Goal: Task Accomplishment & Management: Complete application form

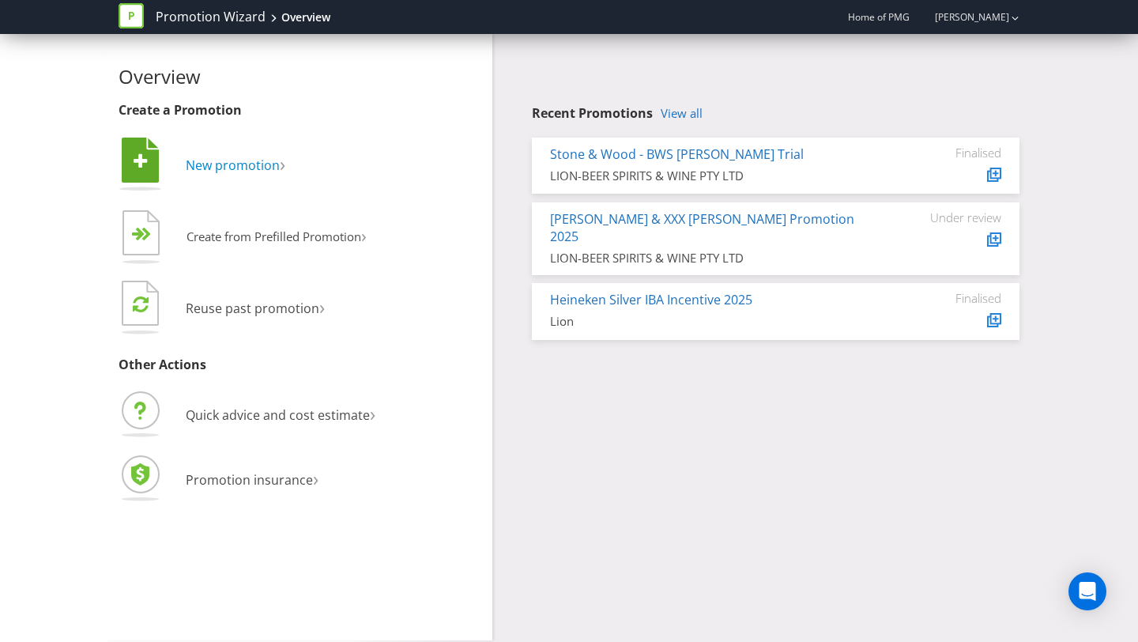
click at [252, 161] on span "New promotion" at bounding box center [233, 165] width 94 height 17
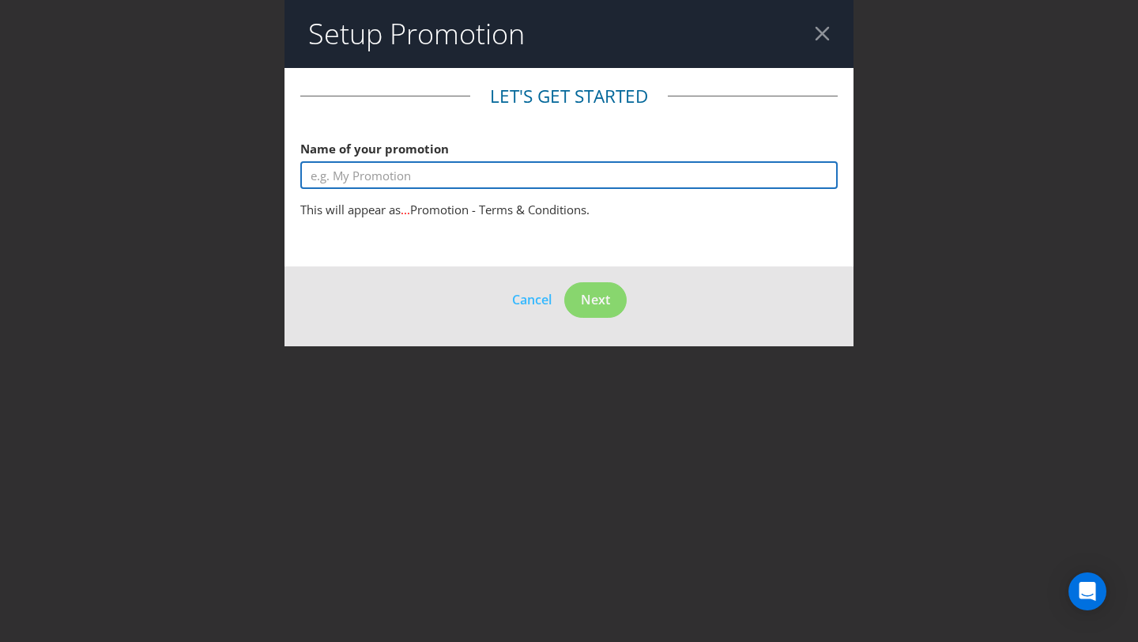
click at [387, 175] on input "text" at bounding box center [569, 175] width 538 height 28
type input "Win $1000 Gift Card"
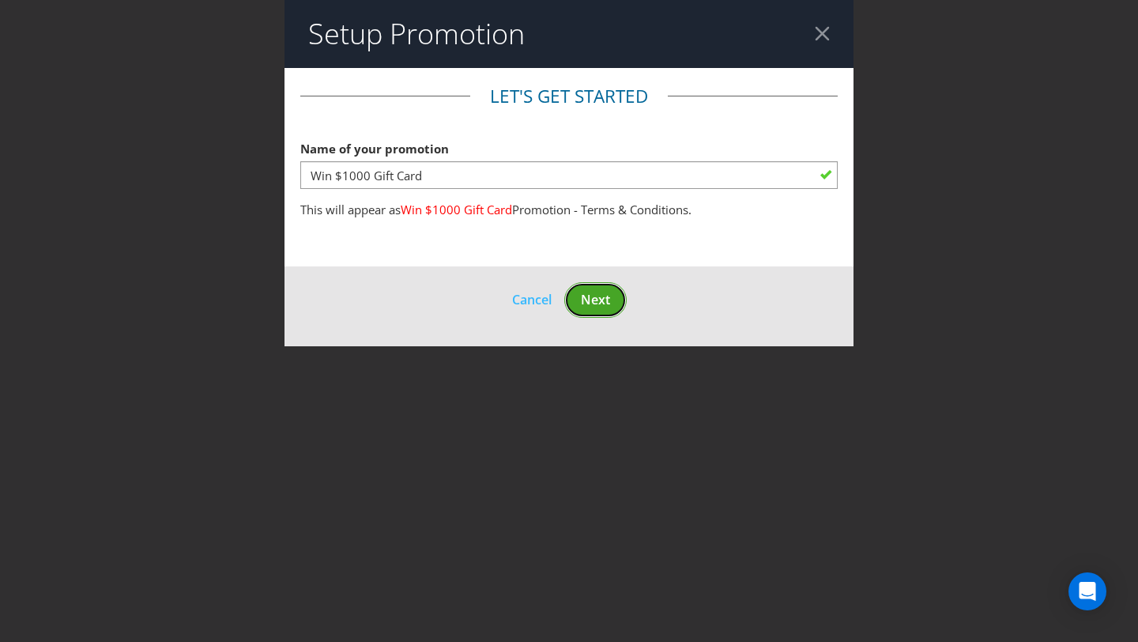
click at [610, 298] on button "Next" at bounding box center [595, 300] width 62 height 36
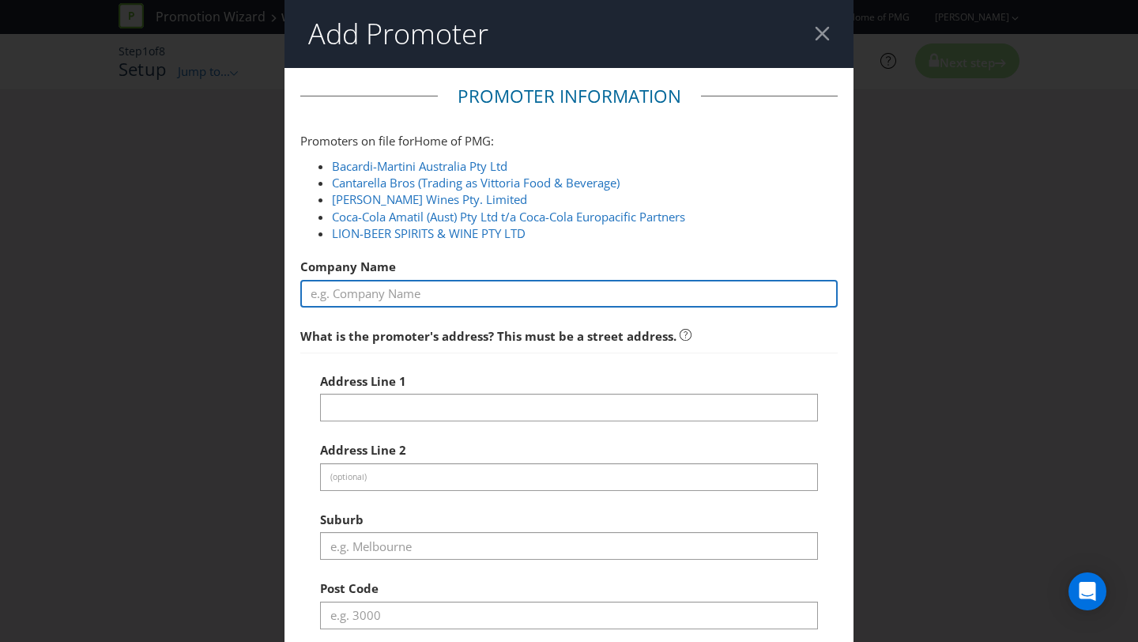
click at [610, 298] on input "text" at bounding box center [569, 294] width 538 height 28
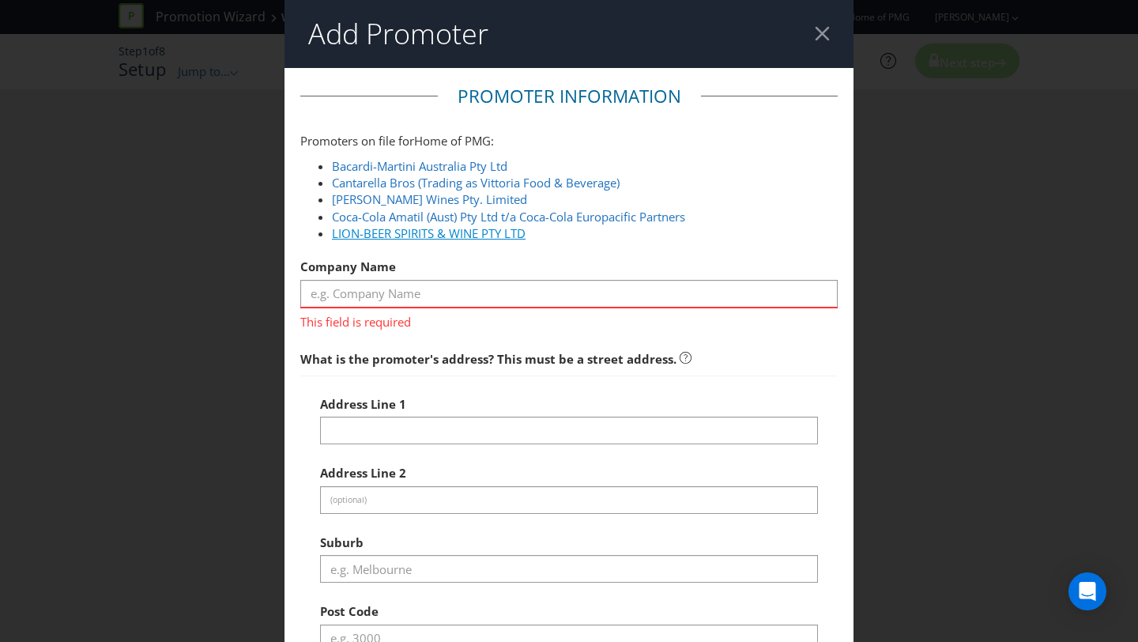
click at [520, 235] on link "LION-BEER SPIRITS & WINE PTY LTD" at bounding box center [429, 233] width 194 height 16
type input "LION-BEER SPIRITS & WINE PTY LTD"
type input "[STREET_ADDRESS][PERSON_NAME]"
type input "[GEOGRAPHIC_DATA]"
type input "3000"
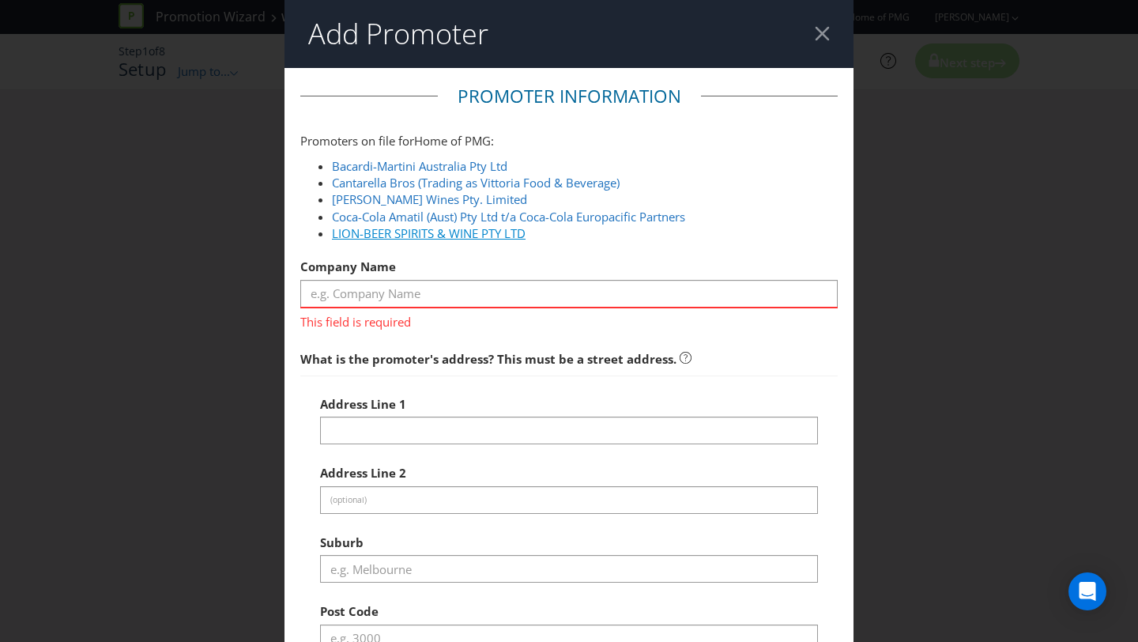
select select "AU"
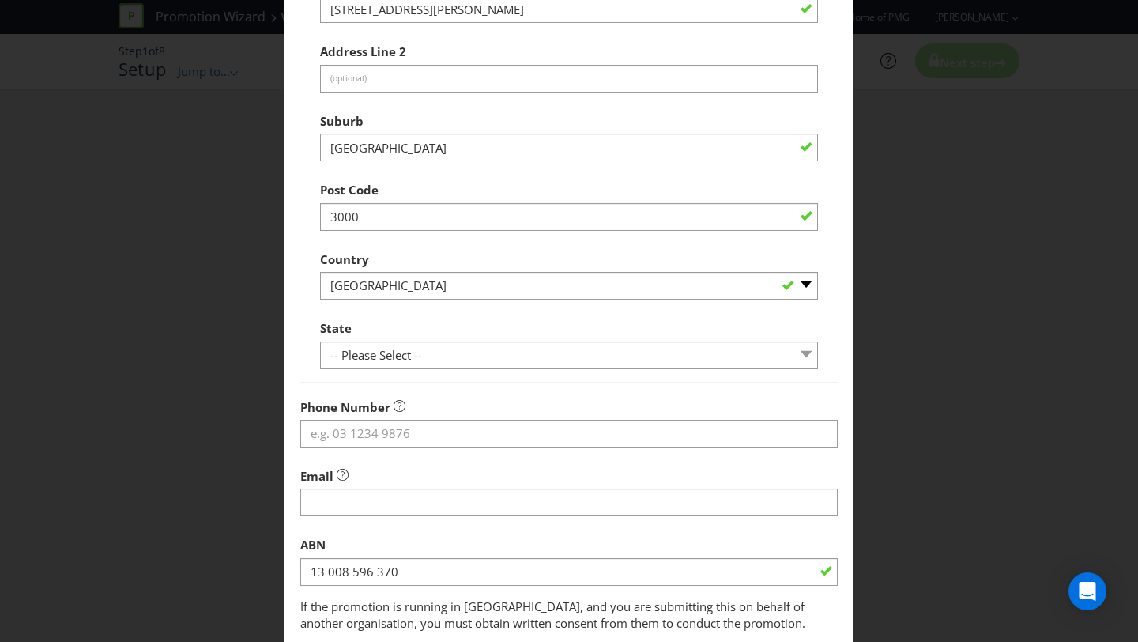
scroll to position [508, 0]
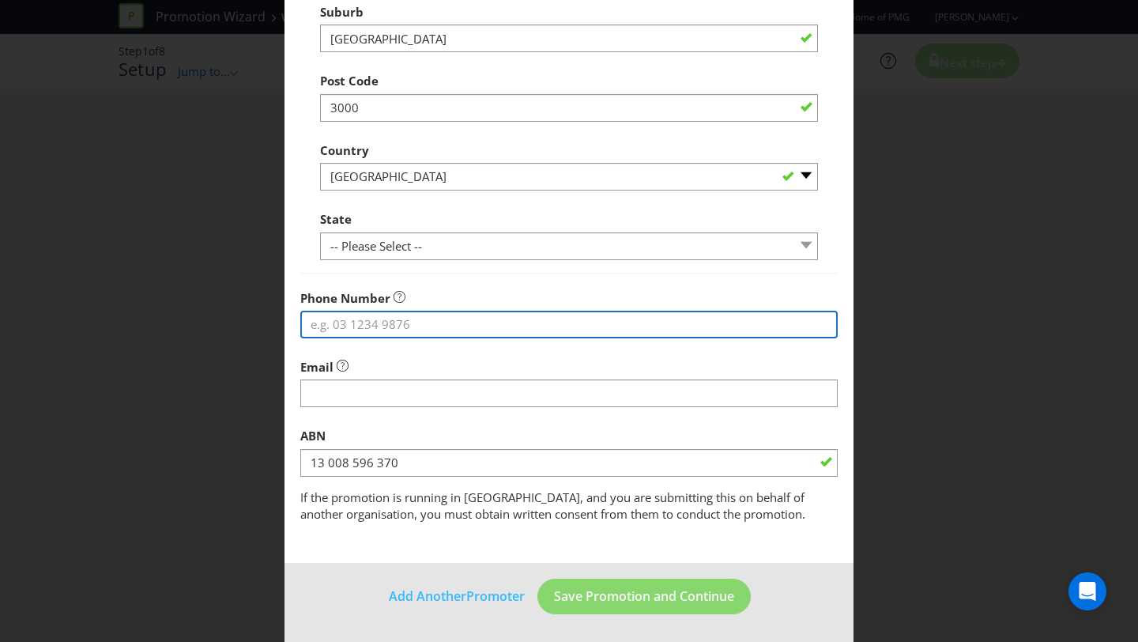
click at [563, 324] on input "tel" at bounding box center [569, 325] width 538 height 28
type input "0433225323"
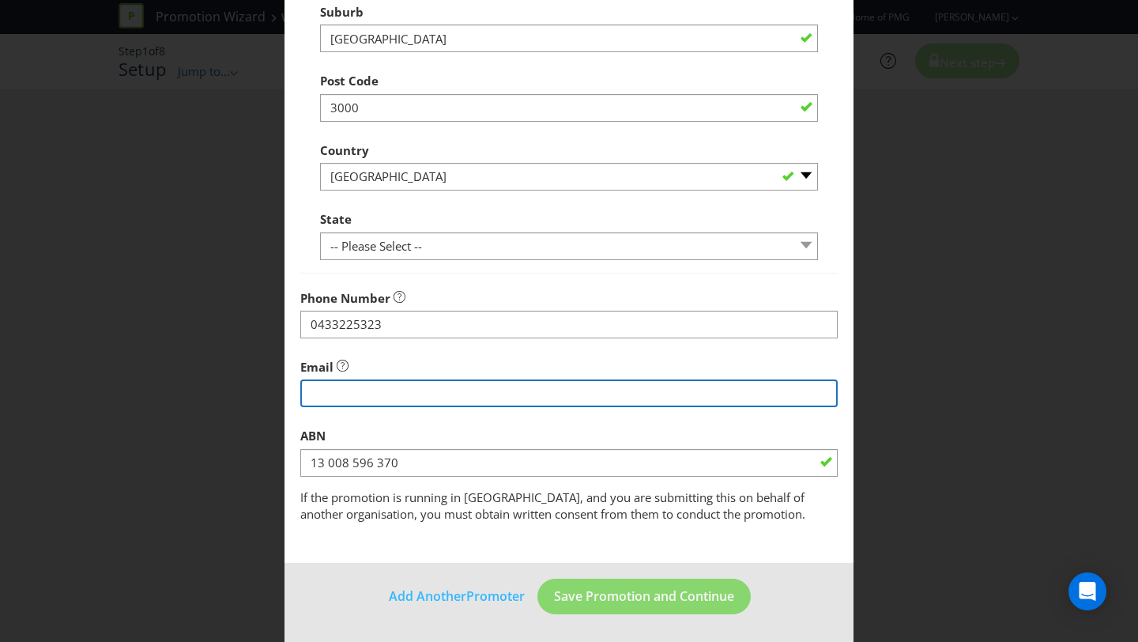
click at [550, 399] on input "string" at bounding box center [569, 393] width 538 height 28
type input "[PERSON_NAME][EMAIL_ADDRESS][DOMAIN_NAME]"
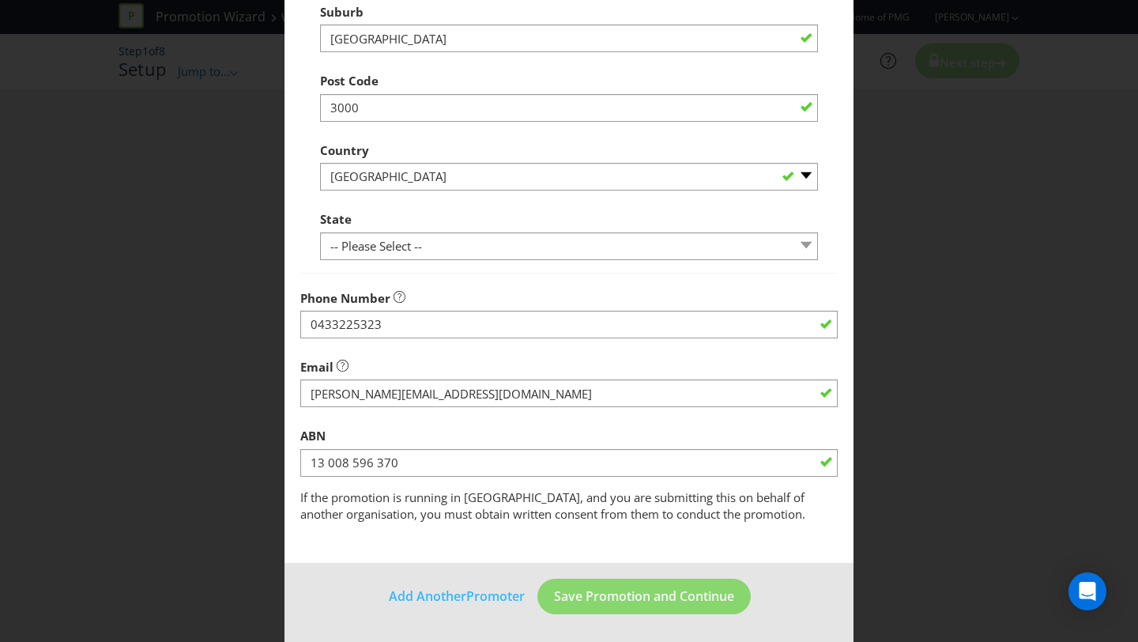
click at [504, 425] on div "ABN 13 008 596 370" at bounding box center [569, 448] width 538 height 57
click at [504, 424] on div "ABN 13 008 596 370" at bounding box center [569, 448] width 538 height 57
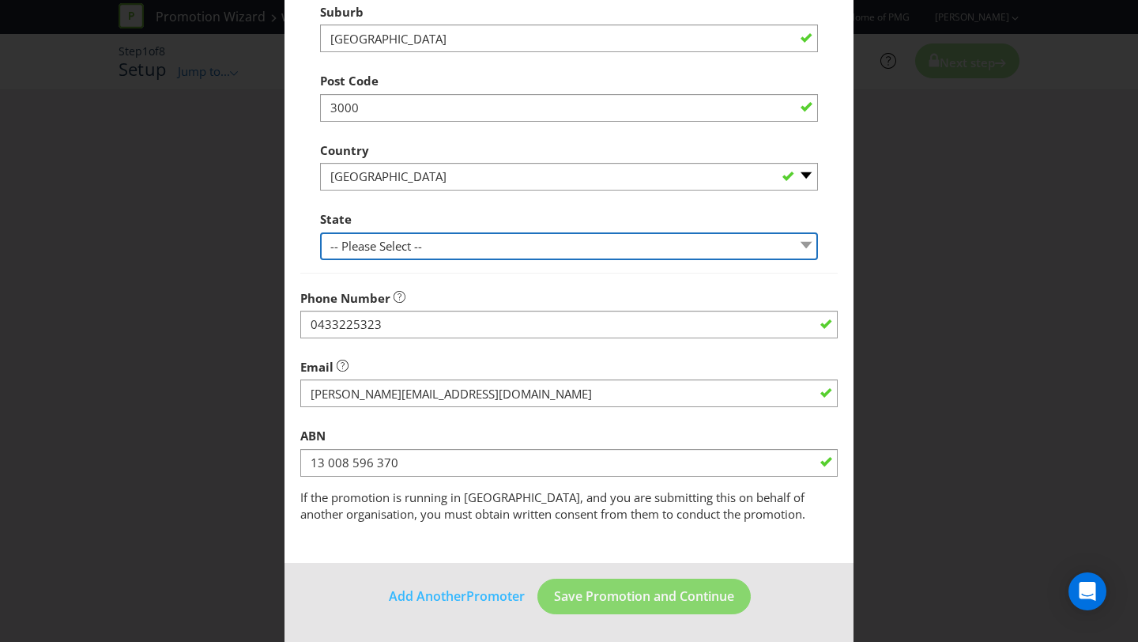
click at [555, 239] on select "-- Please Select -- [GEOGRAPHIC_DATA] [GEOGRAPHIC_DATA] [GEOGRAPHIC_DATA] [GEOG…" at bounding box center [569, 246] width 498 height 28
select select "VIC"
click at [320, 232] on select "-- Please Select -- [GEOGRAPHIC_DATA] [GEOGRAPHIC_DATA] [GEOGRAPHIC_DATA] [GEOG…" at bounding box center [569, 246] width 498 height 28
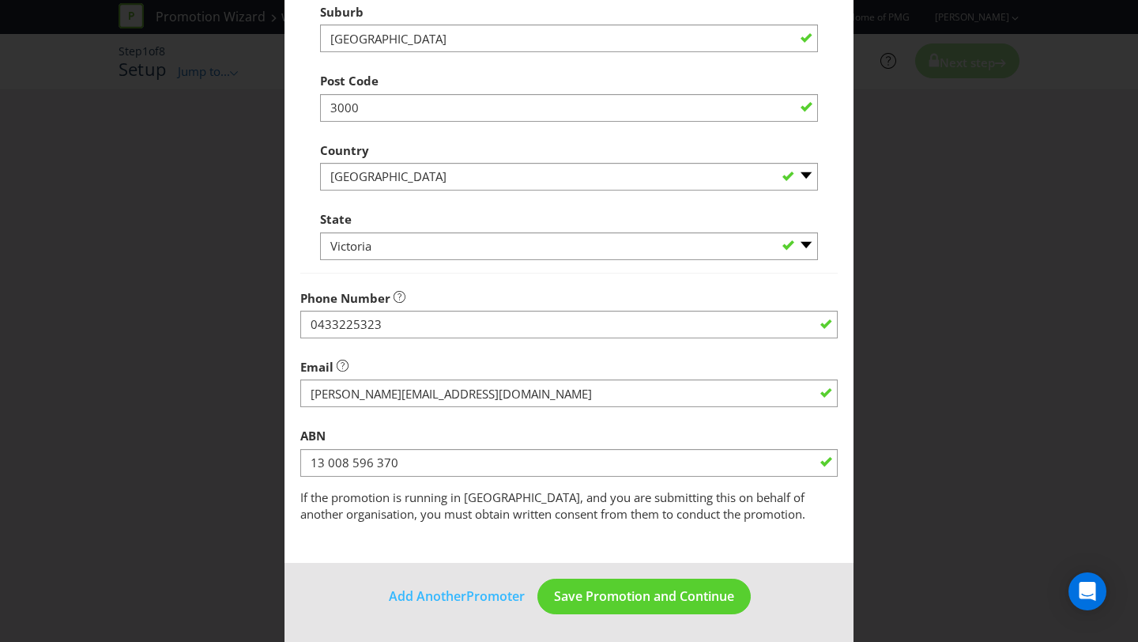
click at [501, 288] on div "Phone Number [PHONE_NUMBER]" at bounding box center [569, 310] width 538 height 57
click at [617, 598] on span "Save Promotion and Continue" at bounding box center [644, 595] width 180 height 17
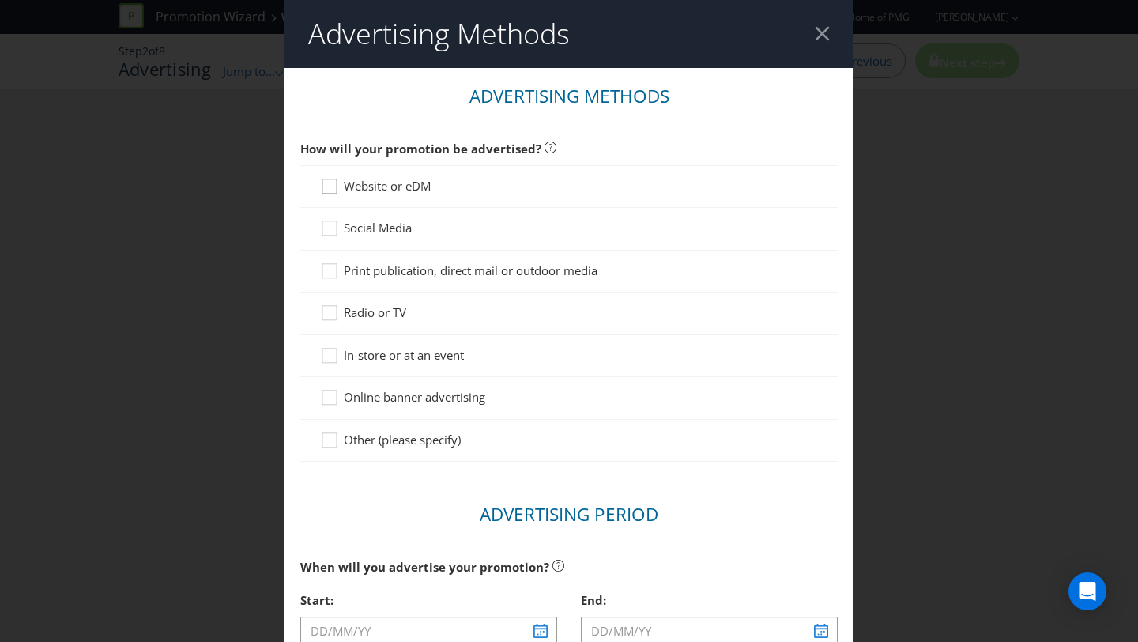
click at [334, 179] on icon at bounding box center [332, 190] width 24 height 24
click at [0, 0] on input "Website or eDM" at bounding box center [0, 0] width 0 height 0
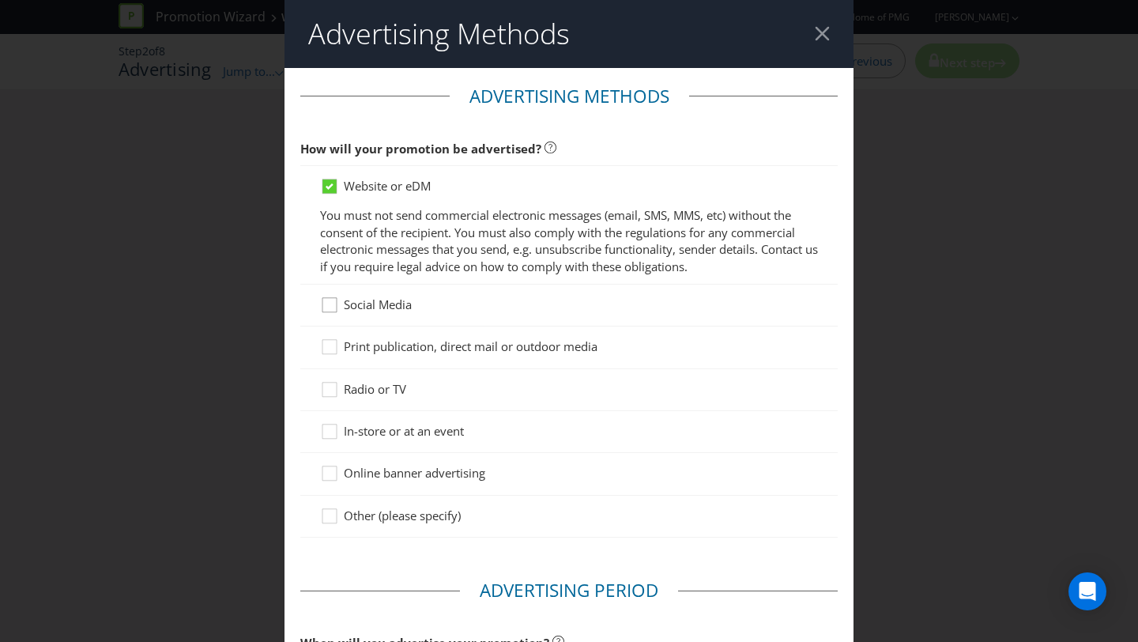
click at [336, 297] on icon at bounding box center [330, 304] width 14 height 14
click at [0, 0] on input "Social Media" at bounding box center [0, 0] width 0 height 0
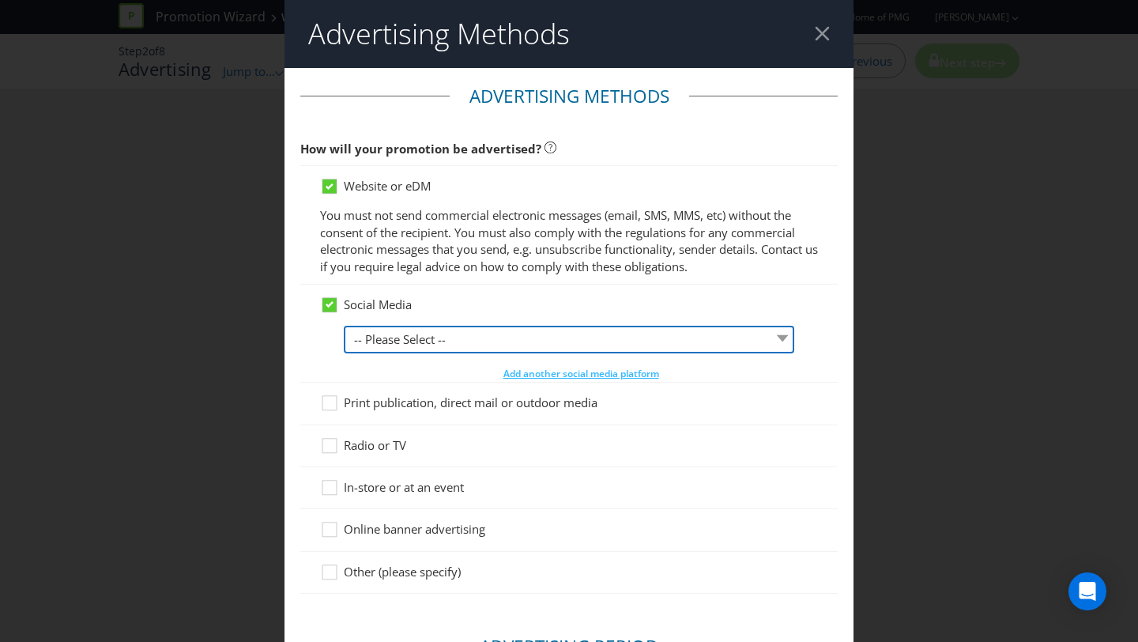
click at [391, 332] on select "-- Please Select -- Facebook X Instagram Snapchat LinkedIn Pinterest Tumblr You…" at bounding box center [569, 340] width 451 height 28
select select "INSTAGRAM"
click at [344, 326] on select "-- Please Select -- Facebook X Instagram Snapchat LinkedIn Pinterest Tumblr You…" at bounding box center [569, 340] width 451 height 28
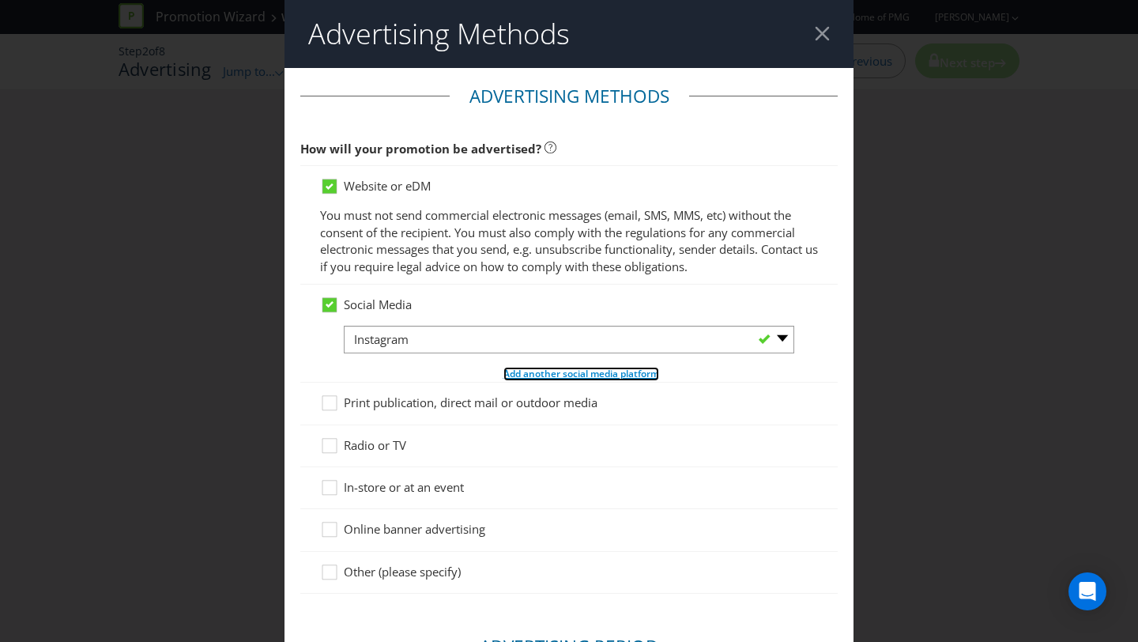
click at [517, 368] on span "Add another social media platform" at bounding box center [582, 373] width 156 height 13
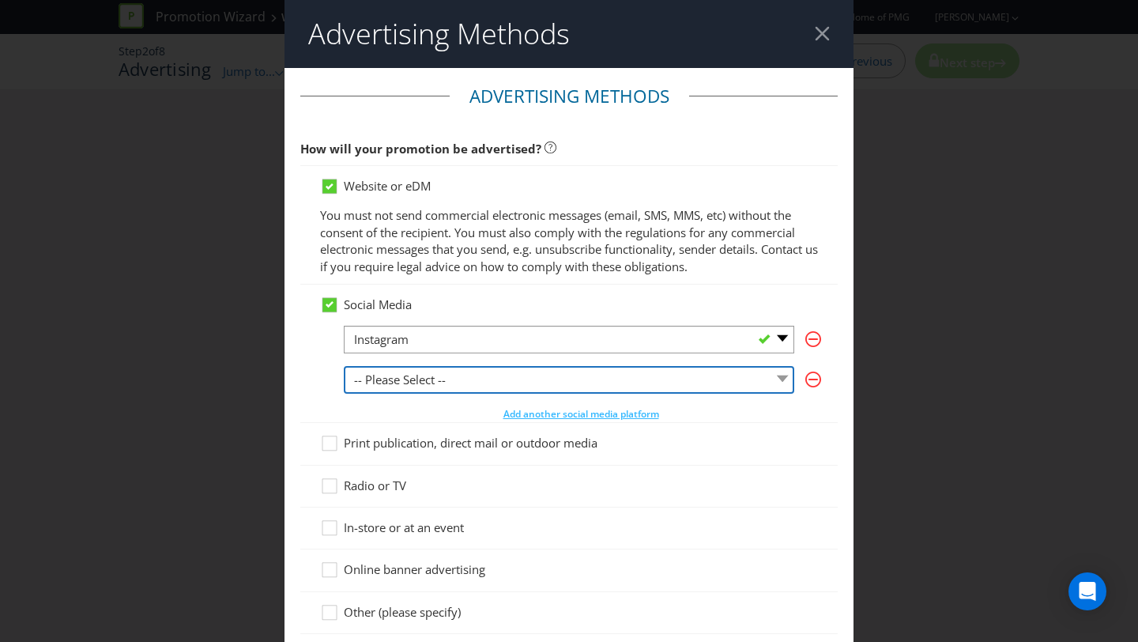
click at [515, 376] on select "-- Please Select -- Facebook X Instagram Snapchat LinkedIn Pinterest Tumblr You…" at bounding box center [569, 380] width 451 height 28
select select "FACEBOOK"
click at [344, 366] on select "-- Please Select -- Facebook X Instagram Snapchat LinkedIn Pinterest Tumblr You…" at bounding box center [569, 380] width 451 height 28
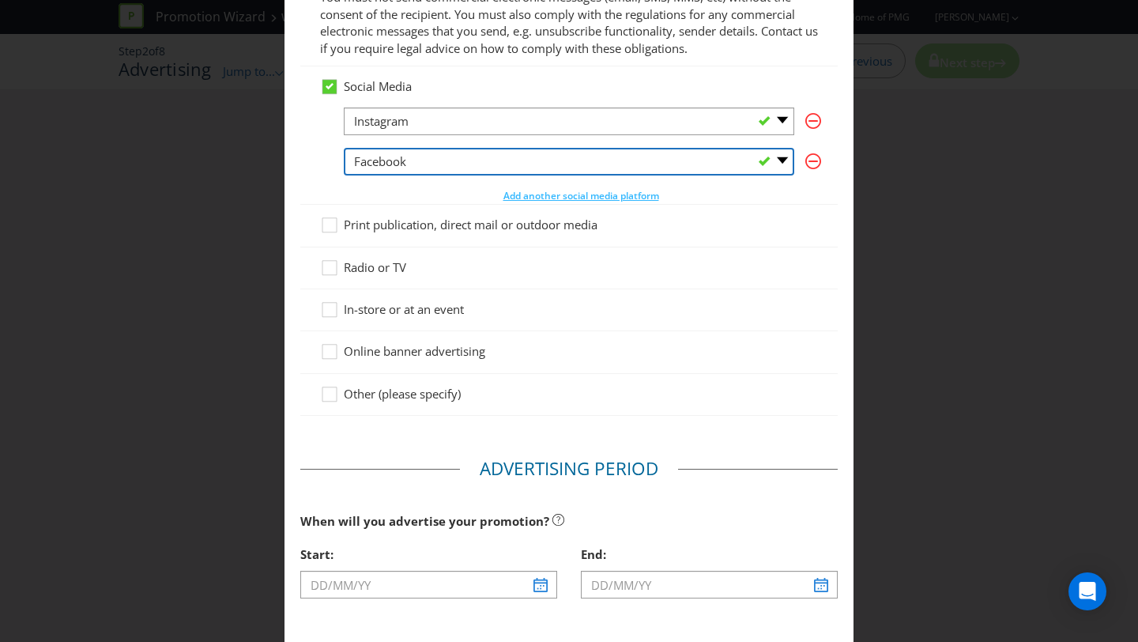
scroll to position [223, 0]
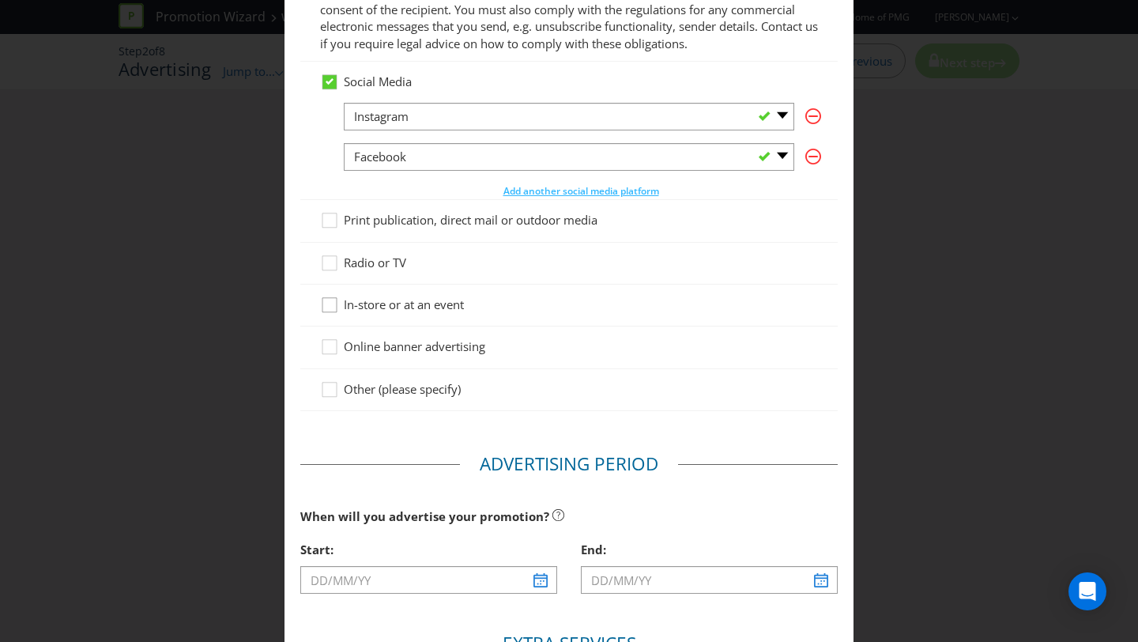
click at [330, 309] on icon at bounding box center [332, 308] width 24 height 24
click at [0, 0] on input "In-store or at an event" at bounding box center [0, 0] width 0 height 0
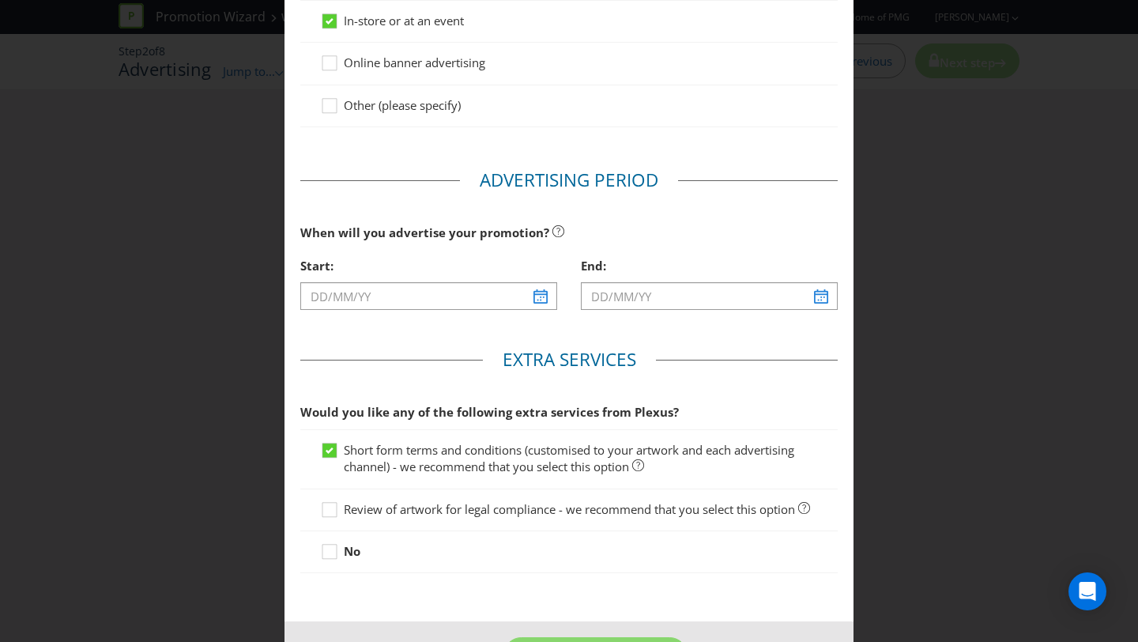
scroll to position [517, 0]
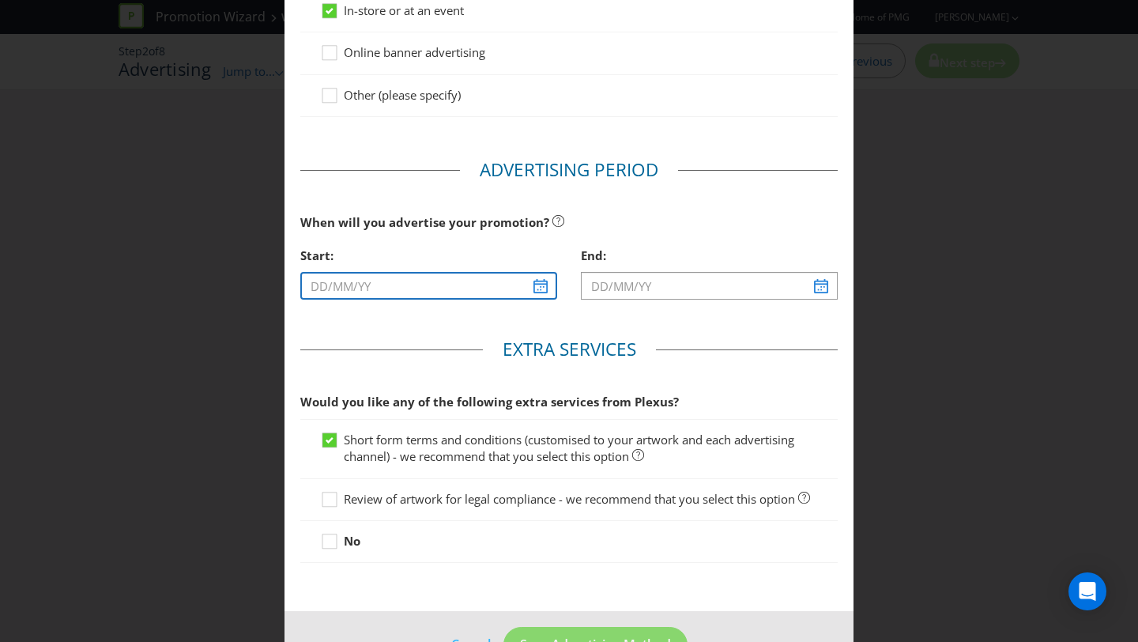
click at [542, 289] on input "text" at bounding box center [428, 286] width 257 height 28
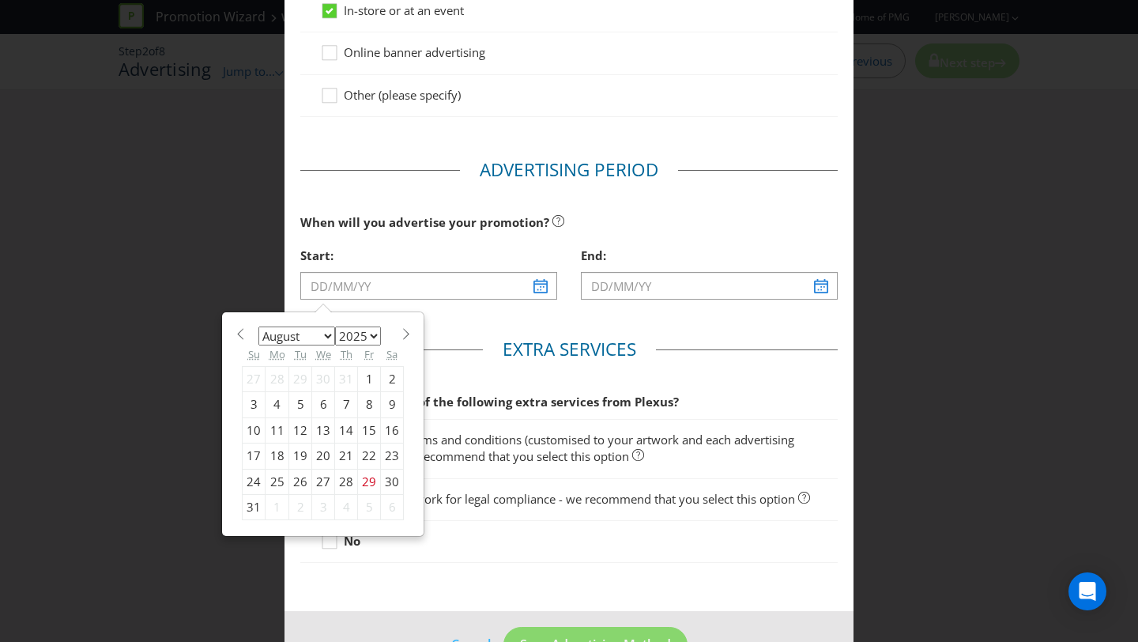
click at [272, 504] on div "1" at bounding box center [278, 507] width 24 height 25
type input "[DATE]"
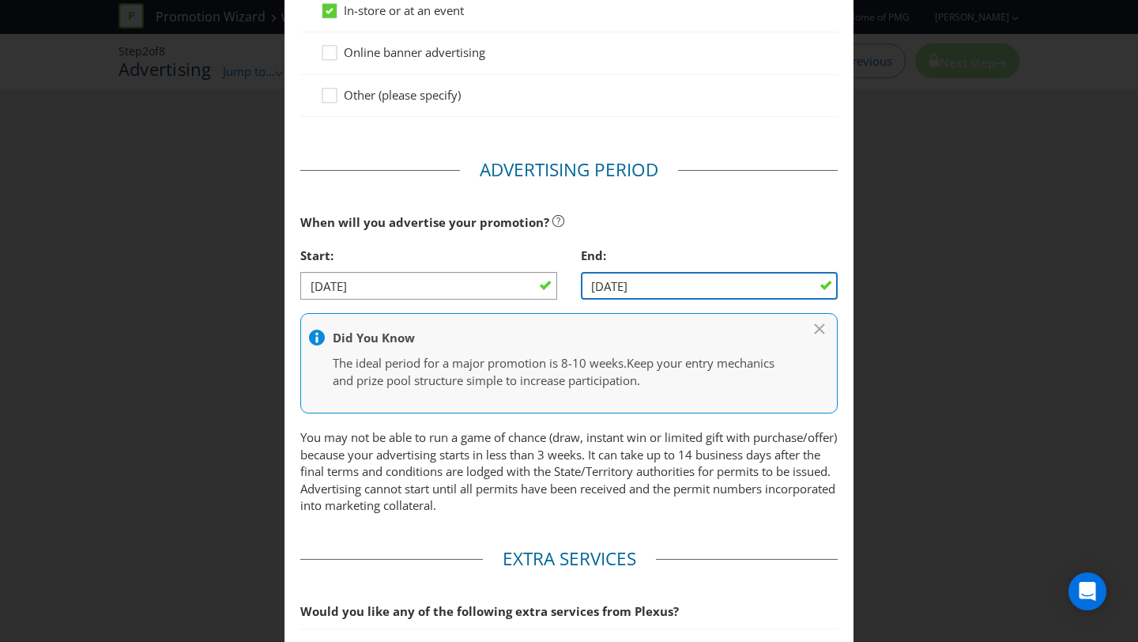
click at [719, 283] on input "[DATE]" at bounding box center [709, 286] width 257 height 28
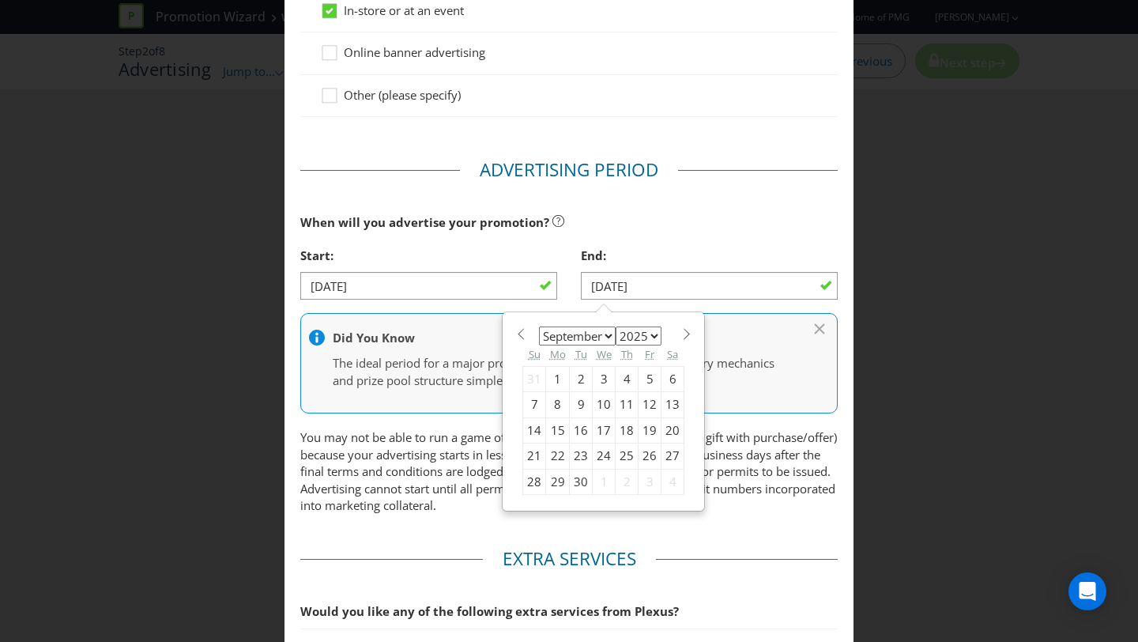
click at [681, 337] on span at bounding box center [687, 334] width 12 height 12
select select "9"
click at [558, 474] on div "27" at bounding box center [558, 481] width 24 height 25
type input "[DATE]"
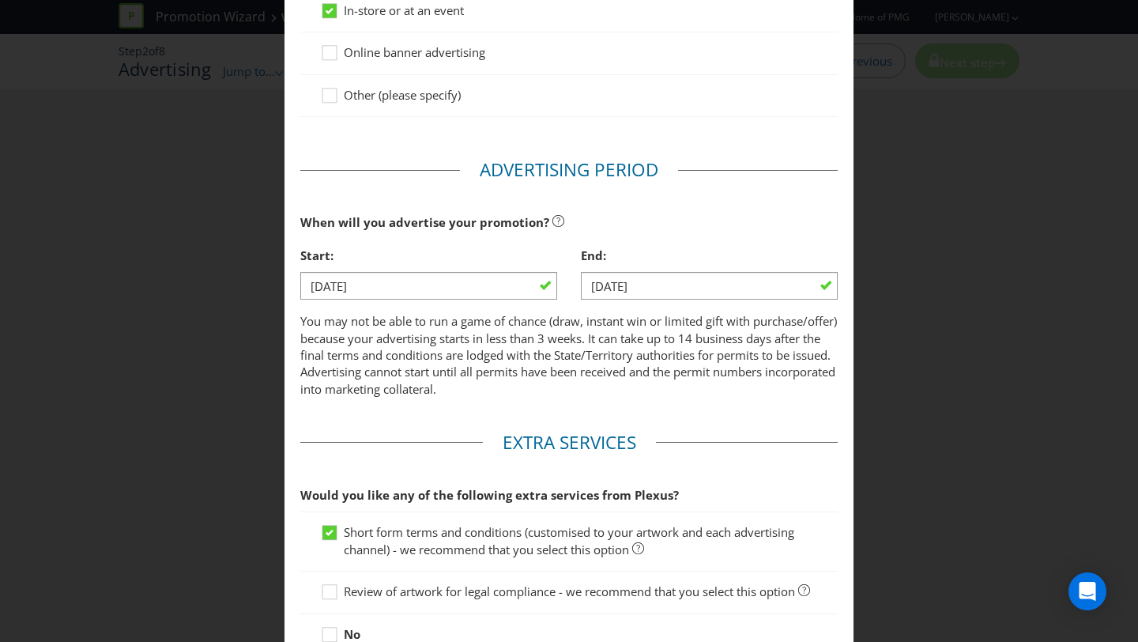
click at [632, 398] on fieldset "Advertising Period When will you advertise your promotion? Start: [DATE] End: […" at bounding box center [569, 281] width 538 height 249
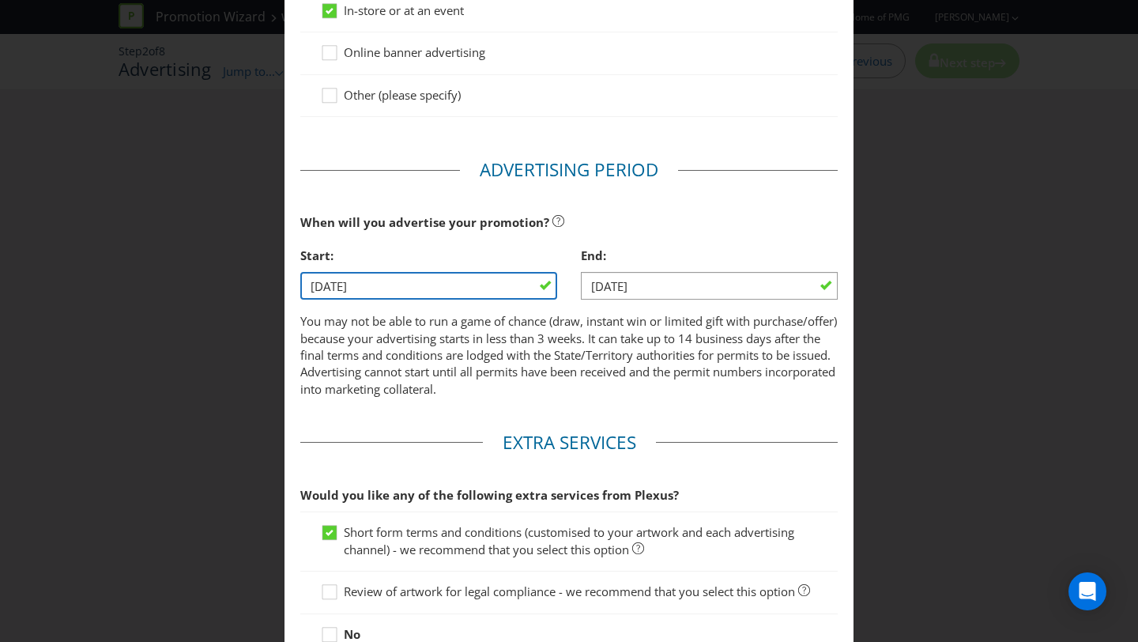
click at [440, 293] on input "[DATE]" at bounding box center [428, 286] width 257 height 28
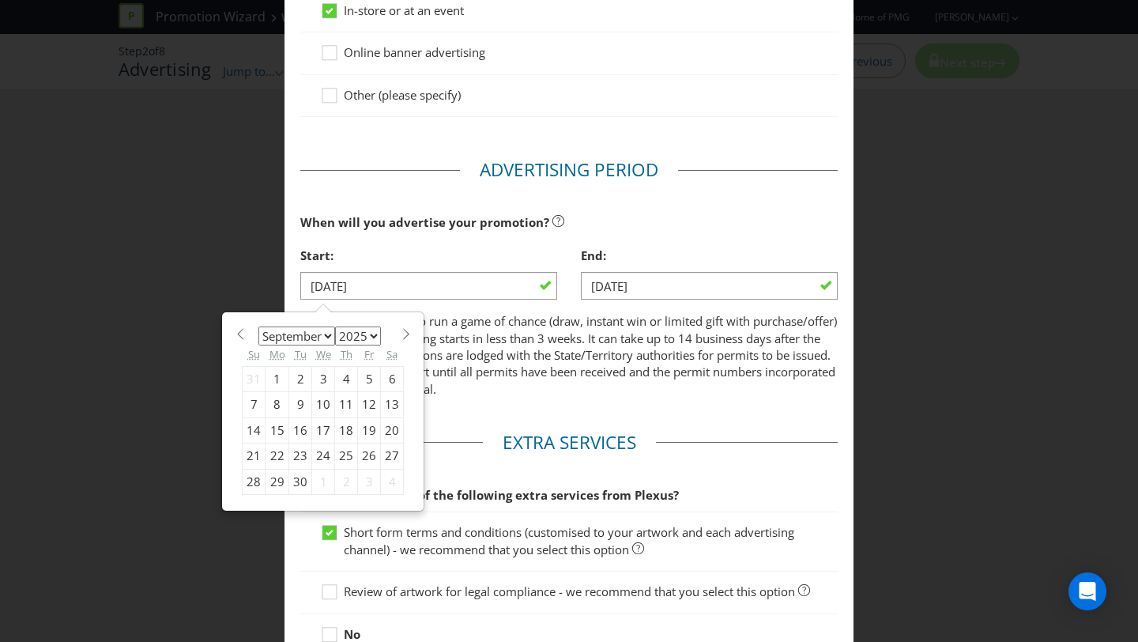
click at [275, 425] on div "15" at bounding box center [278, 429] width 24 height 25
type input "[DATE]"
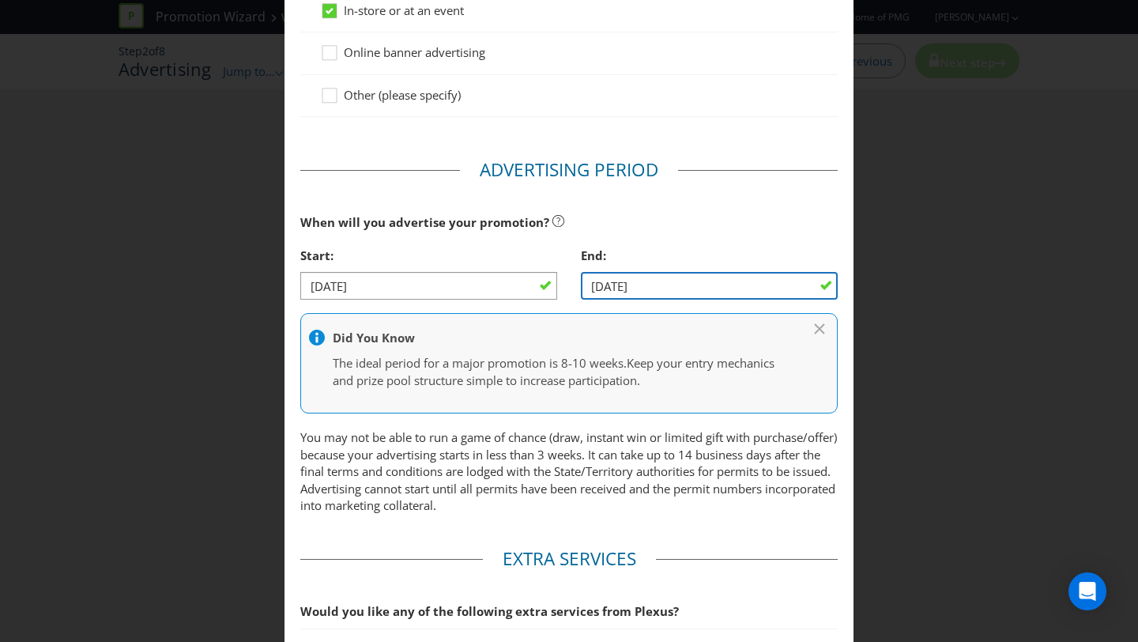
click at [640, 286] on input "[DATE]" at bounding box center [709, 286] width 257 height 28
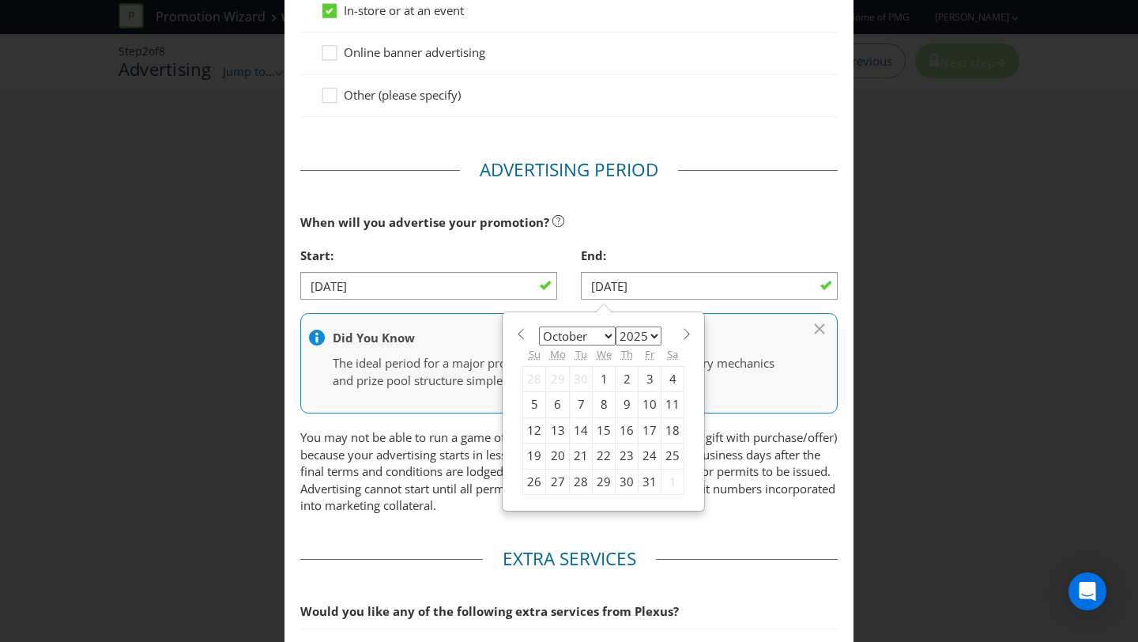
click at [688, 332] on span at bounding box center [687, 334] width 12 height 12
select select "10"
click at [561, 431] on div "10" at bounding box center [558, 429] width 24 height 25
type input "[DATE]"
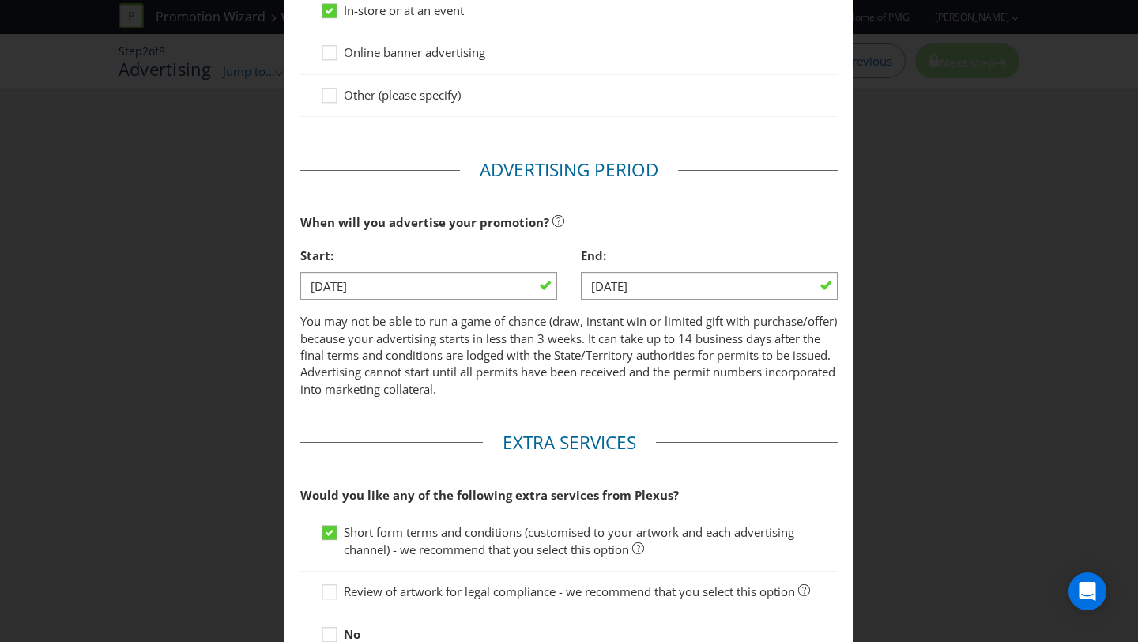
click at [605, 401] on fieldset "Advertising Period When will you advertise your promotion? Start: [DATE] End: […" at bounding box center [569, 281] width 538 height 249
click at [605, 400] on fieldset "Advertising Period When will you advertise your promotion? Start: [DATE] End: […" at bounding box center [569, 281] width 538 height 249
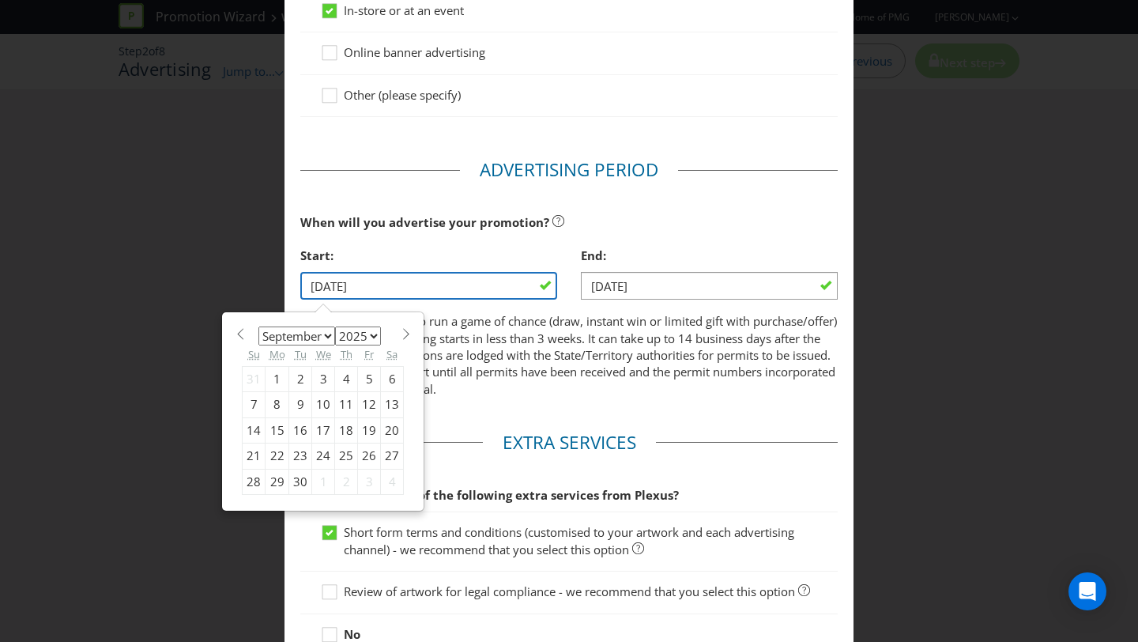
click at [511, 286] on input "[DATE]" at bounding box center [428, 286] width 257 height 28
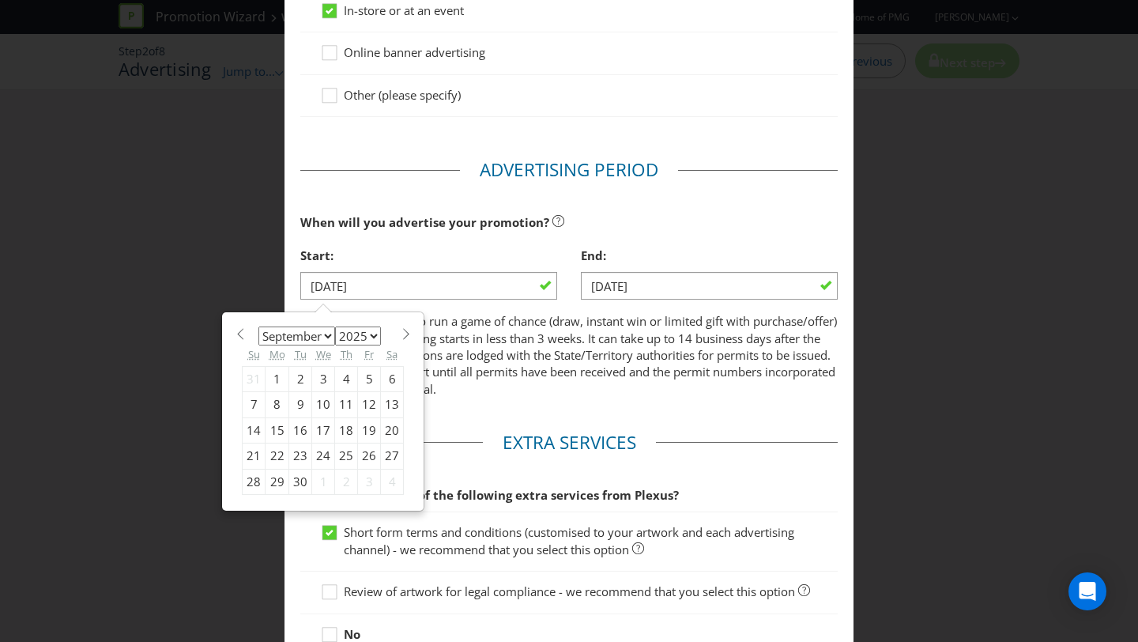
click at [270, 451] on div "22" at bounding box center [278, 456] width 24 height 25
type input "[DATE]"
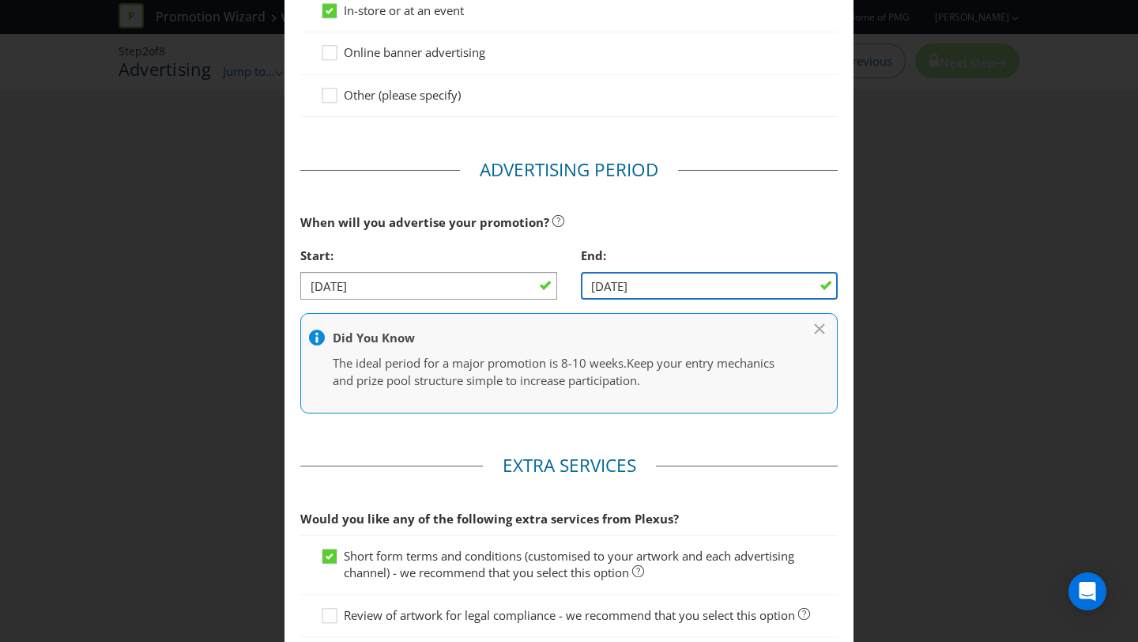
click at [664, 290] on input "[DATE]" at bounding box center [709, 286] width 257 height 28
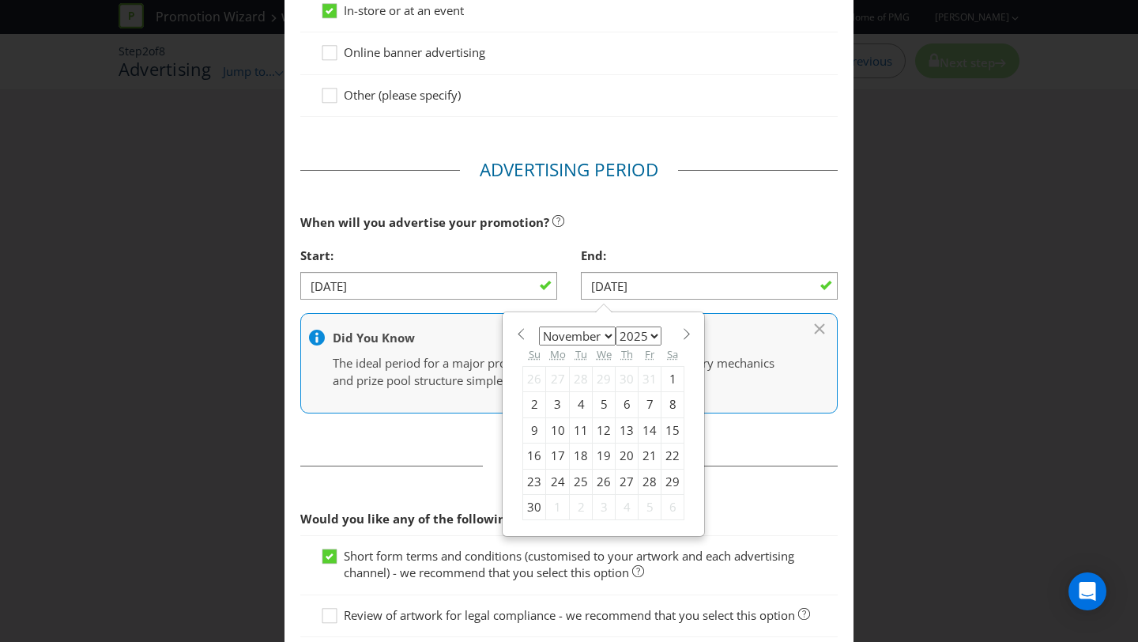
click at [554, 477] on div "24" at bounding box center [558, 481] width 24 height 25
type input "[DATE]"
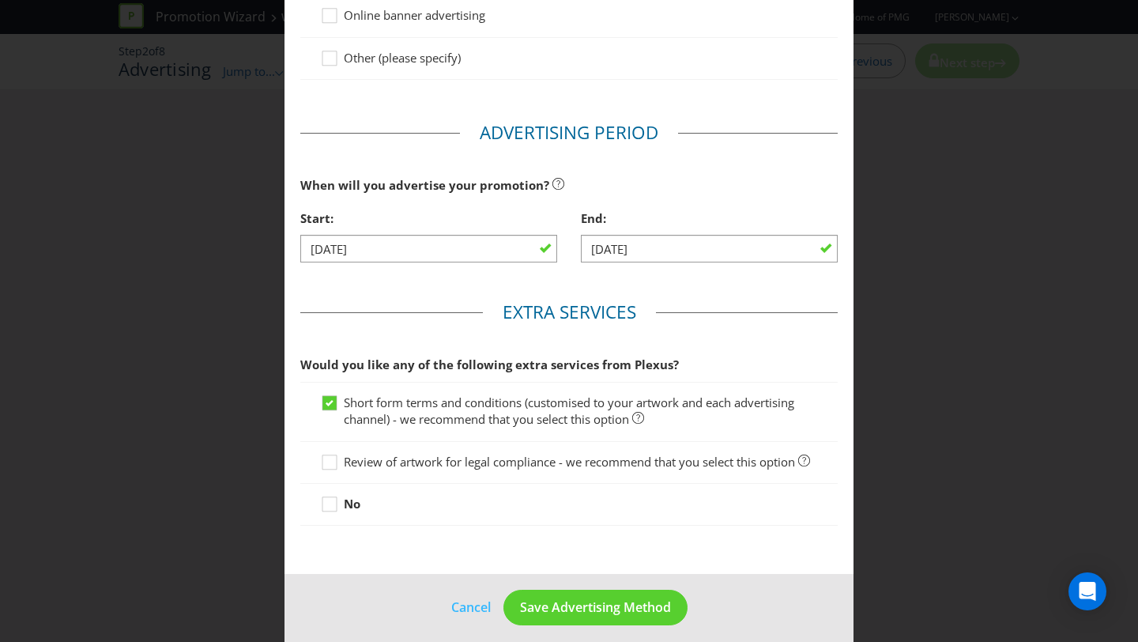
scroll to position [566, 0]
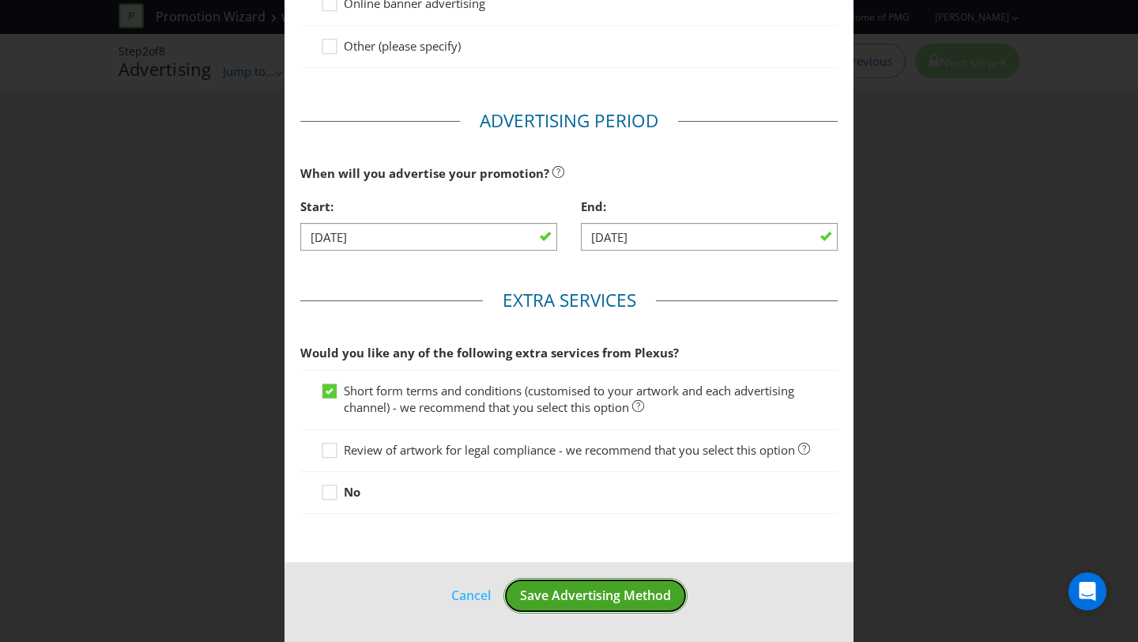
click at [595, 586] on button "Save Advertising Method" at bounding box center [596, 596] width 184 height 36
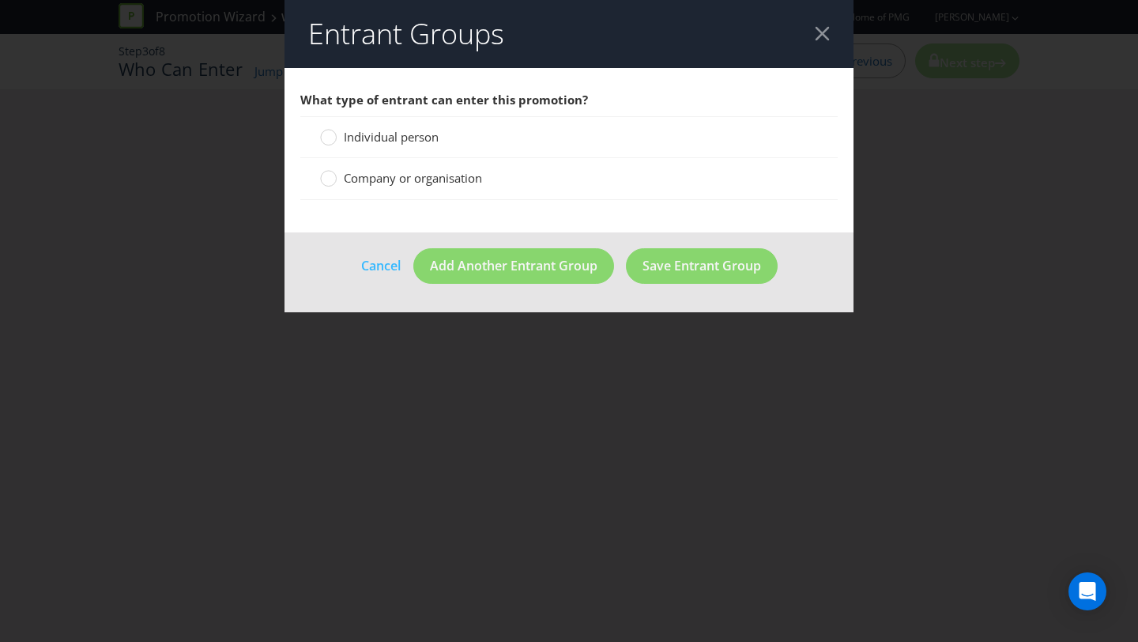
click at [338, 138] on label "Individual person" at bounding box center [381, 137] width 122 height 17
click at [0, 0] on input "Individual person" at bounding box center [0, 0] width 0 height 0
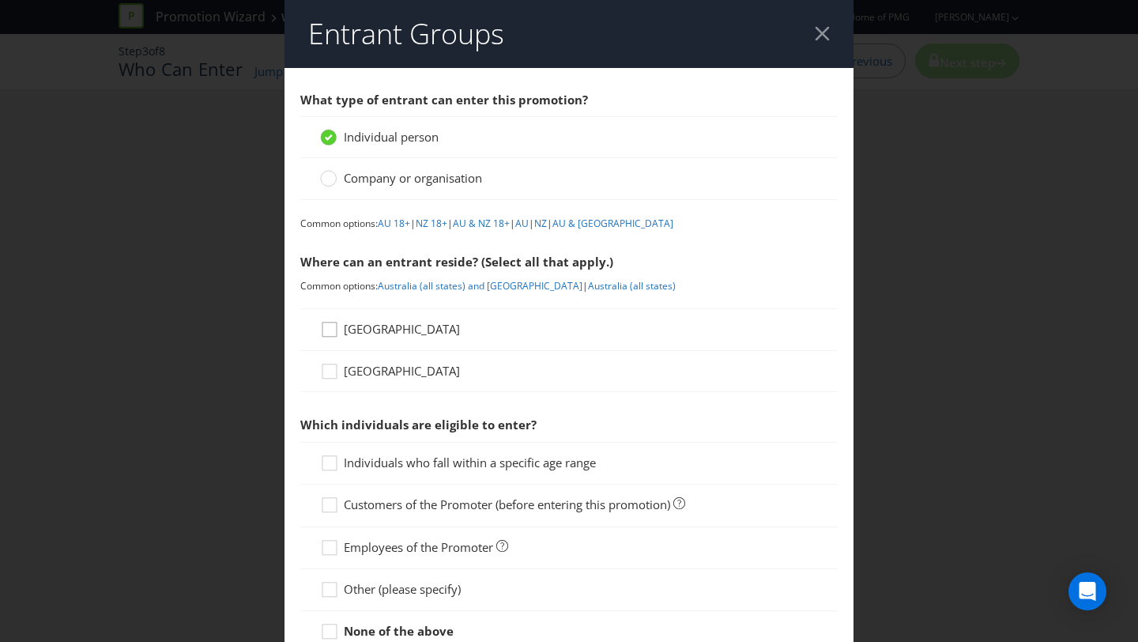
click at [331, 330] on icon at bounding box center [332, 333] width 24 height 24
click at [0, 0] on input "[GEOGRAPHIC_DATA]" at bounding box center [0, 0] width 0 height 0
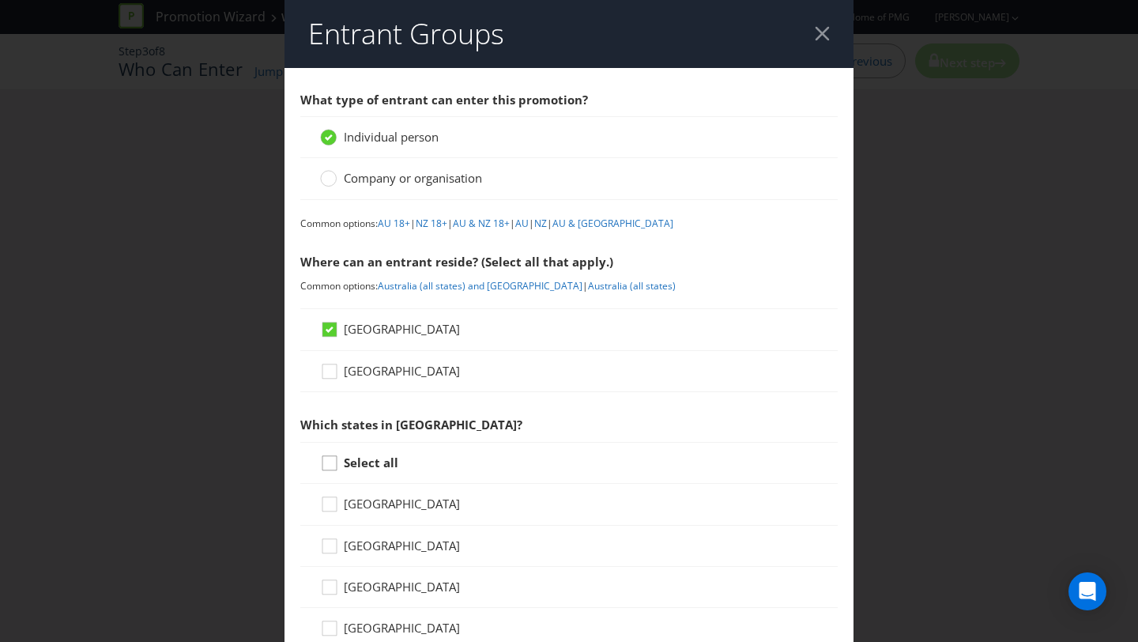
click at [339, 462] on icon at bounding box center [332, 467] width 24 height 24
click at [0, 0] on input "Select all" at bounding box center [0, 0] width 0 height 0
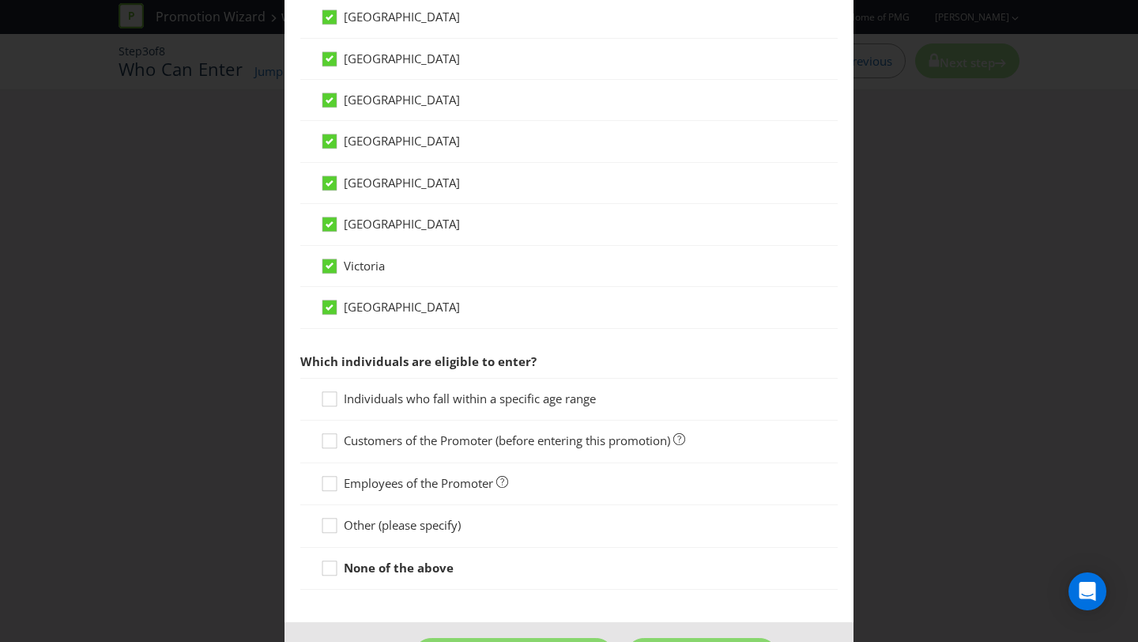
scroll to position [490, 0]
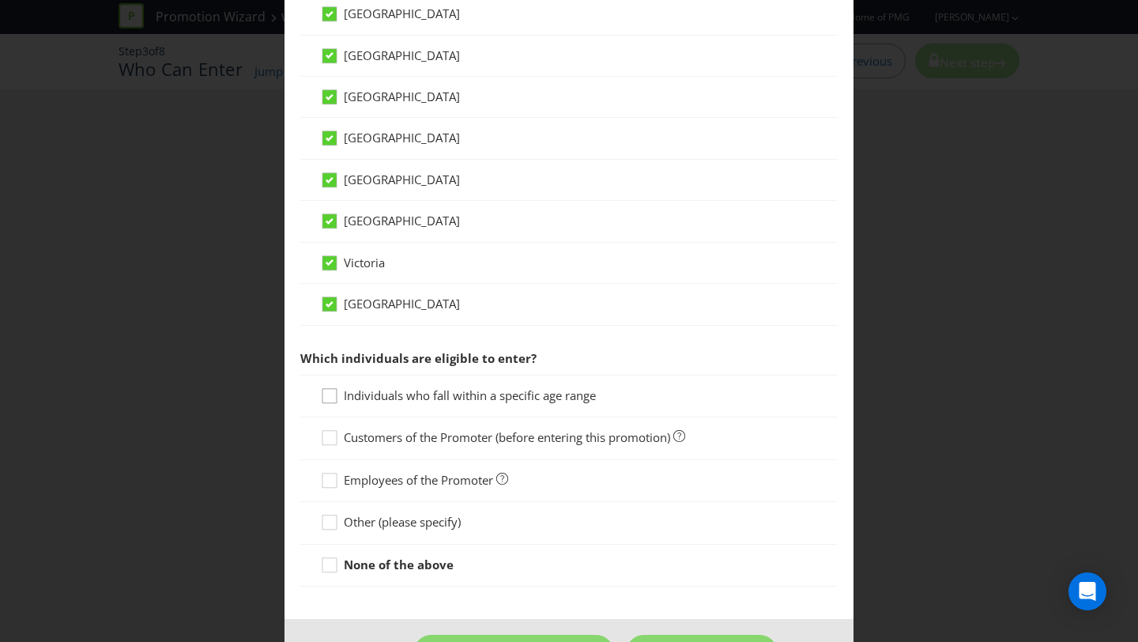
click at [332, 393] on div at bounding box center [330, 391] width 8 height 8
click at [0, 0] on input "Individuals who fall within a specific age range" at bounding box center [0, 0] width 0 height 0
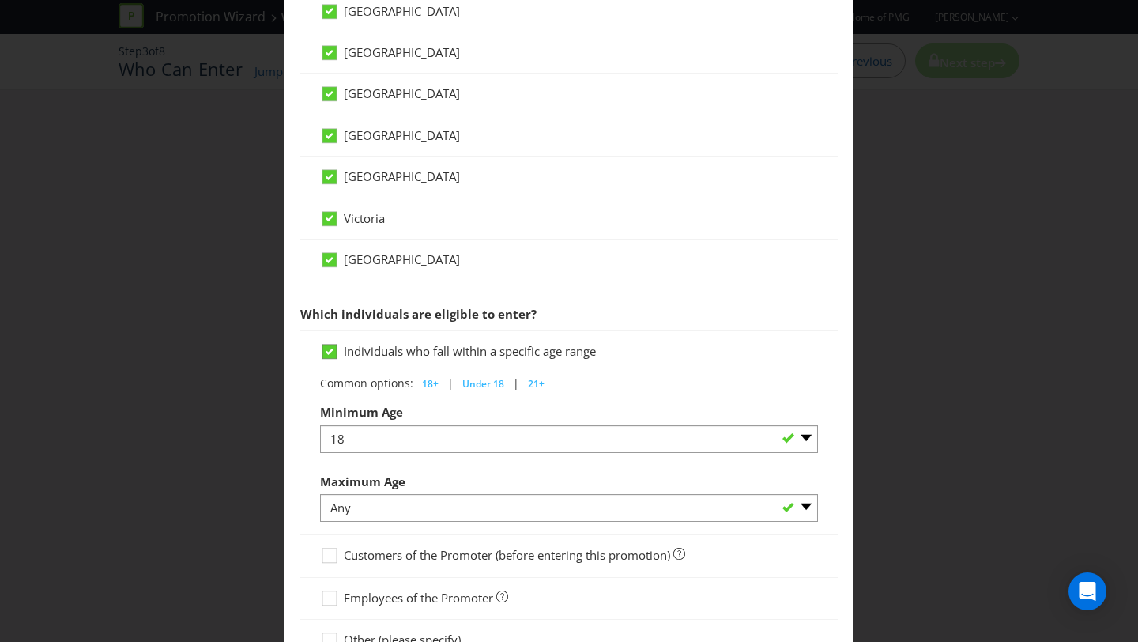
scroll to position [709, 0]
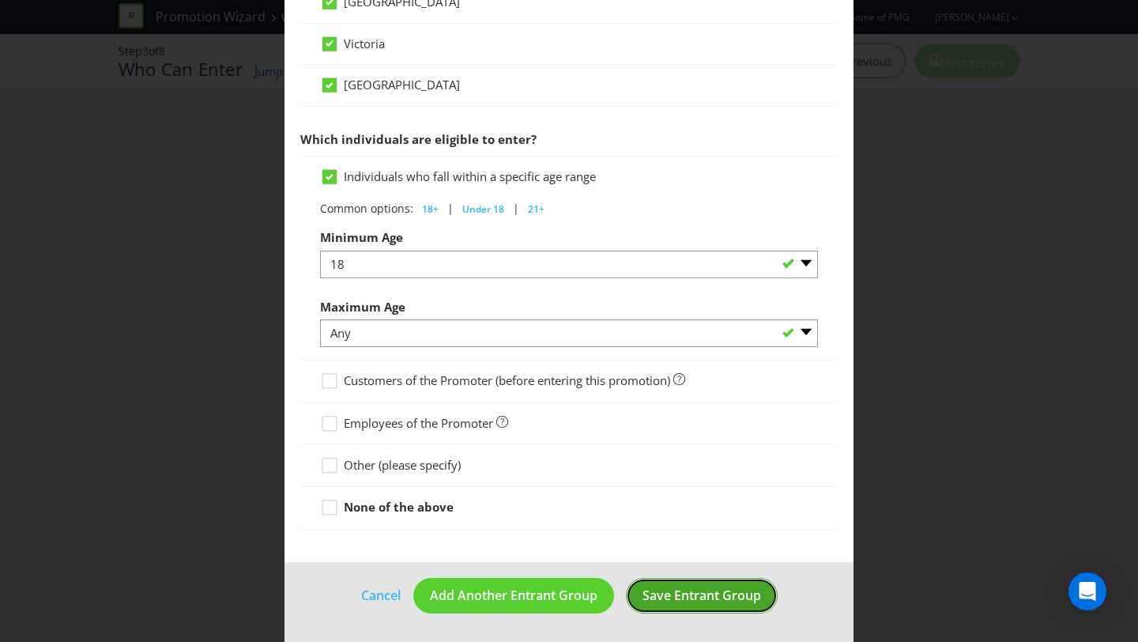
click at [655, 597] on span "Save Entrant Group" at bounding box center [702, 595] width 119 height 17
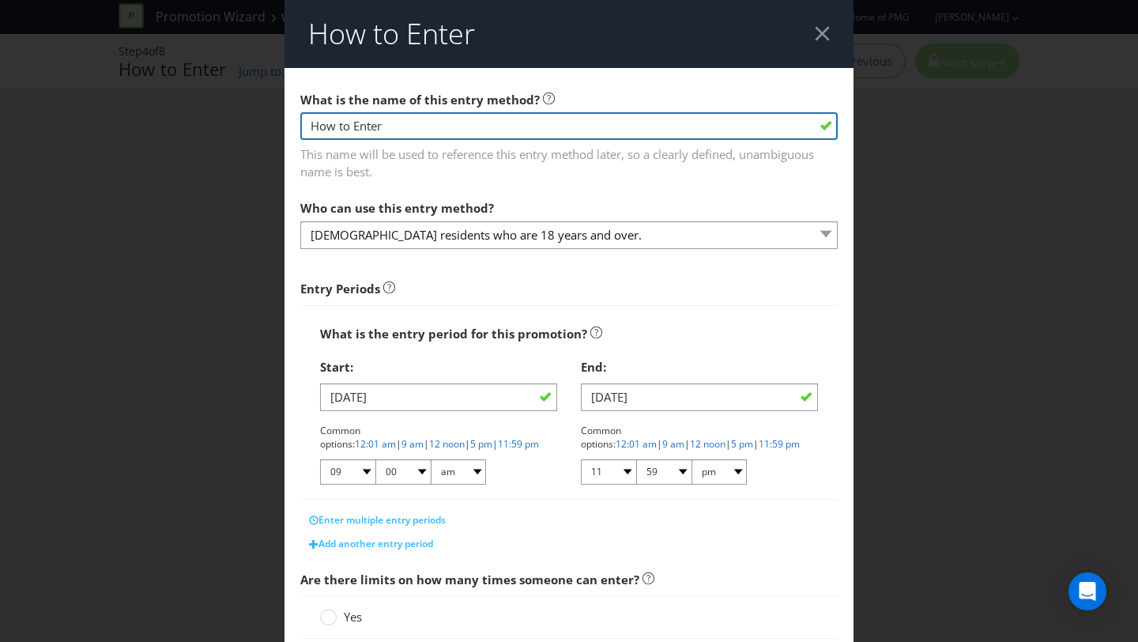
click at [530, 133] on input "How to Enter" at bounding box center [569, 126] width 538 height 28
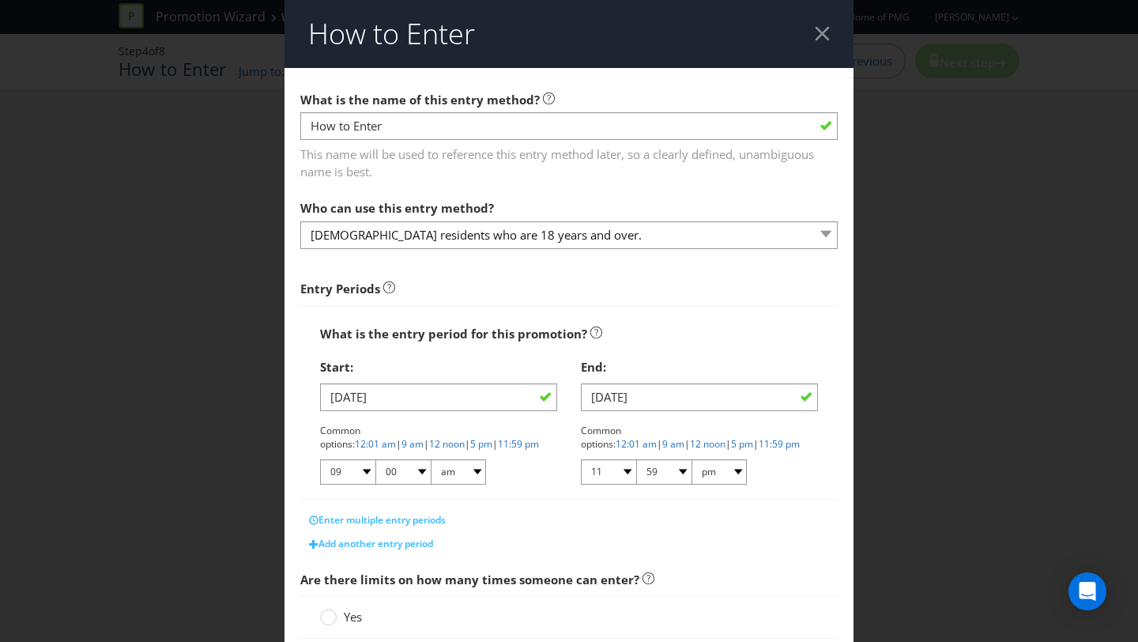
click at [588, 278] on span "Entry Periods" at bounding box center [569, 283] width 538 height 44
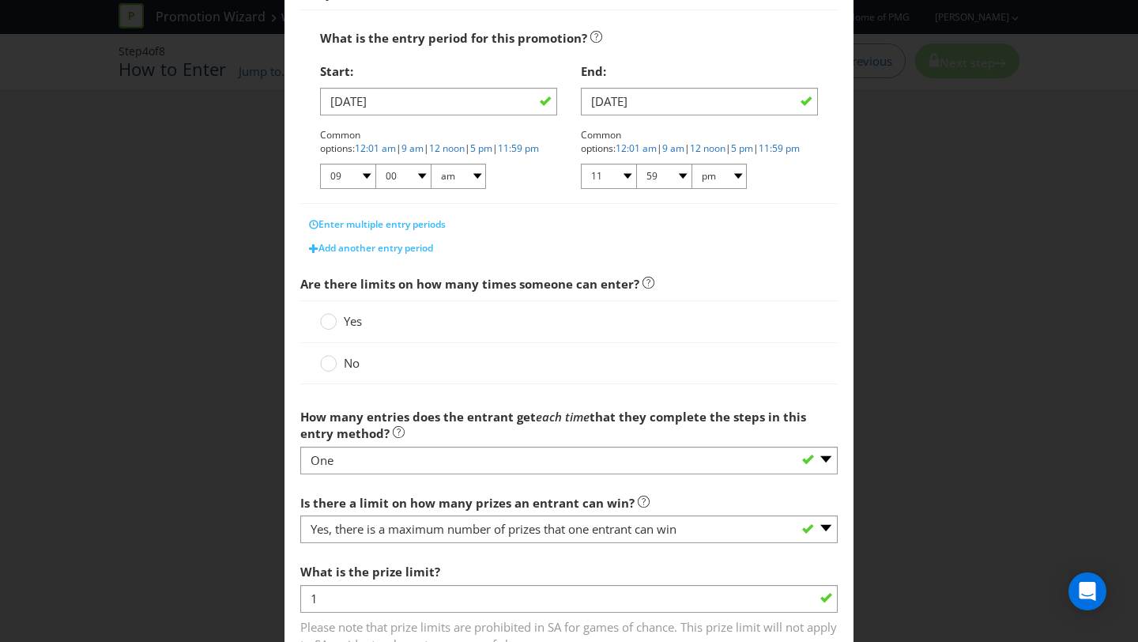
scroll to position [323, 0]
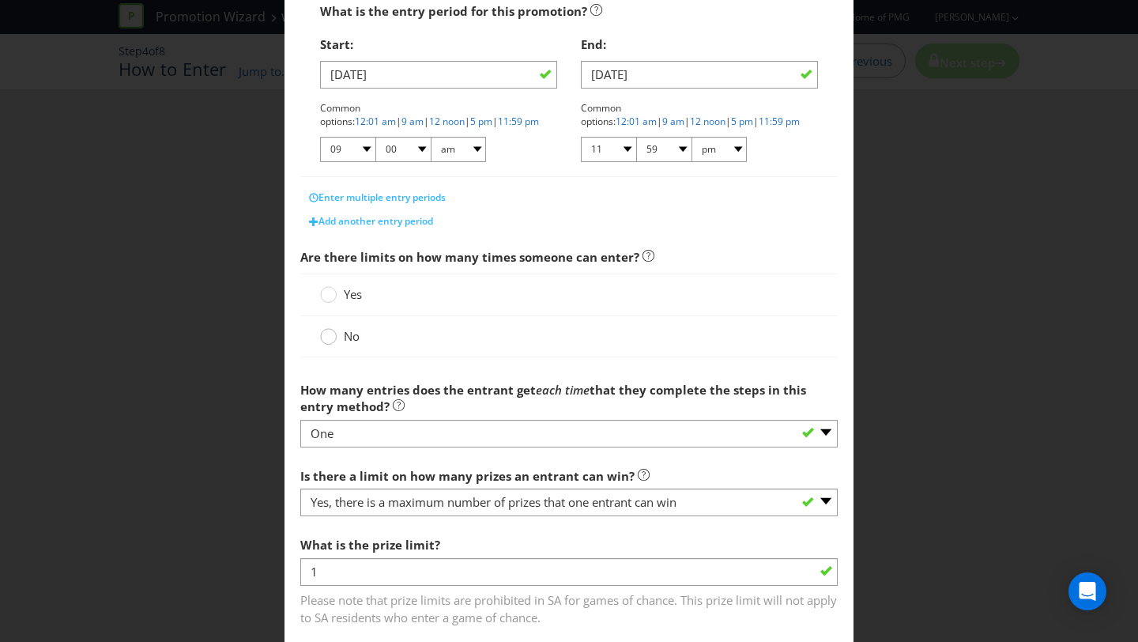
click at [329, 335] on circle at bounding box center [329, 337] width 16 height 16
click at [0, 0] on input "No" at bounding box center [0, 0] width 0 height 0
click at [329, 298] on circle at bounding box center [329, 295] width 16 height 16
click at [0, 0] on input "Yes" at bounding box center [0, 0] width 0 height 0
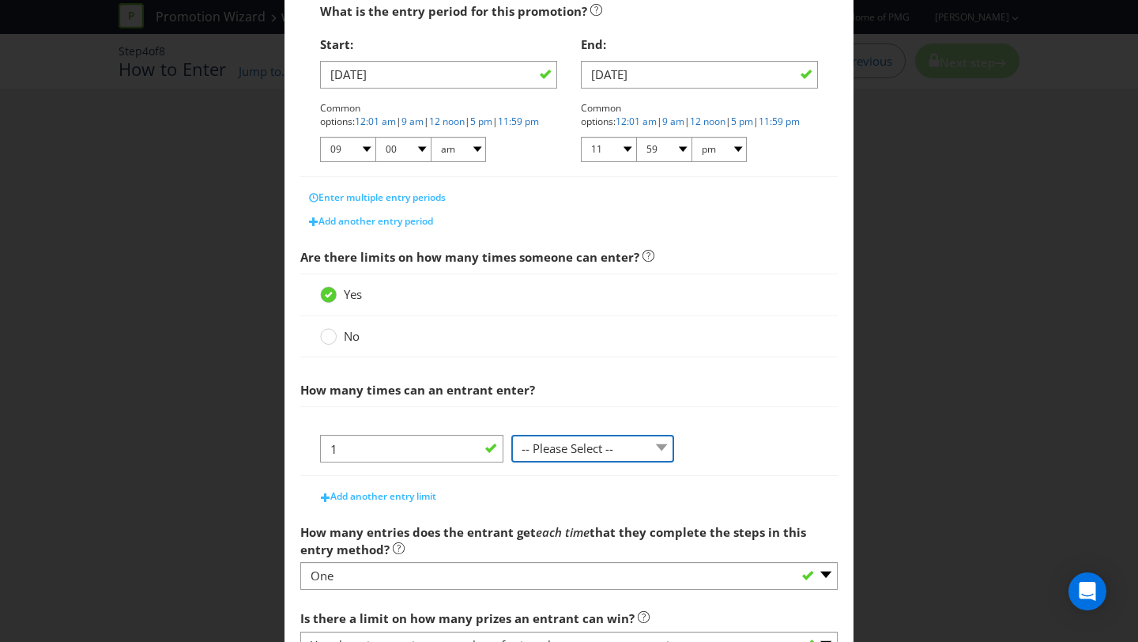
click at [589, 448] on select "-- Please Select -- per person per day per purchase per transaction Other (plea…" at bounding box center [593, 449] width 163 height 28
select select "PER_TRANSACTION"
click at [512, 435] on select "-- Please Select -- per person per day per purchase per transaction Other (plea…" at bounding box center [593, 449] width 163 height 28
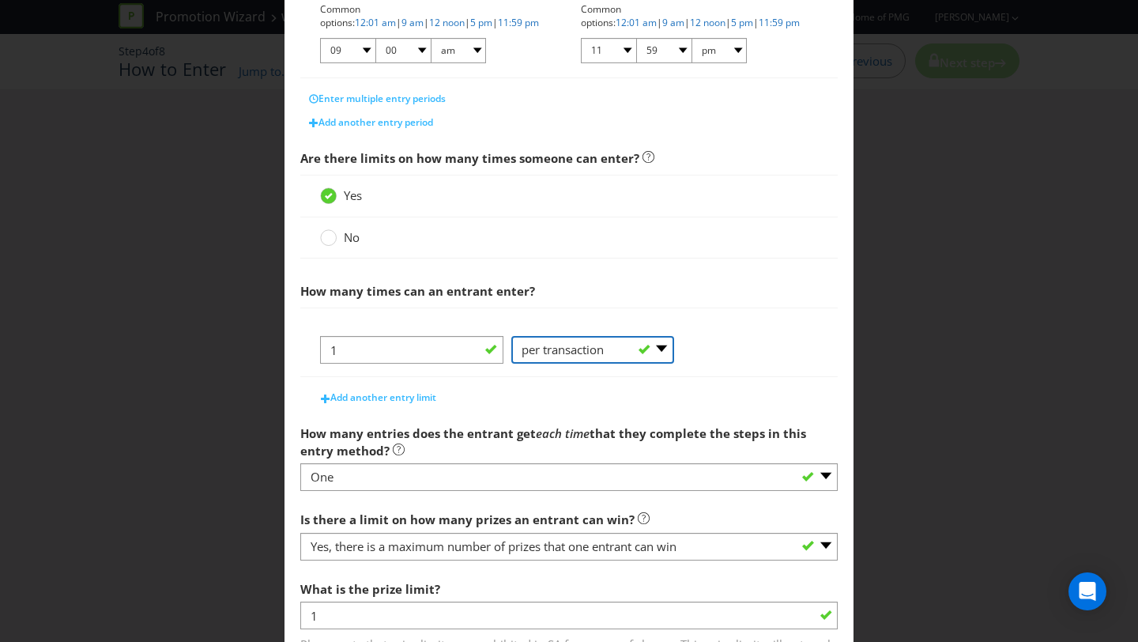
scroll to position [557, 0]
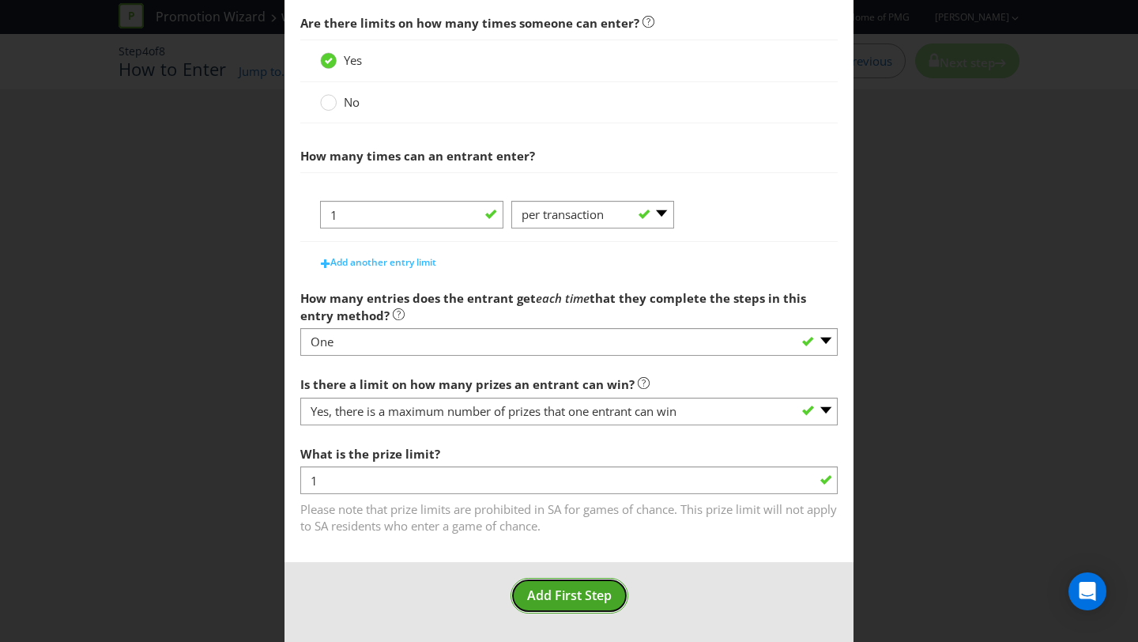
click at [577, 591] on span "Add First Step" at bounding box center [569, 595] width 85 height 17
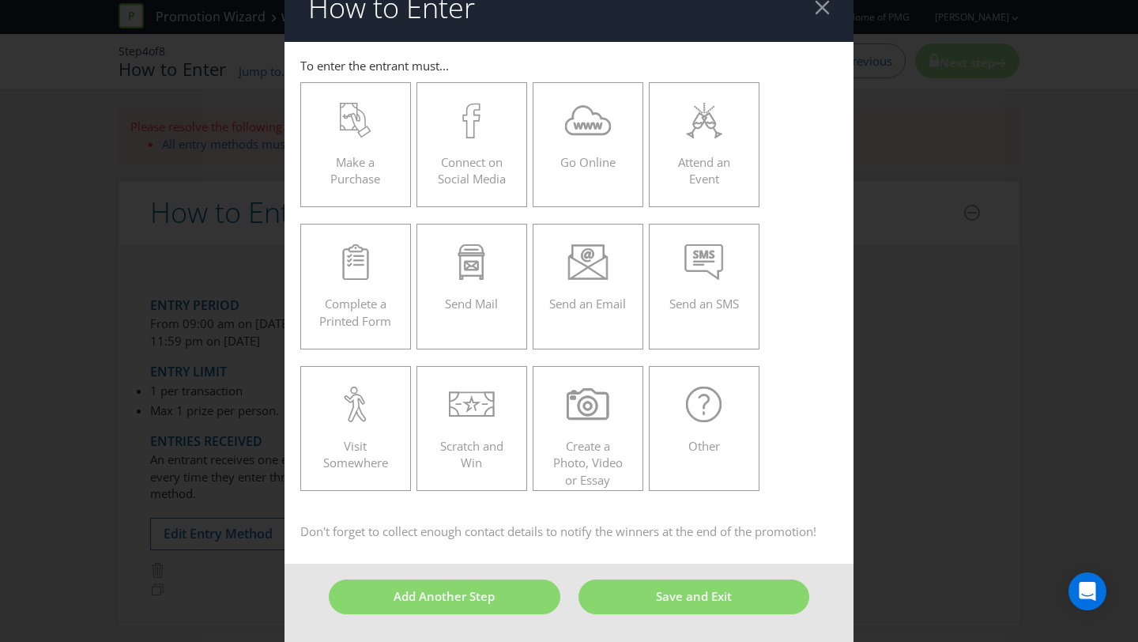
scroll to position [25, 0]
click at [368, 183] on span "Make a Purchase" at bounding box center [355, 171] width 50 height 32
click at [0, 0] on input "Make a Purchase" at bounding box center [0, 0] width 0 height 0
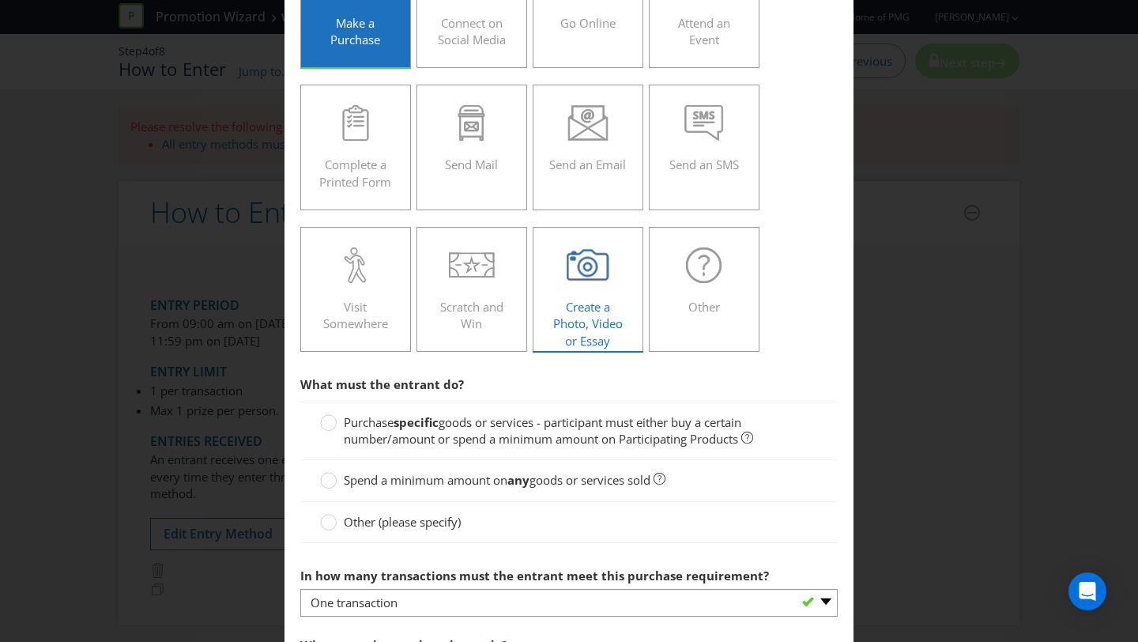
scroll to position [172, 0]
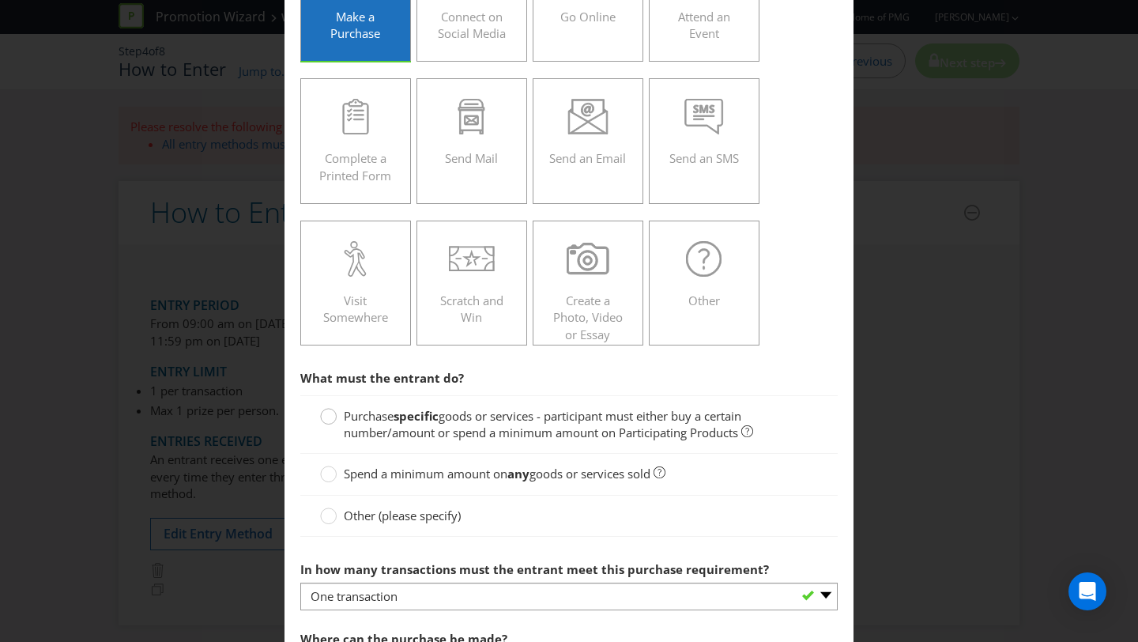
click at [323, 417] on circle at bounding box center [329, 417] width 16 height 16
click at [0, 0] on input "Purchase specific goods or services - participant must either buy a certain num…" at bounding box center [0, 0] width 0 height 0
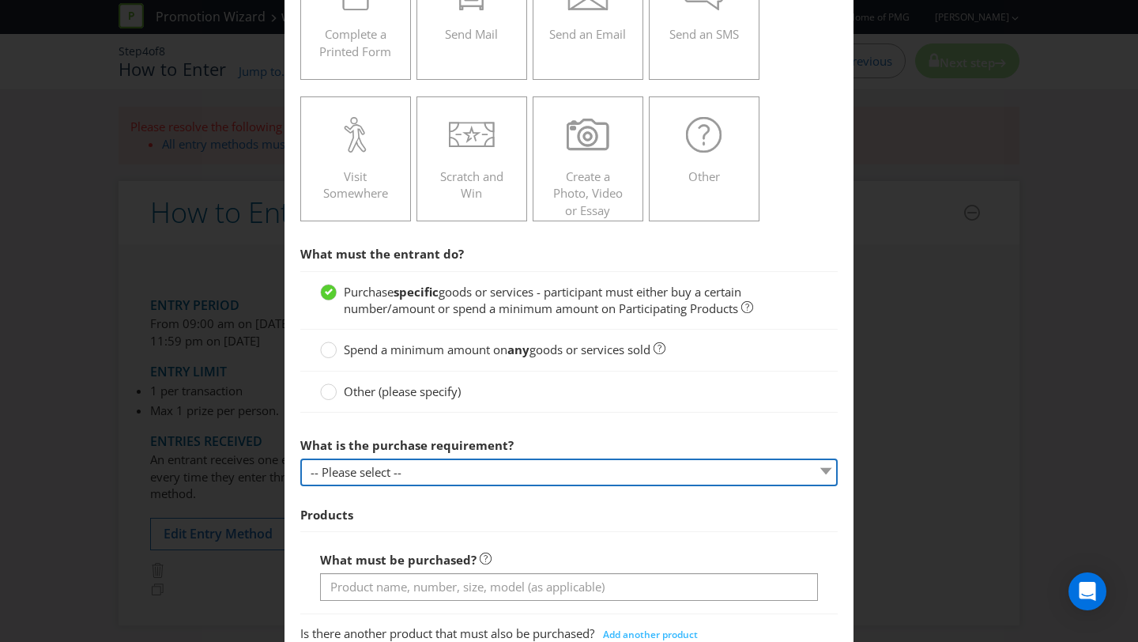
click at [466, 472] on select "-- Please select -- Buy a certain number of these products or services Spend a …" at bounding box center [569, 473] width 538 height 28
select select "MINIMUM_QUANTITY"
click at [300, 459] on select "-- Please select -- Buy a certain number of these products or services Spend a …" at bounding box center [569, 473] width 538 height 28
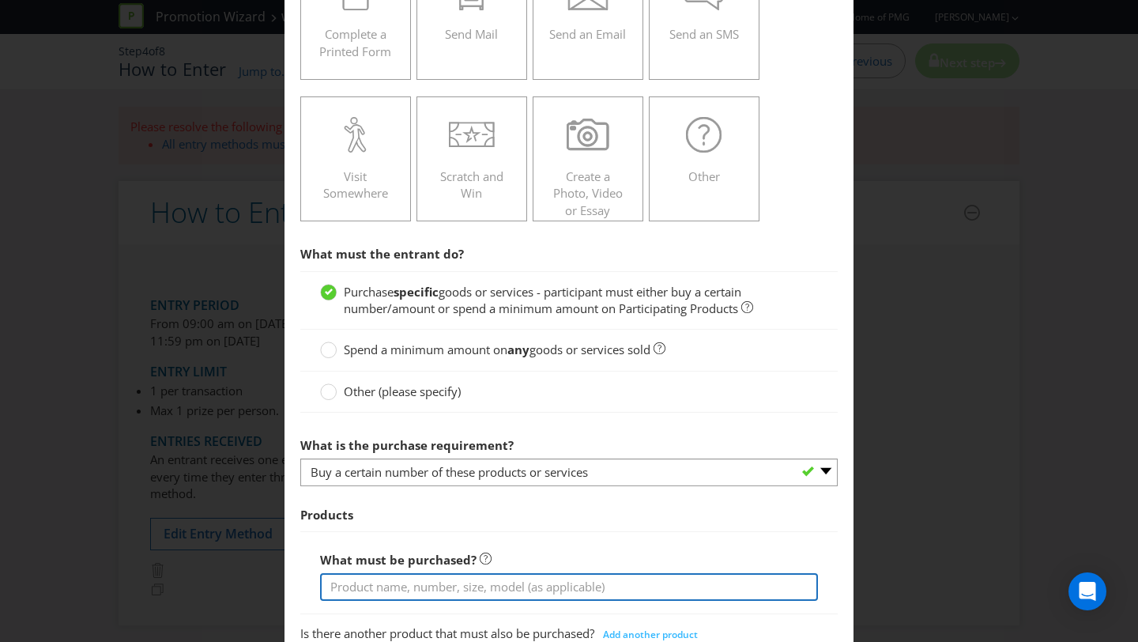
click at [488, 579] on input "text" at bounding box center [569, 587] width 498 height 28
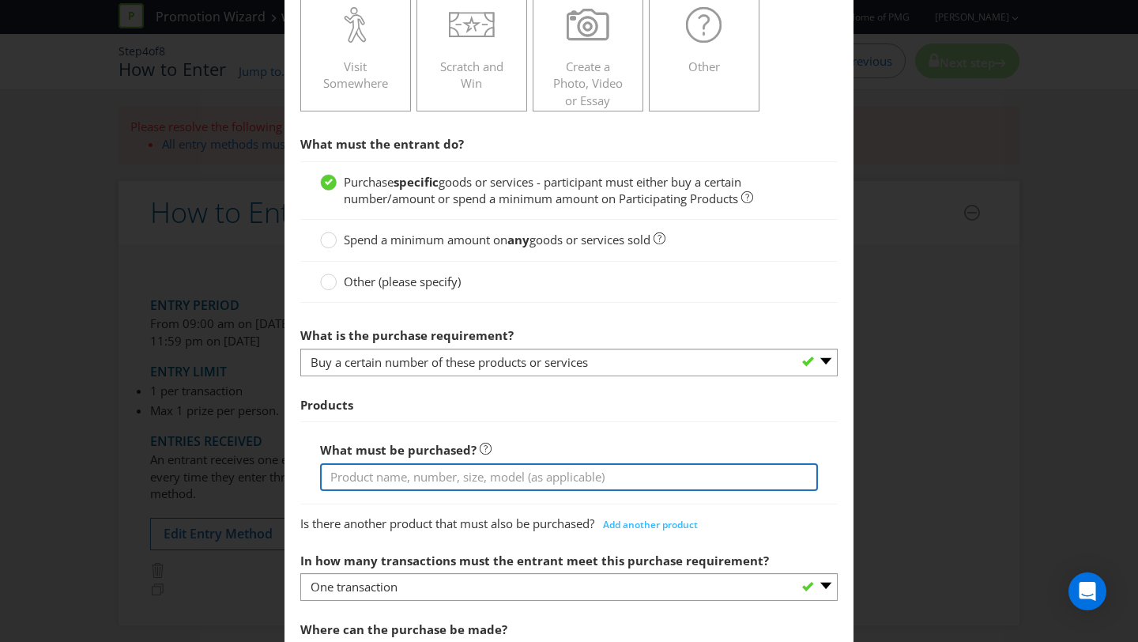
scroll to position [408, 0]
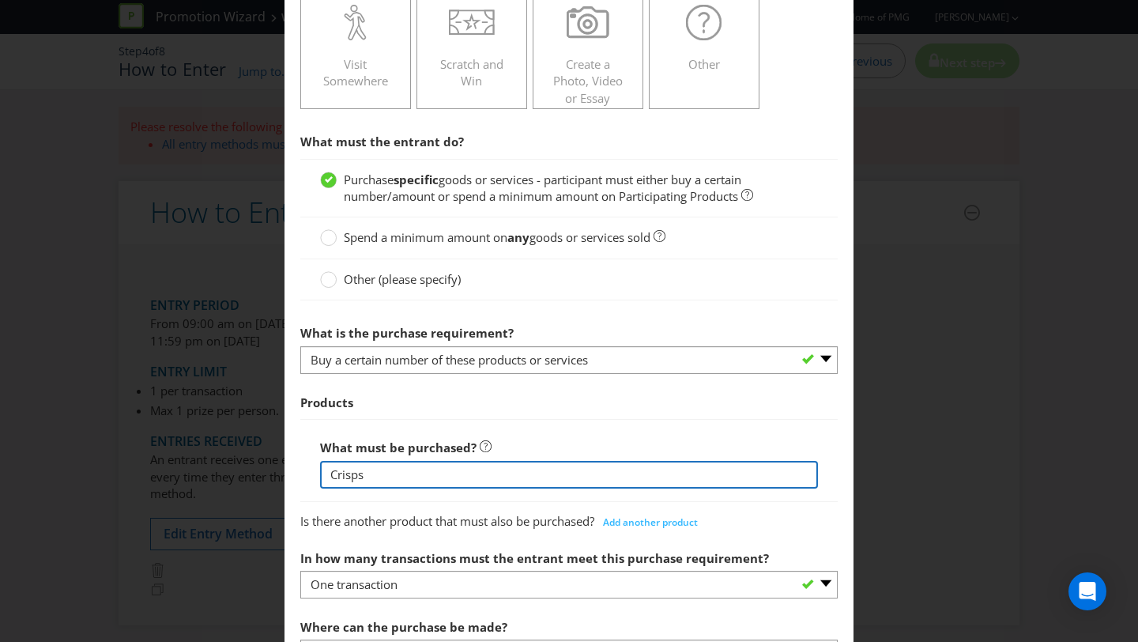
type input "Crisps"
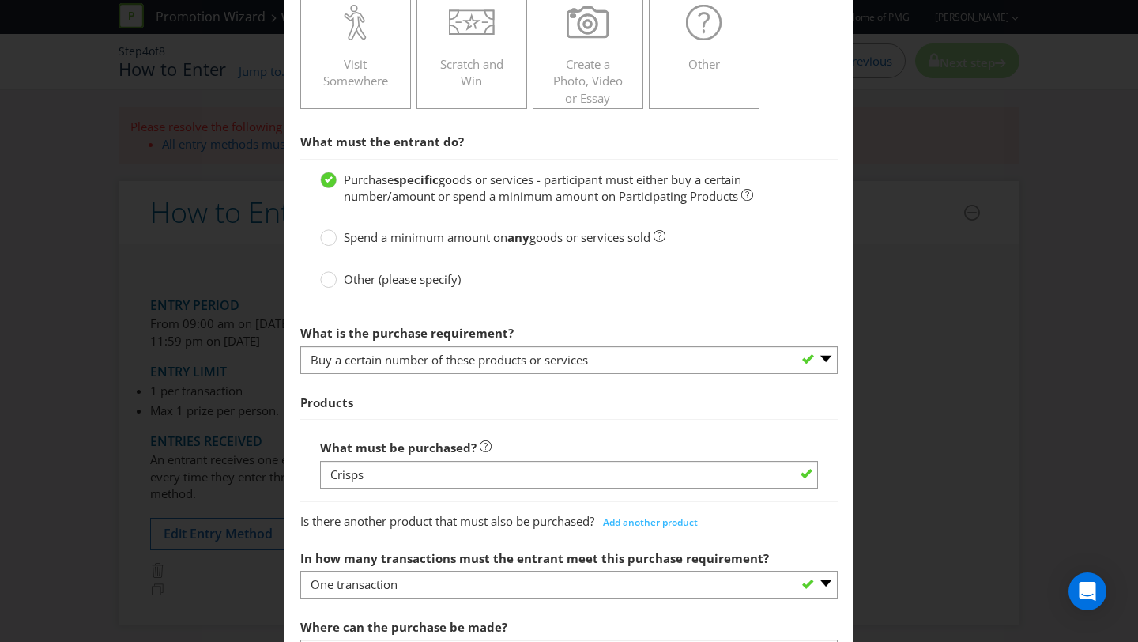
click at [511, 440] on div "What must be purchased? Crisps" at bounding box center [569, 460] width 498 height 57
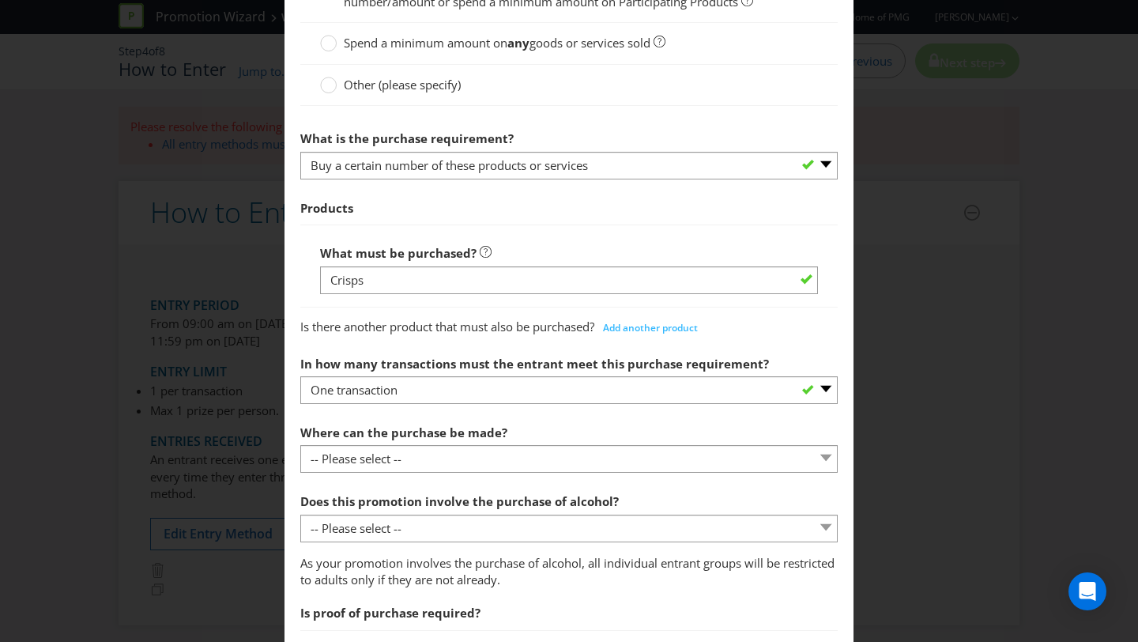
scroll to position [618, 0]
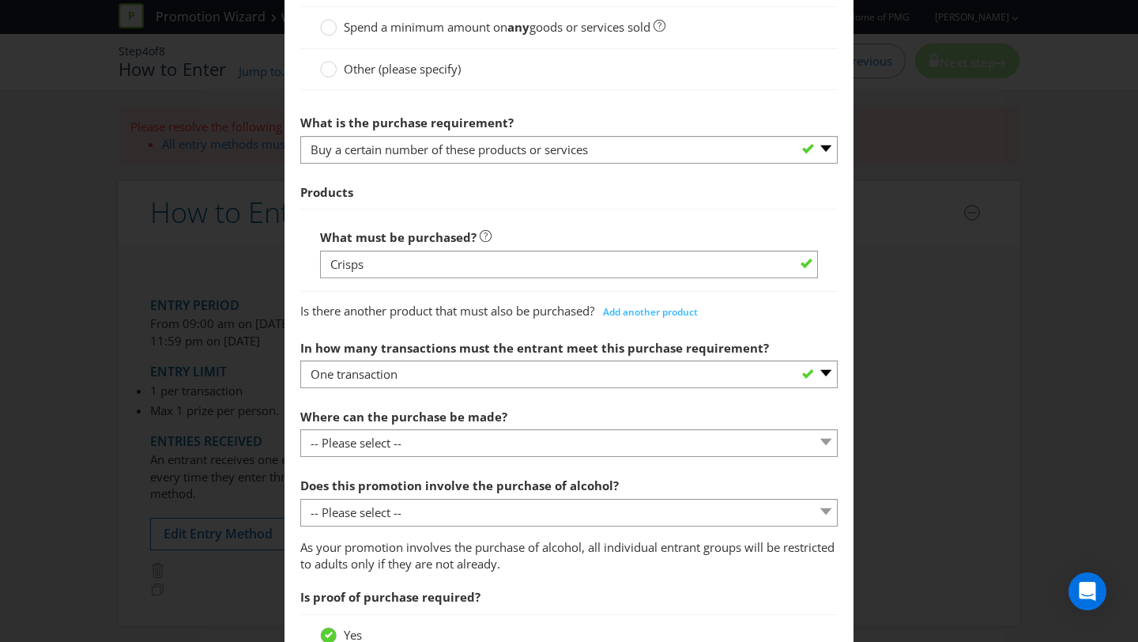
click at [556, 423] on div "Where can the purchase be made? -- Please select -- Any stores displaying promo…" at bounding box center [569, 429] width 538 height 57
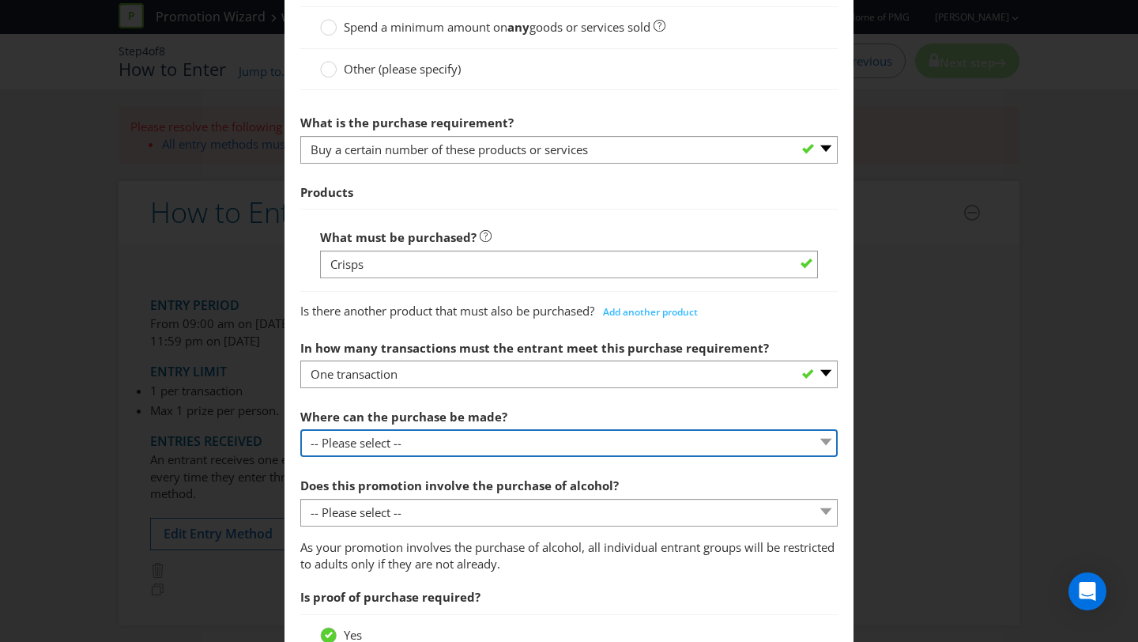
click at [549, 445] on select "-- Please select -- Any stores displaying promotional material (including onlin…" at bounding box center [569, 443] width 538 height 28
select select "ANY_SELLING"
click at [300, 429] on select "-- Please select -- Any stores displaying promotional material (including onlin…" at bounding box center [569, 443] width 538 height 28
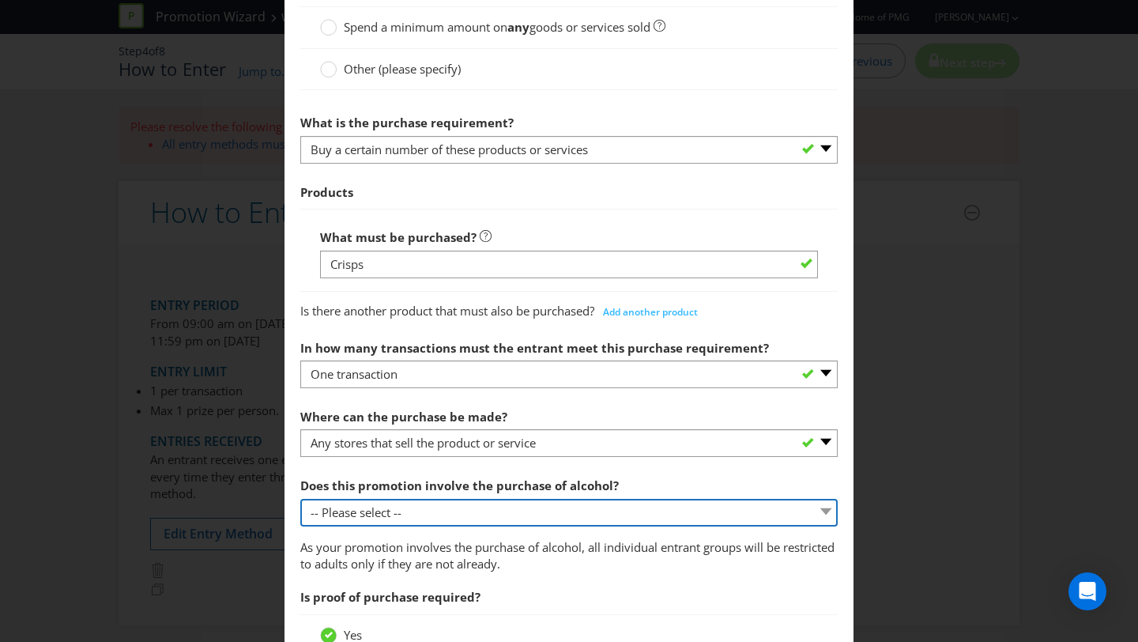
click at [538, 500] on select "-- Please select -- Yes, for on-premises consumption Yes, for off-premises cons…" at bounding box center [569, 513] width 538 height 28
select select "NO"
click at [300, 499] on select "-- Please select -- Yes, for on-premises consumption Yes, for off-premises cons…" at bounding box center [569, 513] width 538 height 28
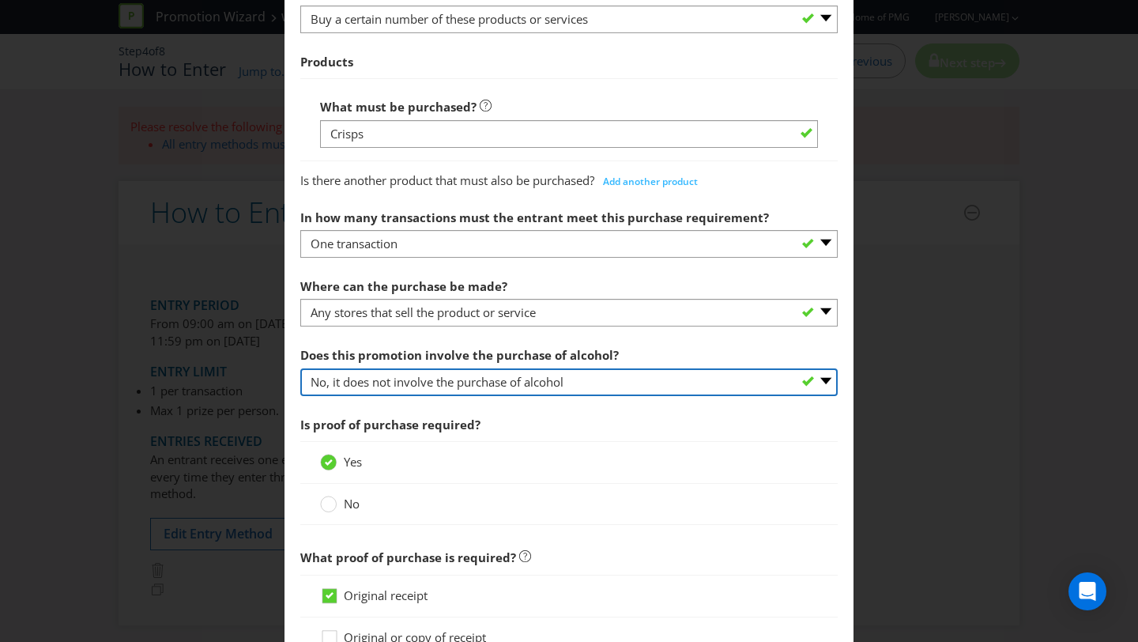
scroll to position [755, 0]
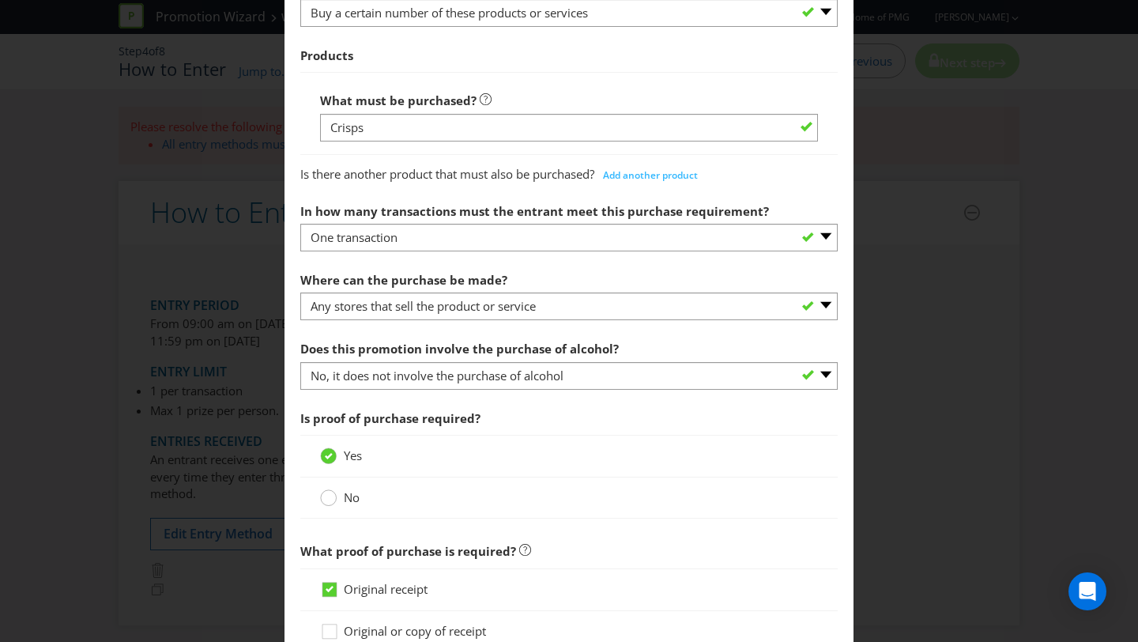
click at [328, 495] on div at bounding box center [329, 493] width 8 height 8
click at [0, 0] on input "No" at bounding box center [0, 0] width 0 height 0
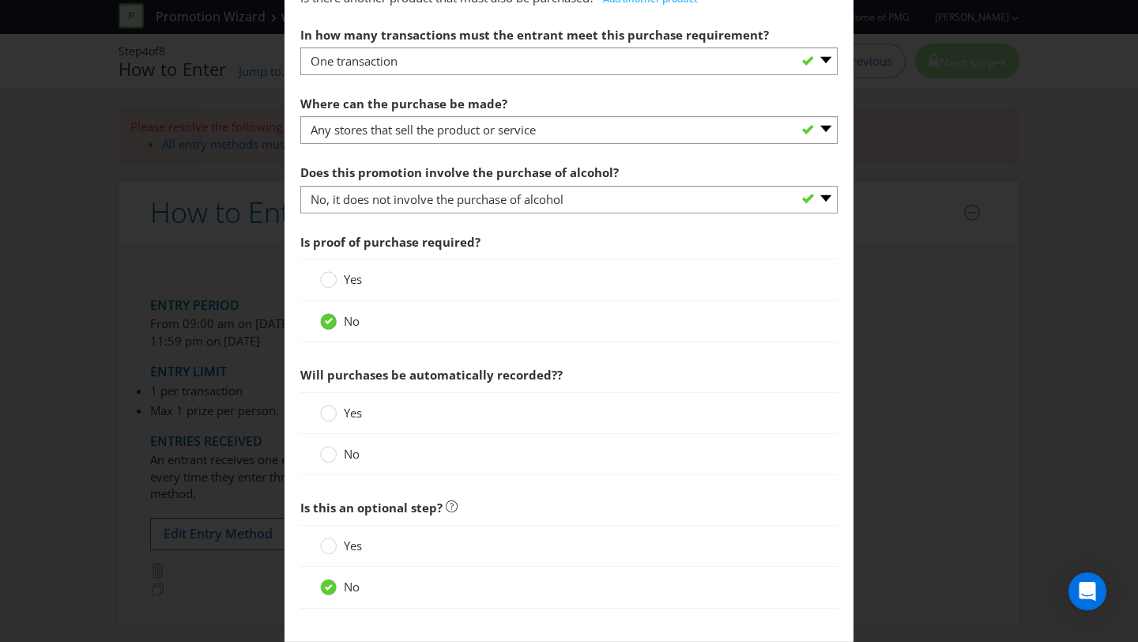
scroll to position [965, 0]
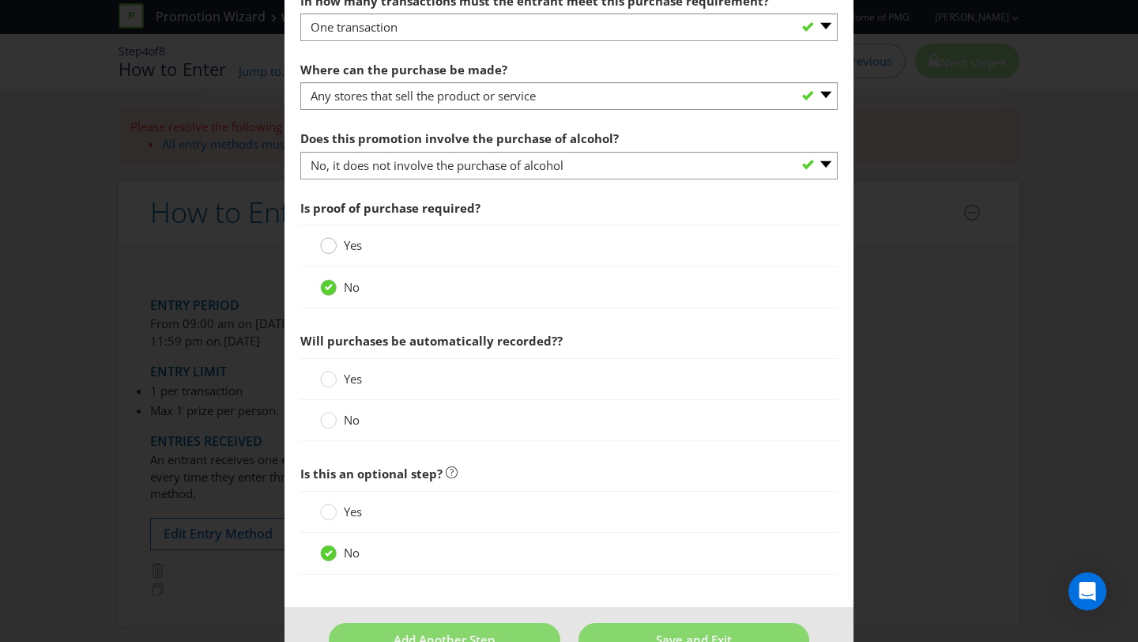
click at [328, 238] on div at bounding box center [329, 240] width 8 height 8
click at [0, 0] on input "Yes" at bounding box center [0, 0] width 0 height 0
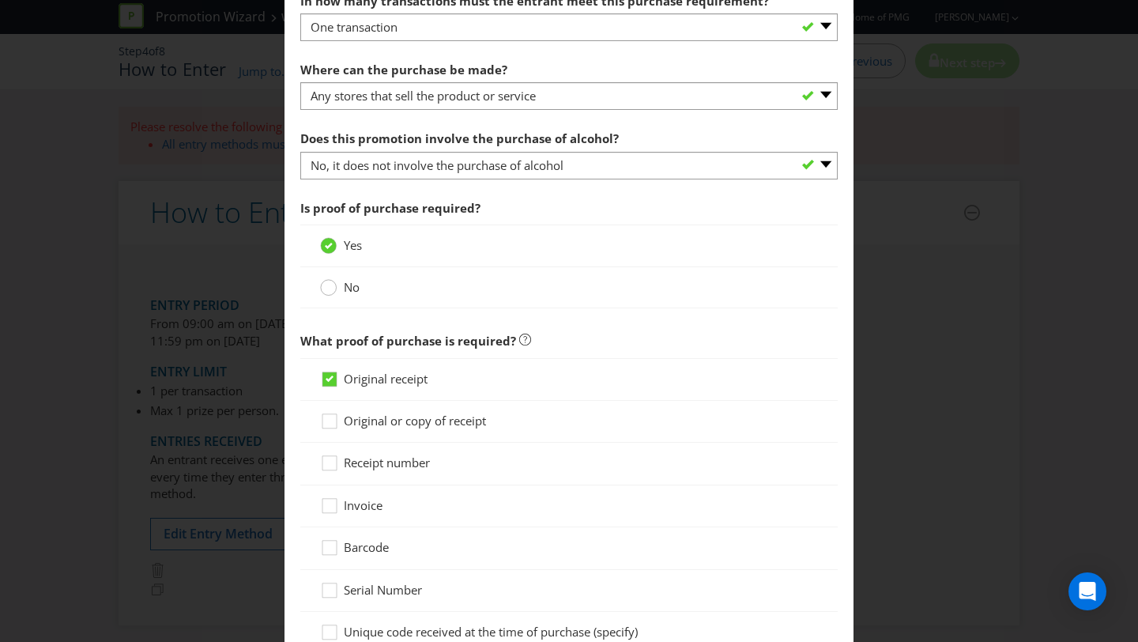
click at [334, 281] on circle at bounding box center [329, 288] width 16 height 16
click at [0, 0] on input "No" at bounding box center [0, 0] width 0 height 0
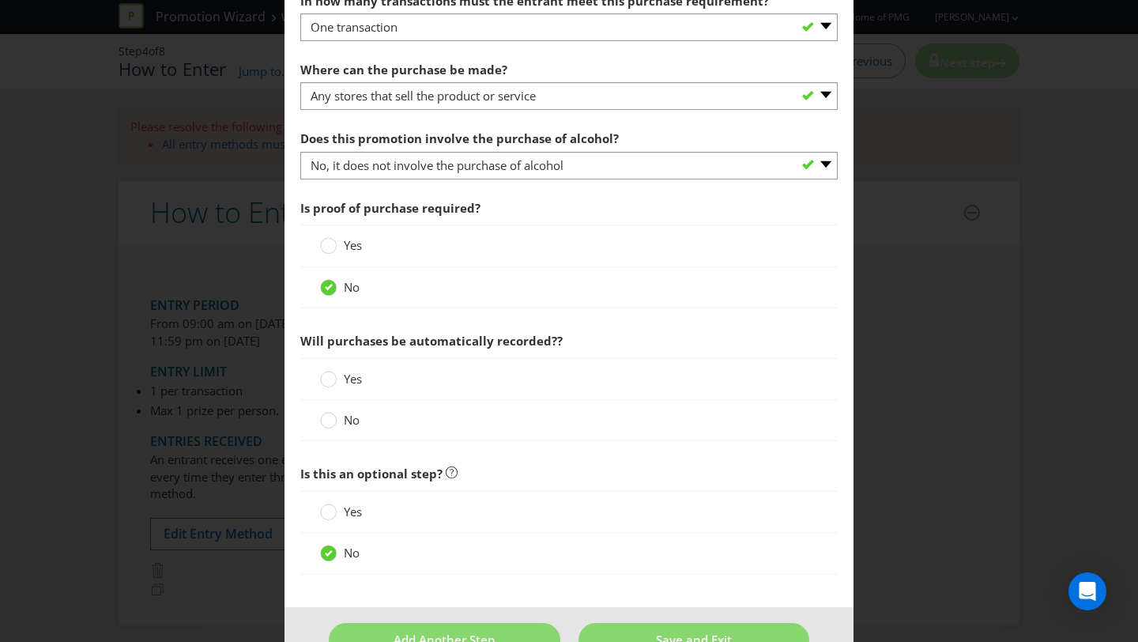
click at [337, 376] on label "Yes" at bounding box center [342, 379] width 45 height 17
click at [0, 0] on input "Yes" at bounding box center [0, 0] width 0 height 0
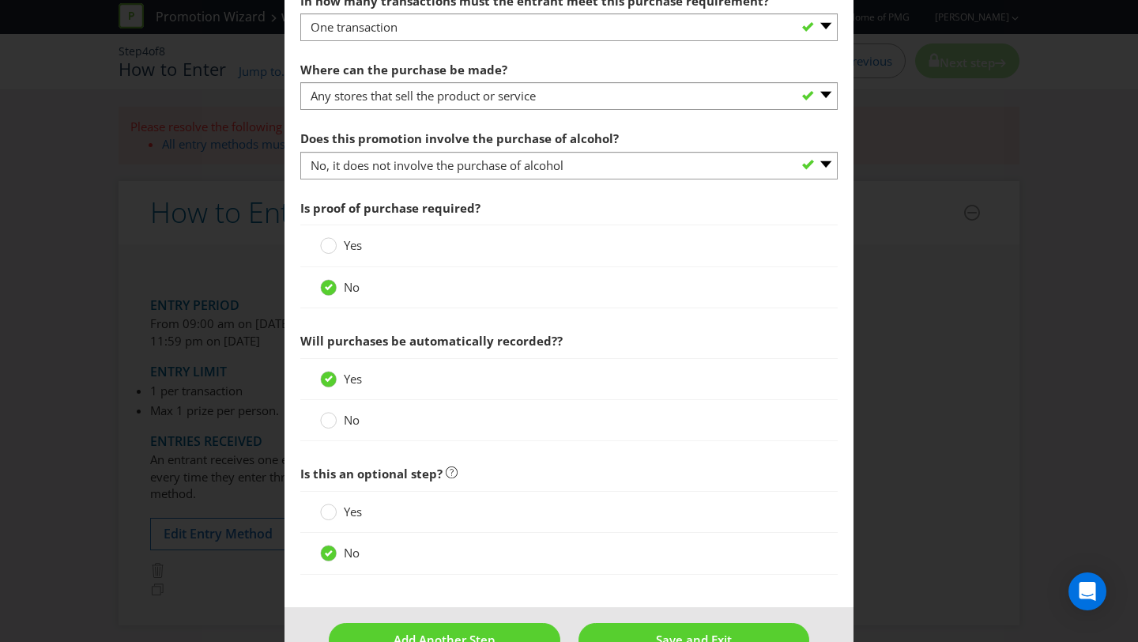
scroll to position [1008, 0]
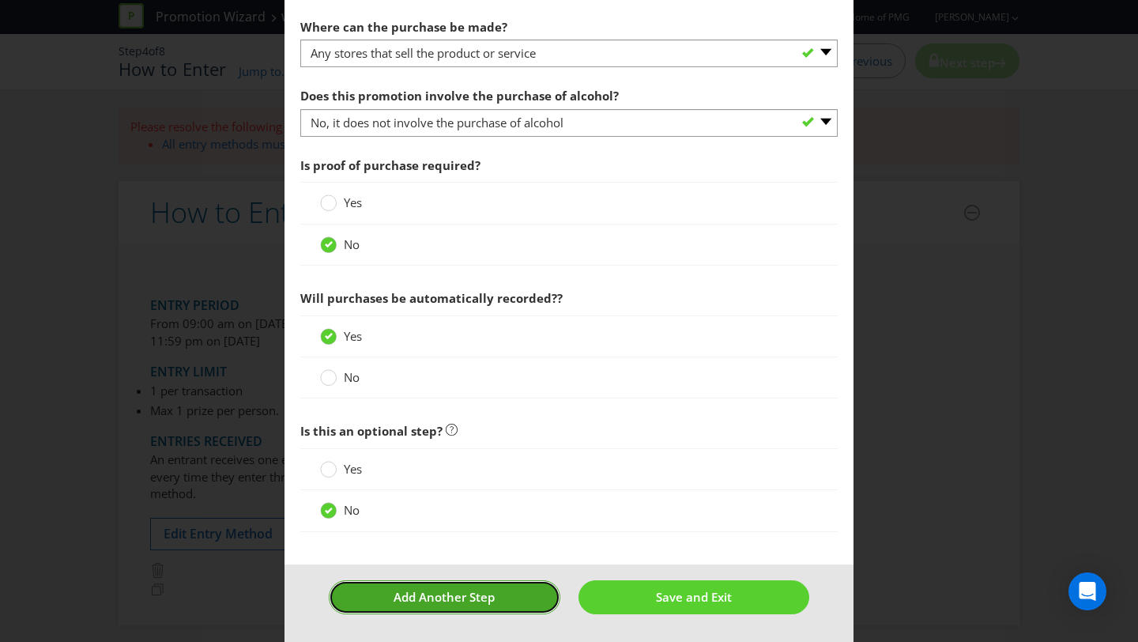
click at [505, 587] on button "Add Another Step" at bounding box center [445, 597] width 232 height 34
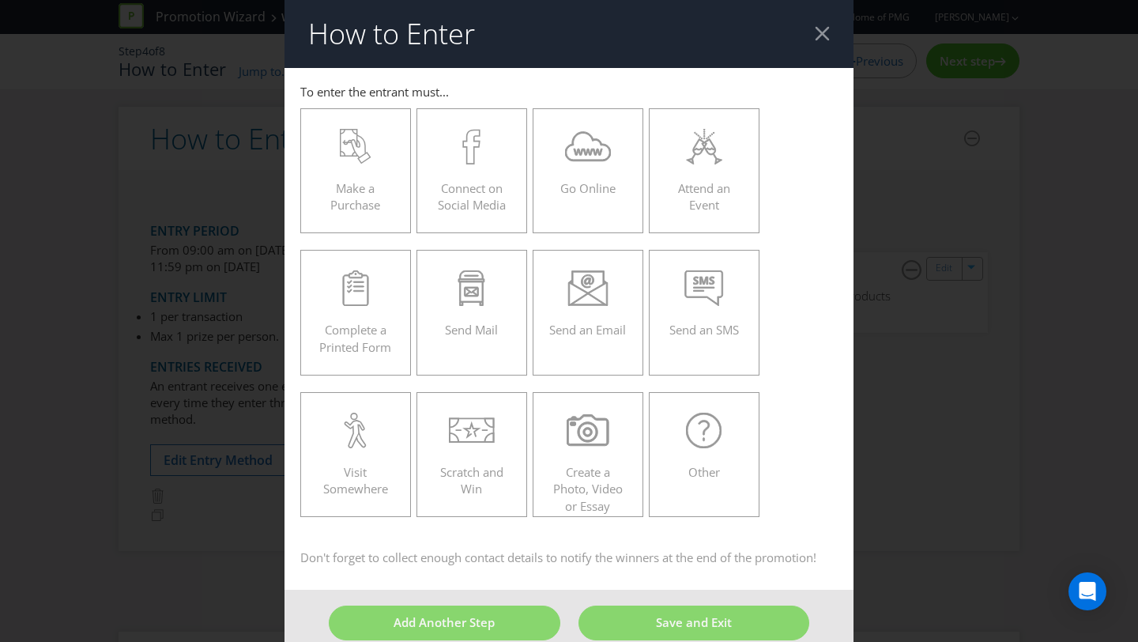
scroll to position [25, 0]
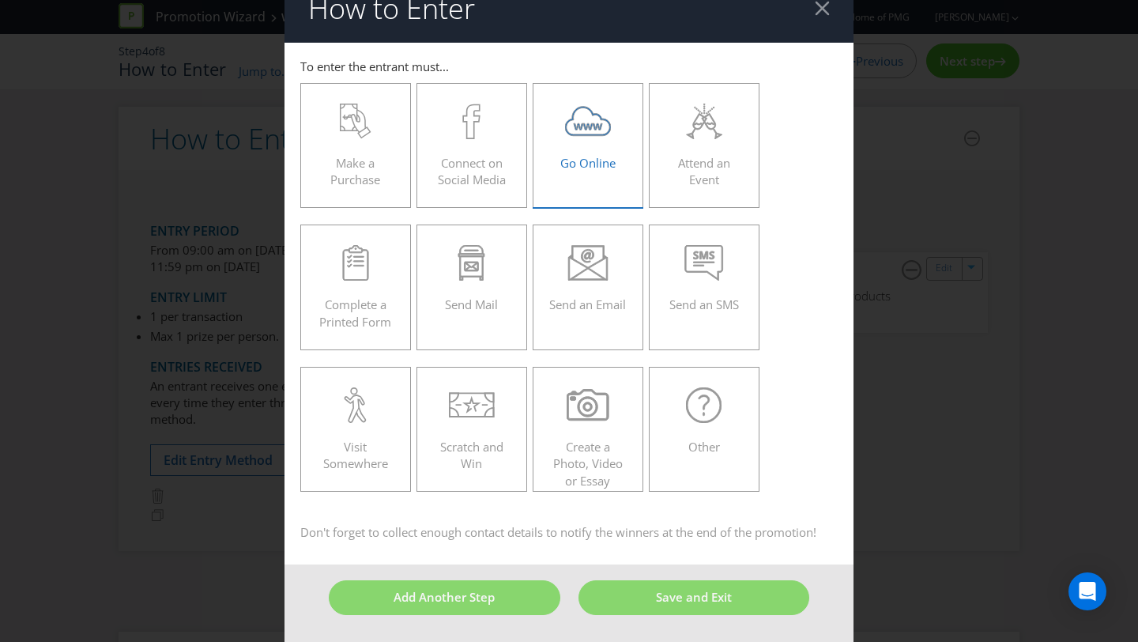
click at [576, 169] on span "Go Online" at bounding box center [588, 163] width 55 height 16
click at [0, 0] on input "Go Online" at bounding box center [0, 0] width 0 height 0
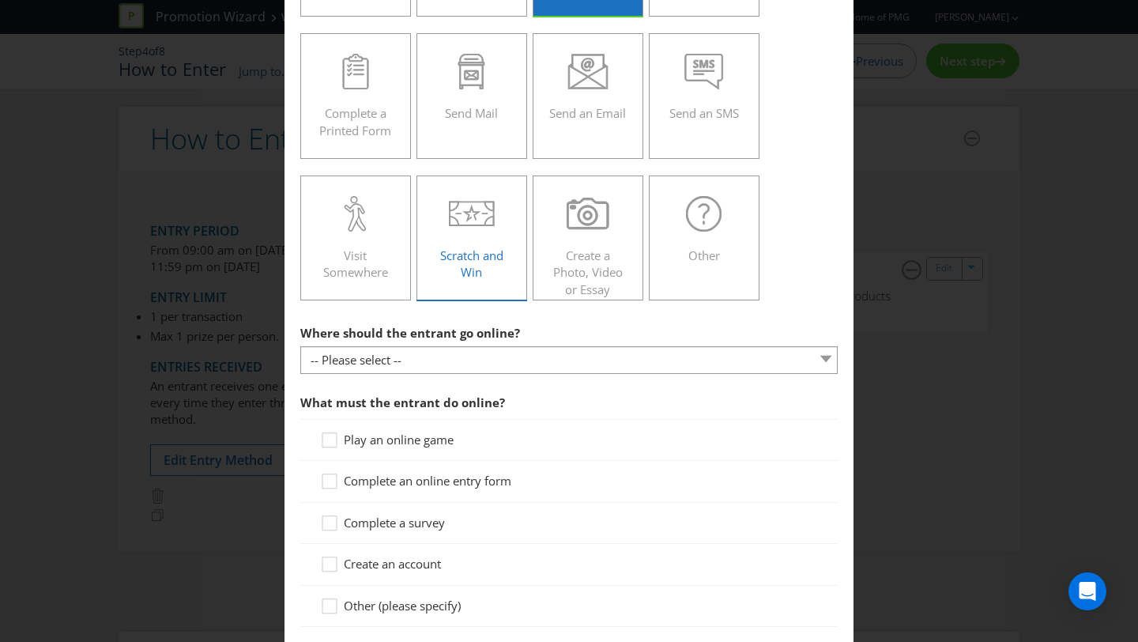
scroll to position [252, 0]
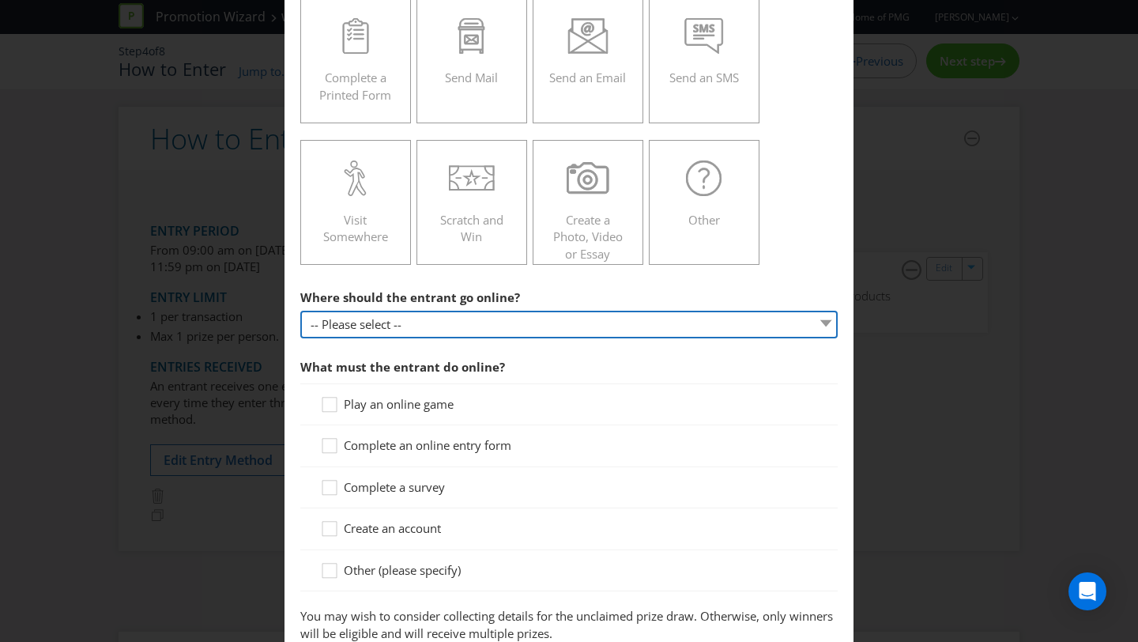
click at [493, 336] on select "-- Please select -- At a specific URL Using a direct link sent to the entrant b…" at bounding box center [569, 325] width 538 height 28
select select "SPECIFIC_URL"
click at [300, 311] on select "-- Please select -- At a specific URL Using a direct link sent to the entrant b…" at bounding box center [569, 325] width 538 height 28
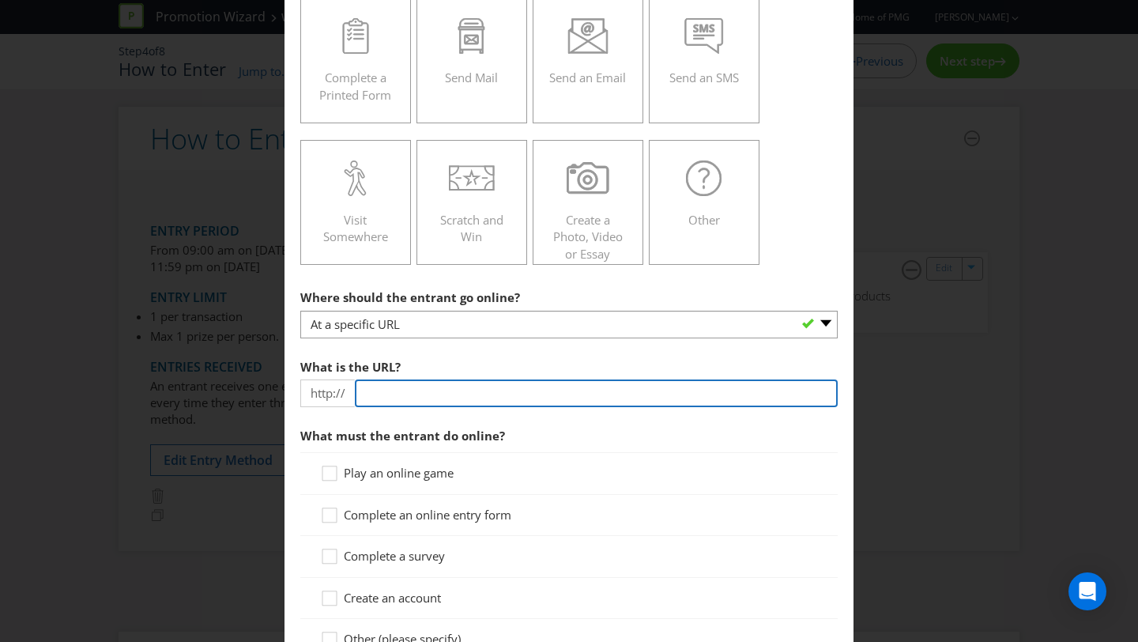
click at [465, 386] on input "text" at bounding box center [596, 393] width 483 height 28
type input "[DOMAIN_NAME]"
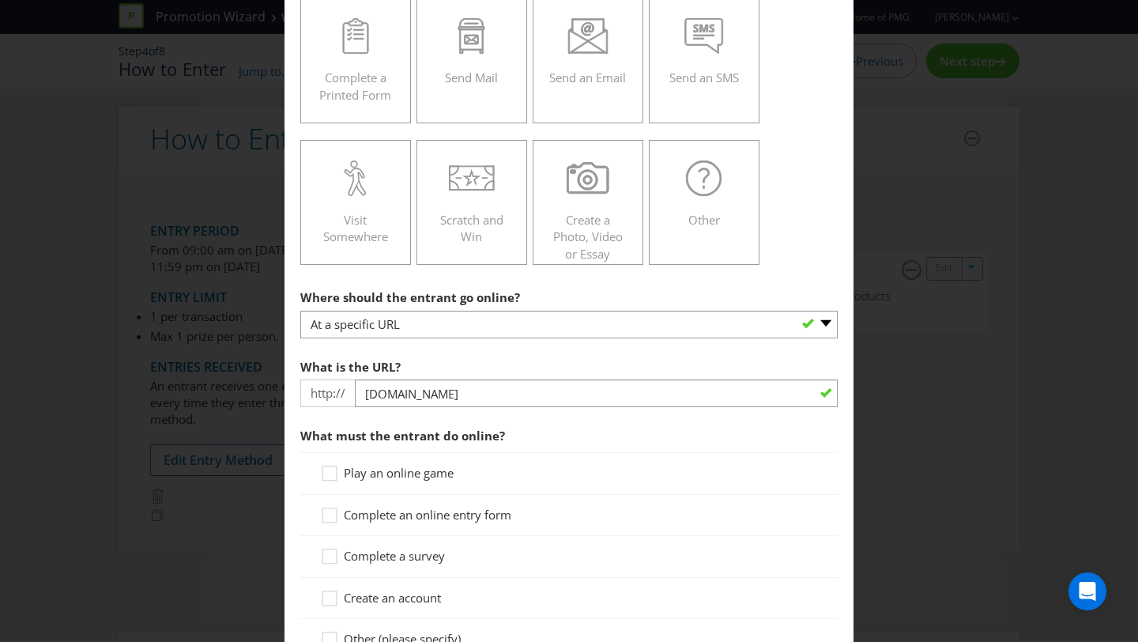
click at [539, 420] on span "What must the entrant do online?" at bounding box center [569, 436] width 538 height 32
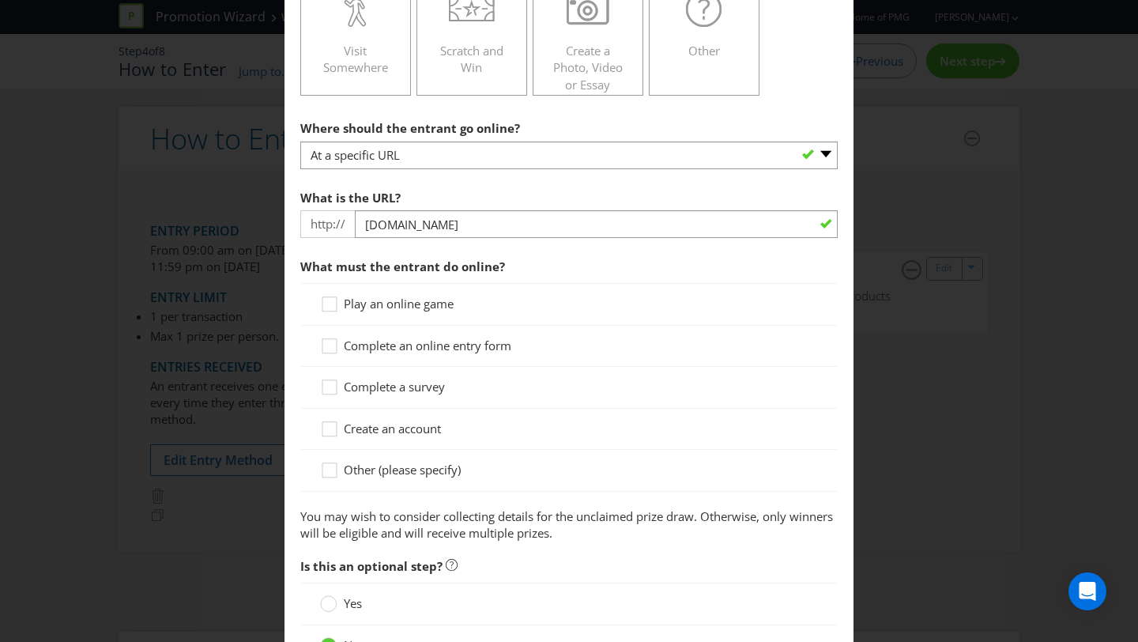
scroll to position [437, 0]
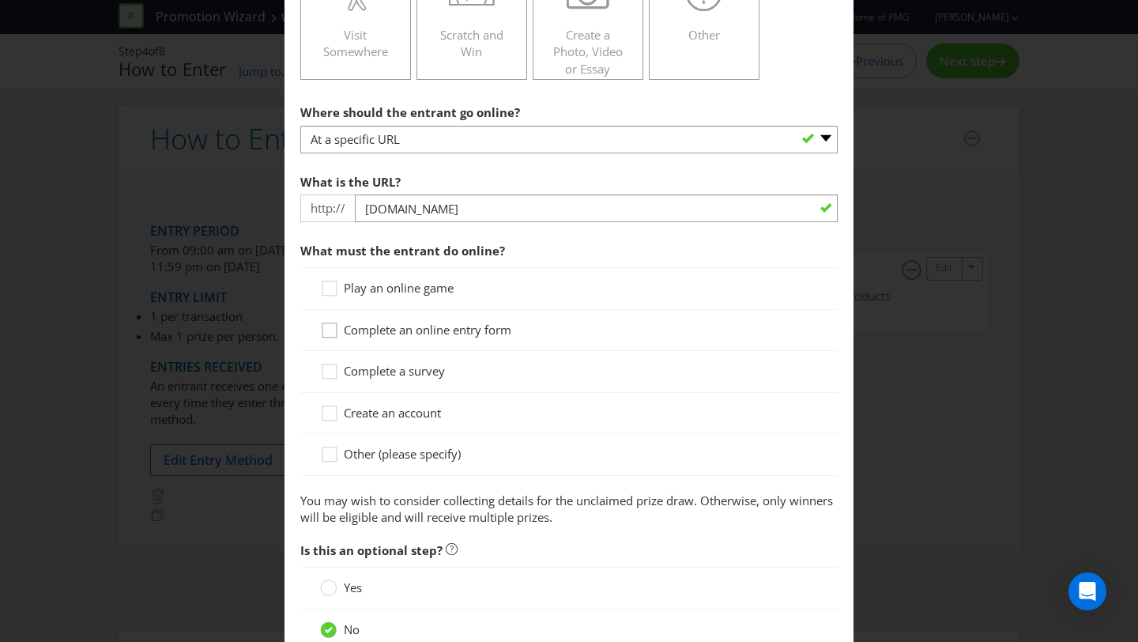
click at [330, 331] on icon at bounding box center [332, 334] width 24 height 24
click at [0, 0] on input "Complete an online entry form" at bounding box center [0, 0] width 0 height 0
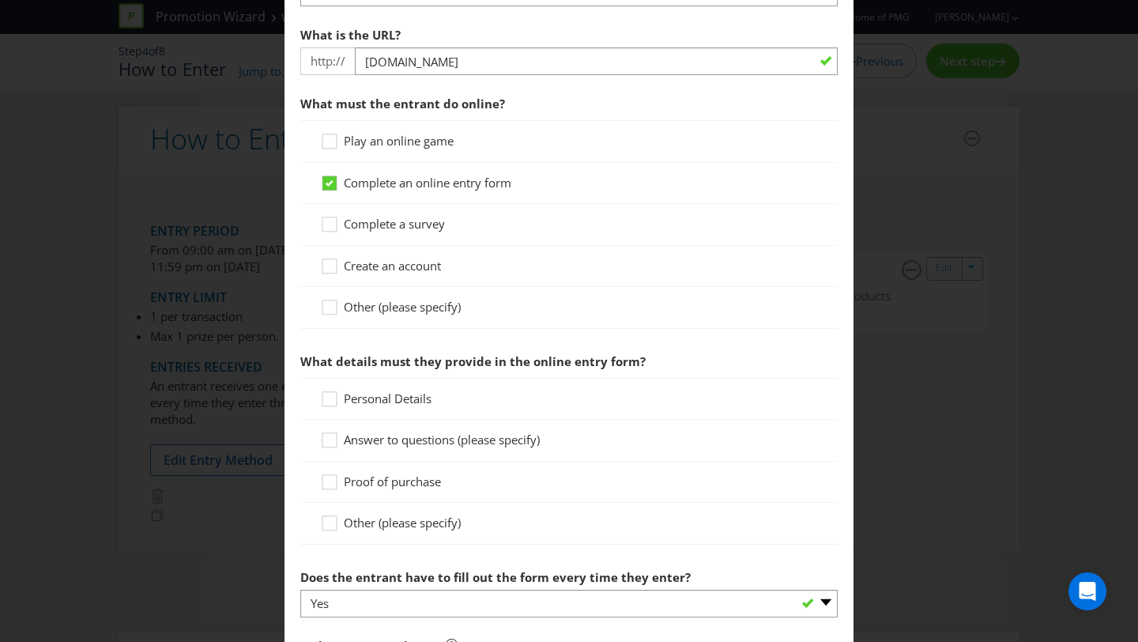
scroll to position [725, 0]
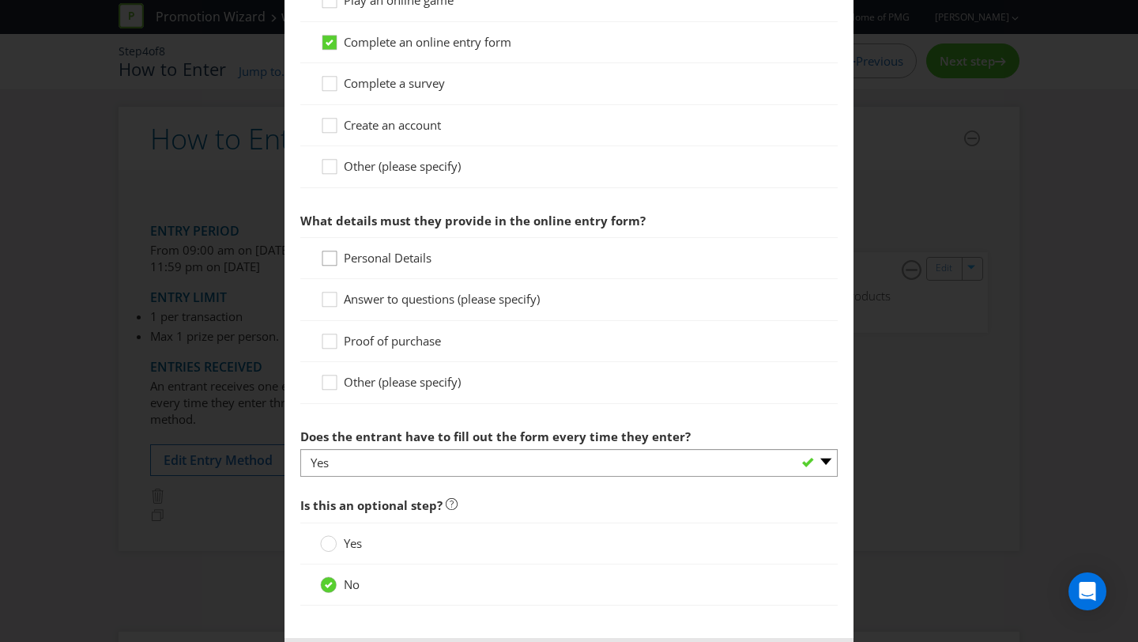
click at [334, 251] on icon at bounding box center [330, 258] width 14 height 14
click at [0, 0] on input "Personal Details" at bounding box center [0, 0] width 0 height 0
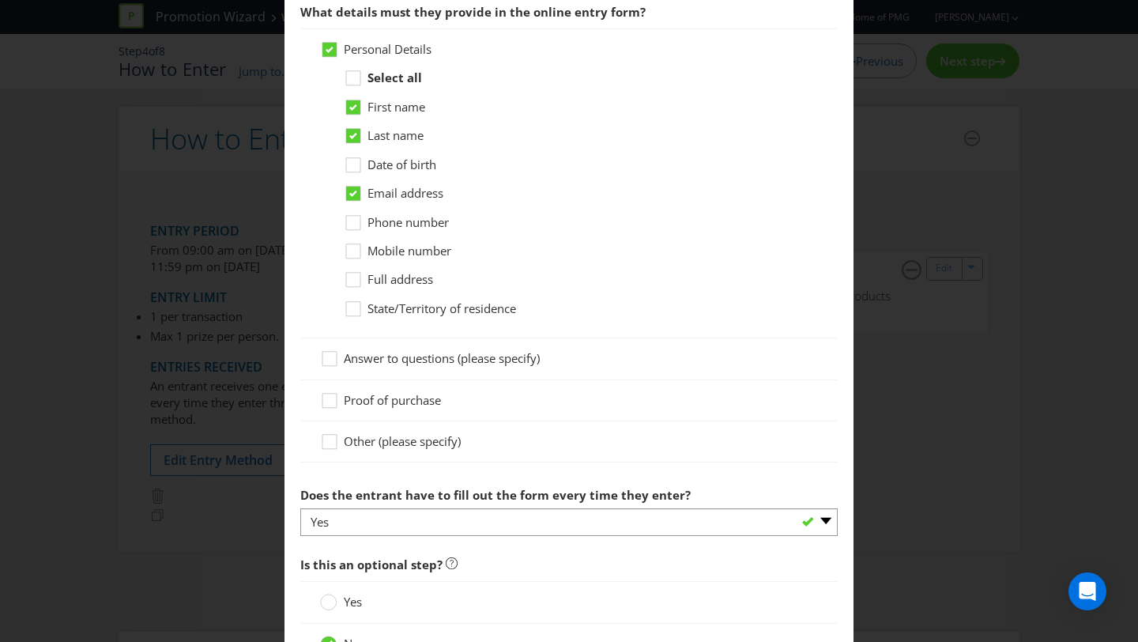
scroll to position [1066, 0]
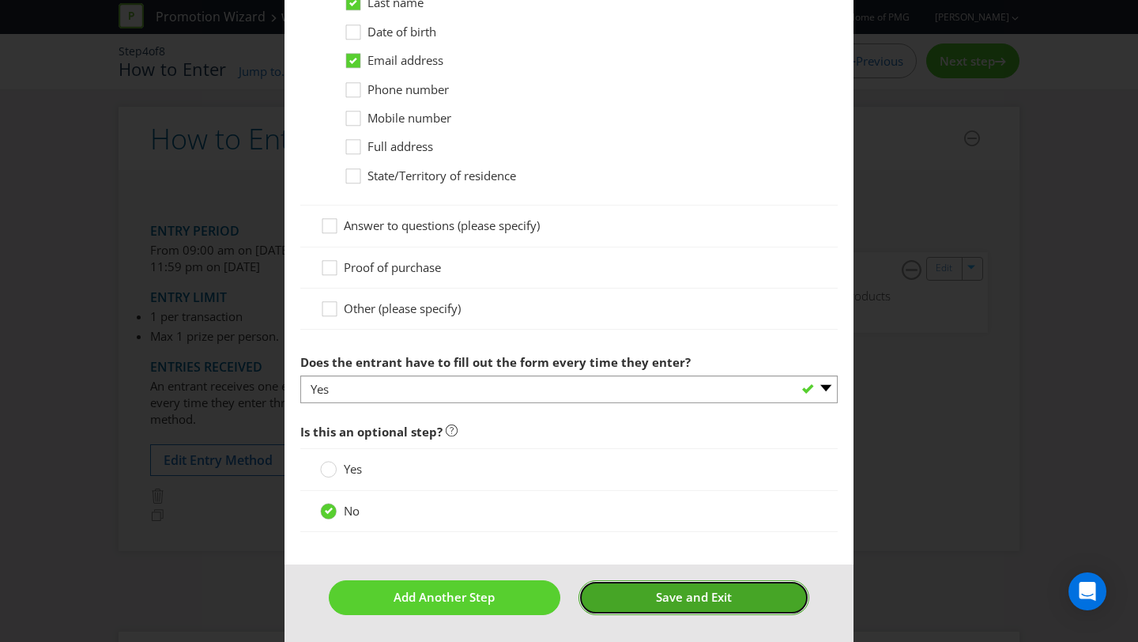
click at [630, 593] on button "Save and Exit" at bounding box center [695, 597] width 232 height 34
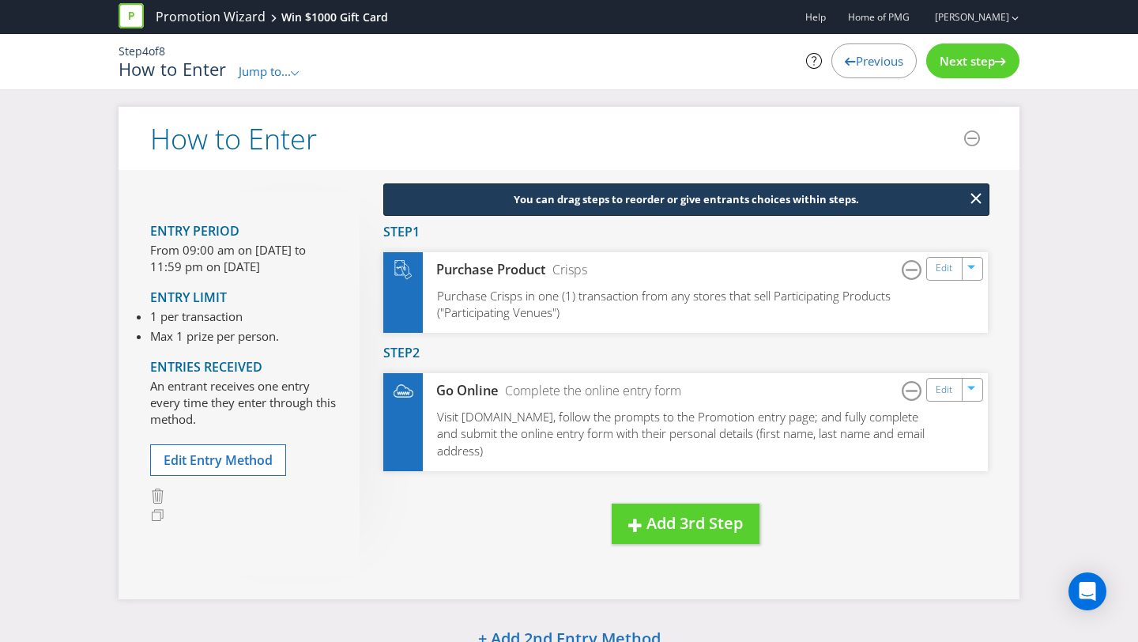
click at [972, 66] on span "Next step" at bounding box center [967, 61] width 55 height 16
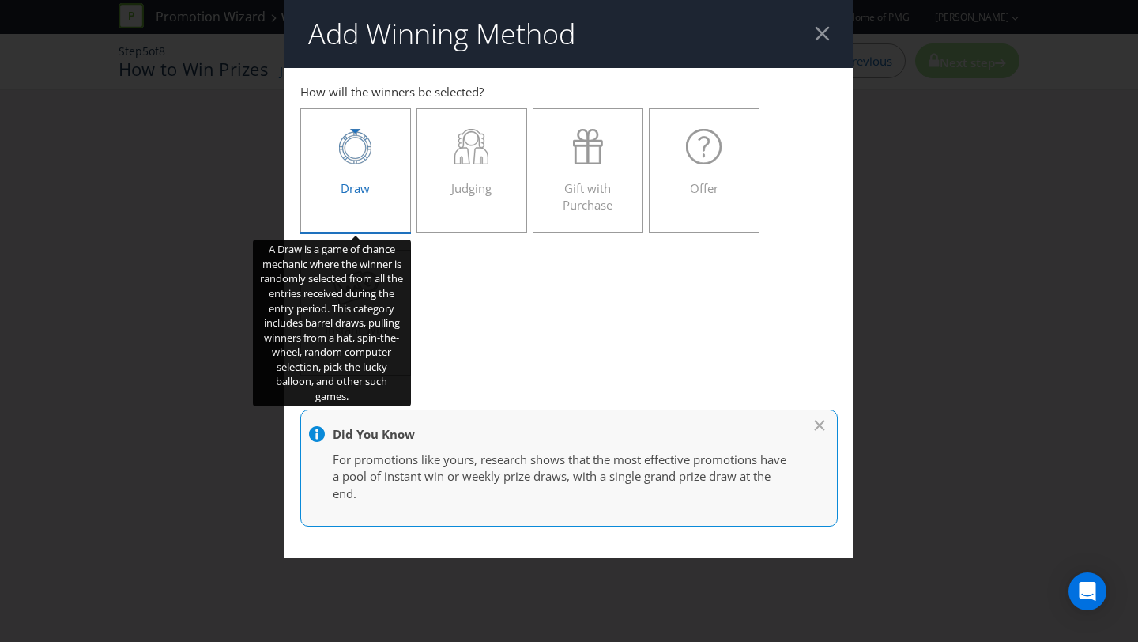
click at [398, 186] on label "Draw" at bounding box center [355, 170] width 111 height 125
click at [0, 0] on input "Draw" at bounding box center [0, 0] width 0 height 0
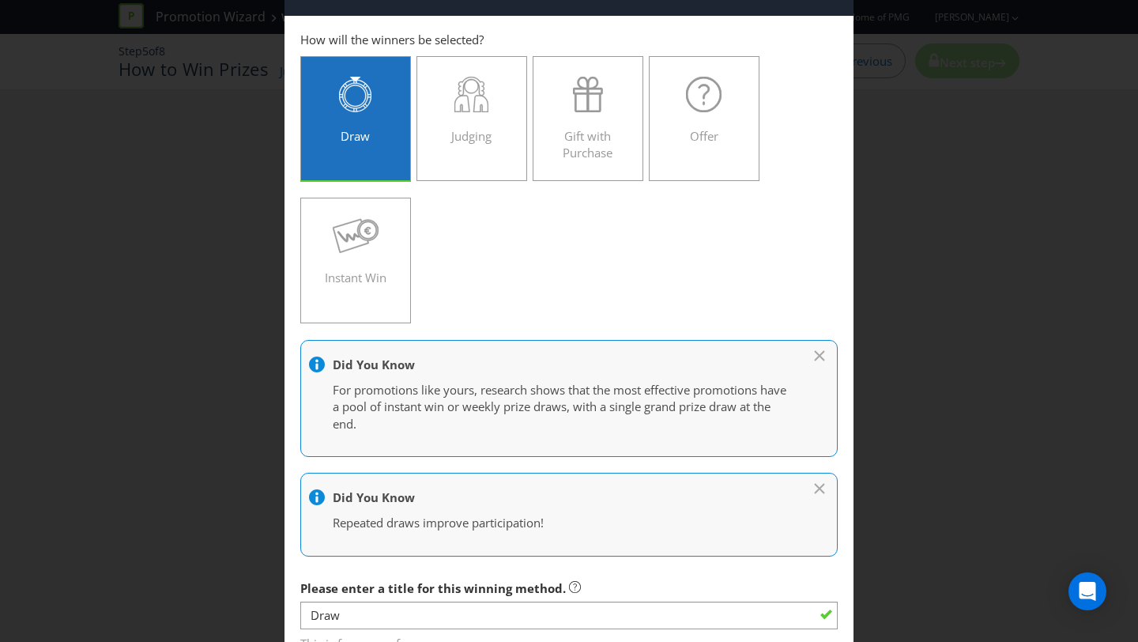
scroll to position [59, 0]
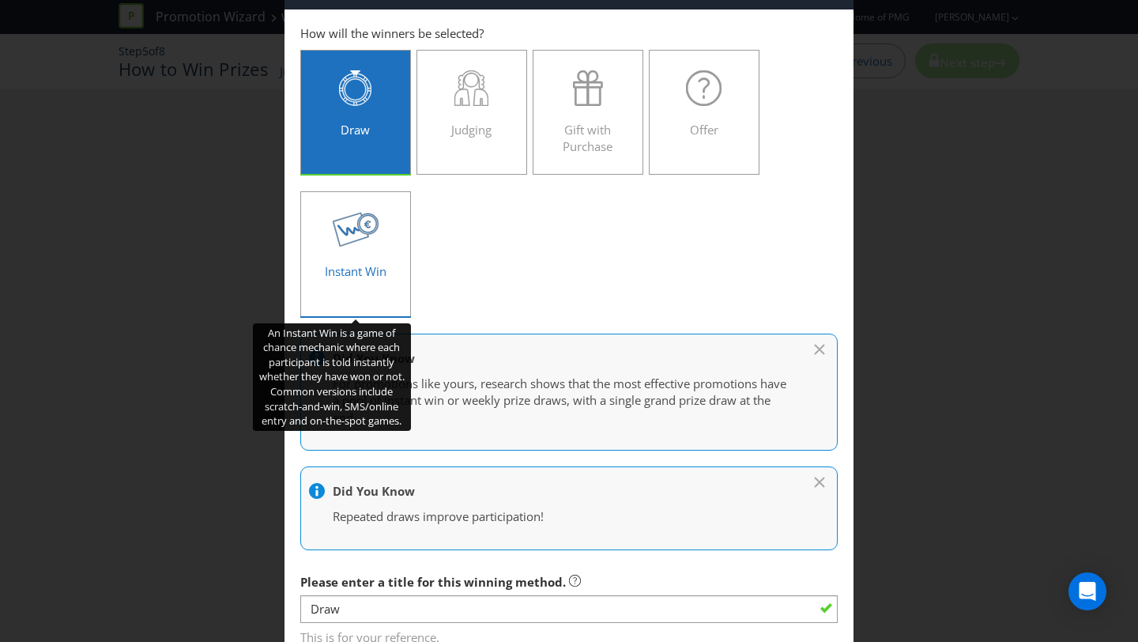
click at [387, 234] on div at bounding box center [355, 230] width 77 height 36
click at [0, 0] on input "Instant Win" at bounding box center [0, 0] width 0 height 0
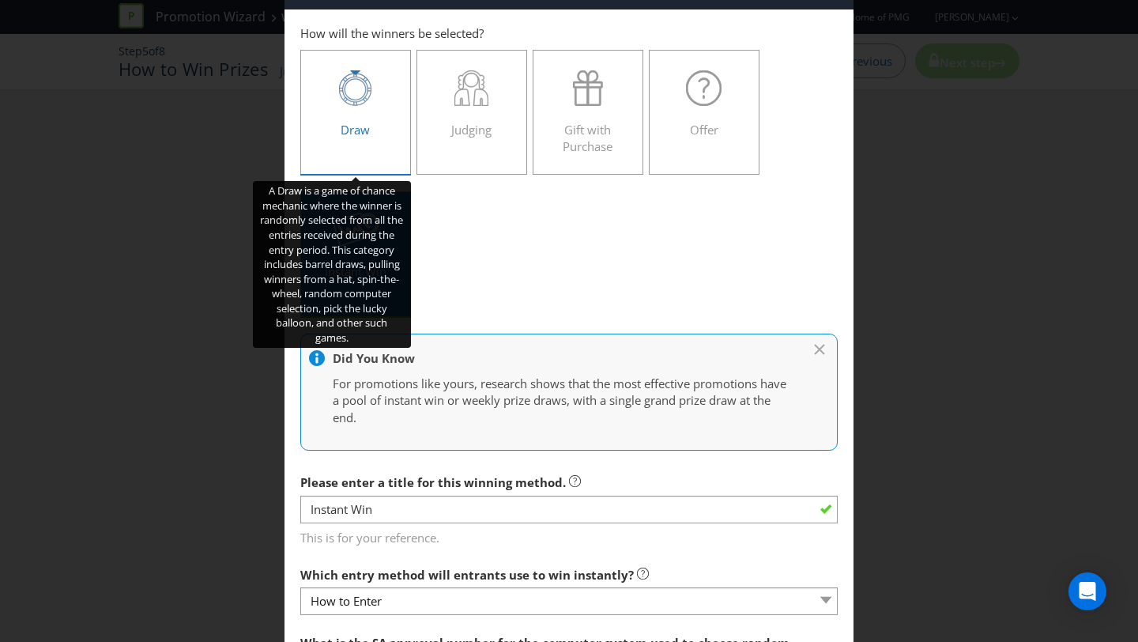
click at [359, 95] on icon at bounding box center [355, 88] width 32 height 36
click at [0, 0] on input "Draw" at bounding box center [0, 0] width 0 height 0
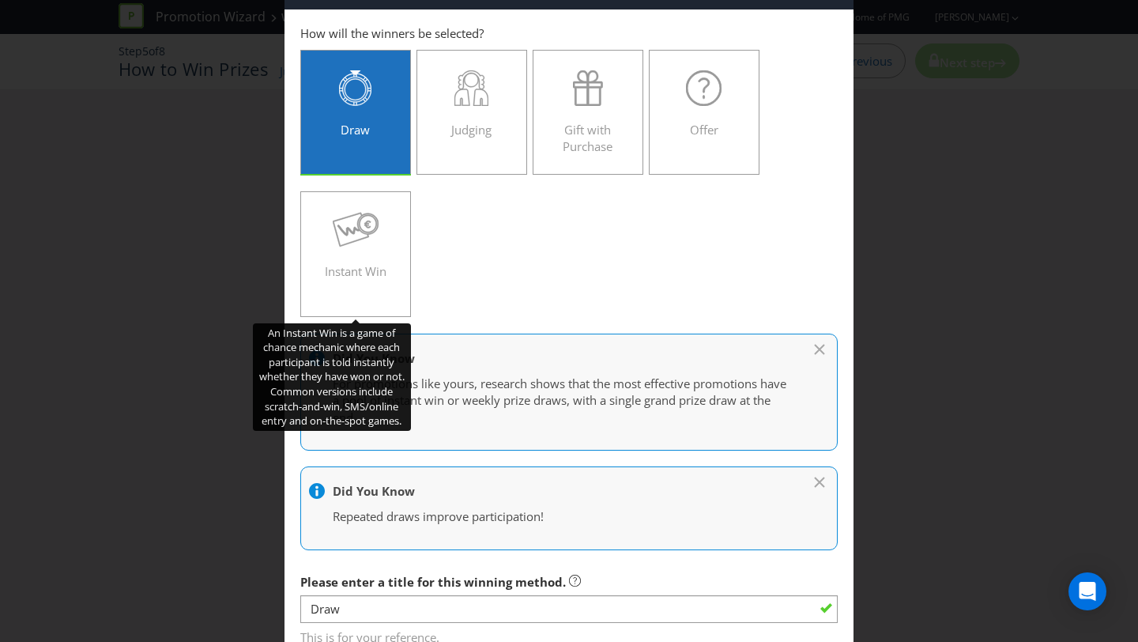
click at [369, 213] on icon at bounding box center [355, 230] width 46 height 34
click at [0, 0] on input "Instant Win" at bounding box center [0, 0] width 0 height 0
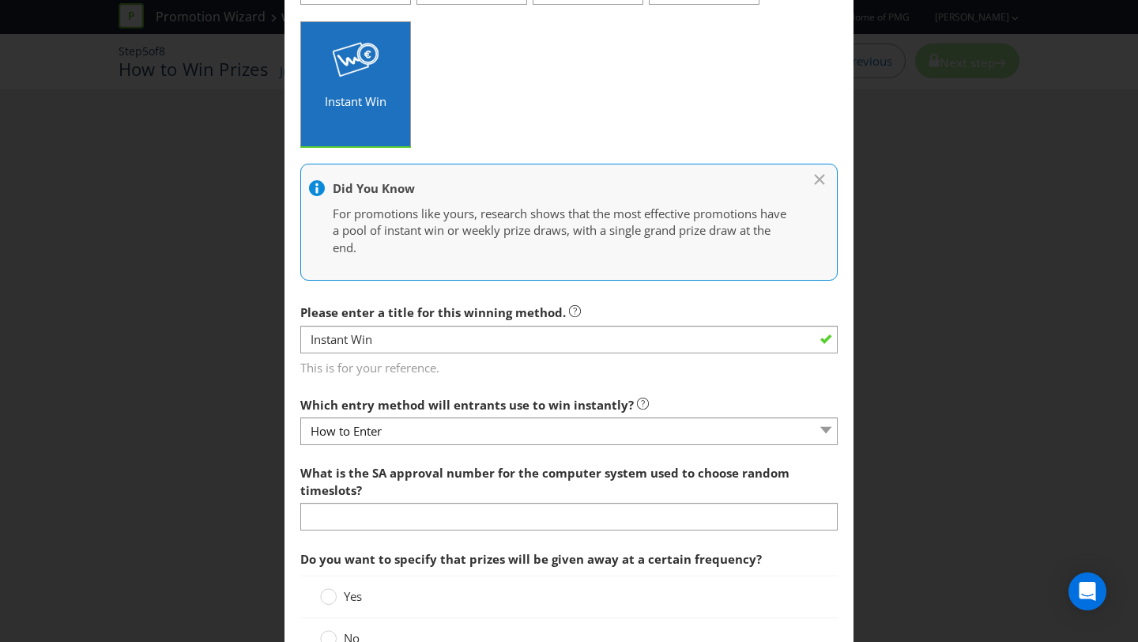
scroll to position [234, 0]
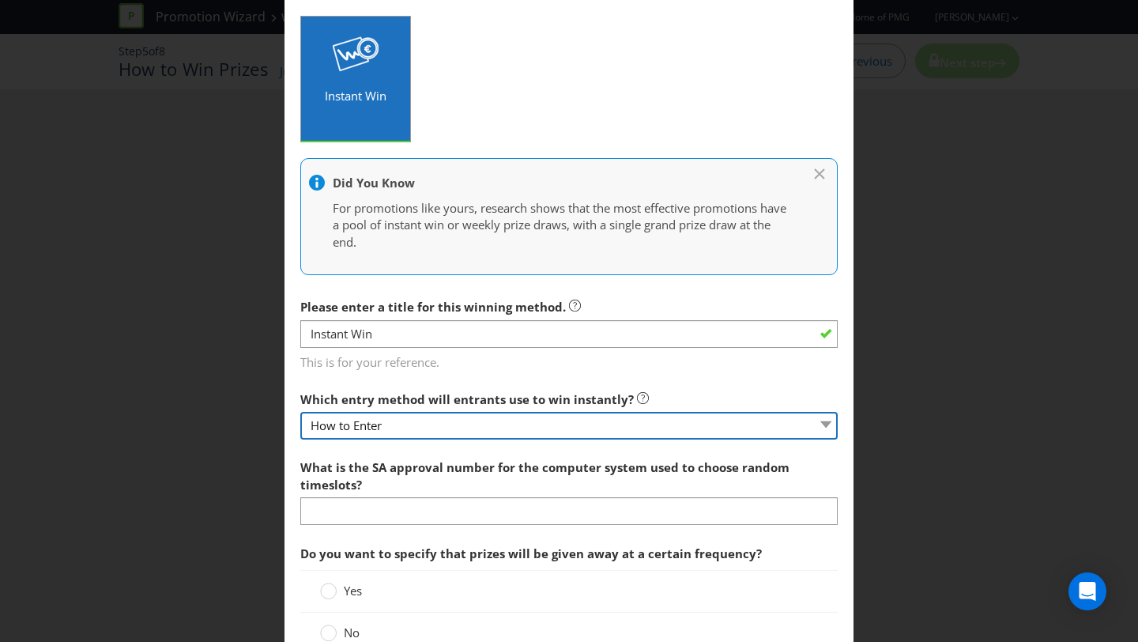
click at [473, 431] on select "How to Enter" at bounding box center [569, 426] width 538 height 28
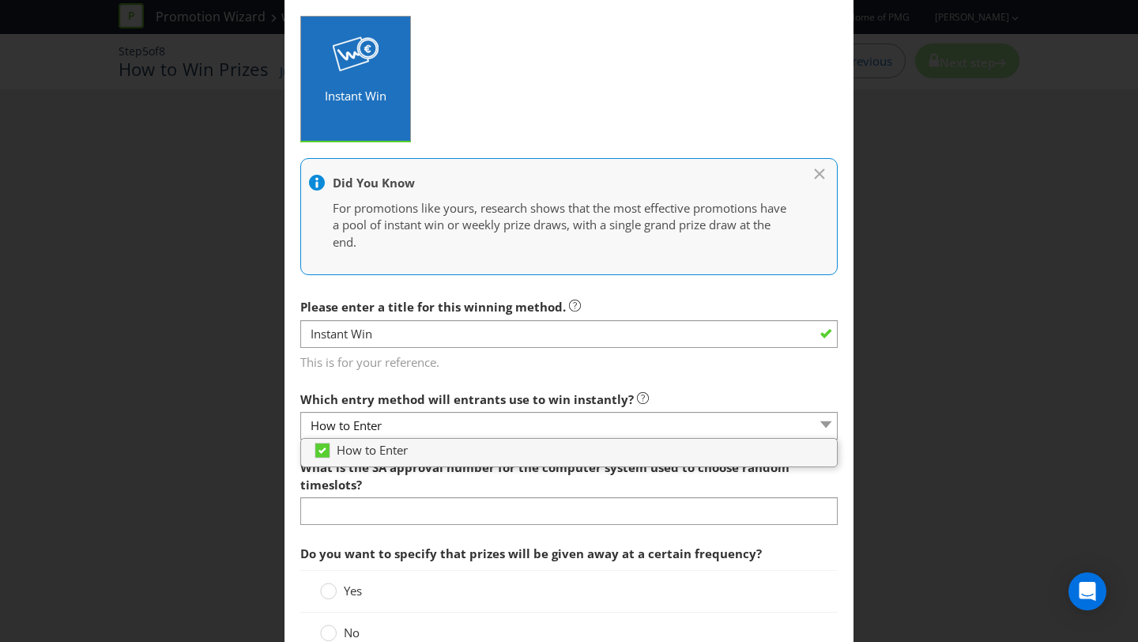
click at [492, 387] on label "Which entry method will entrants use to win instantly?" at bounding box center [474, 395] width 349 height 25
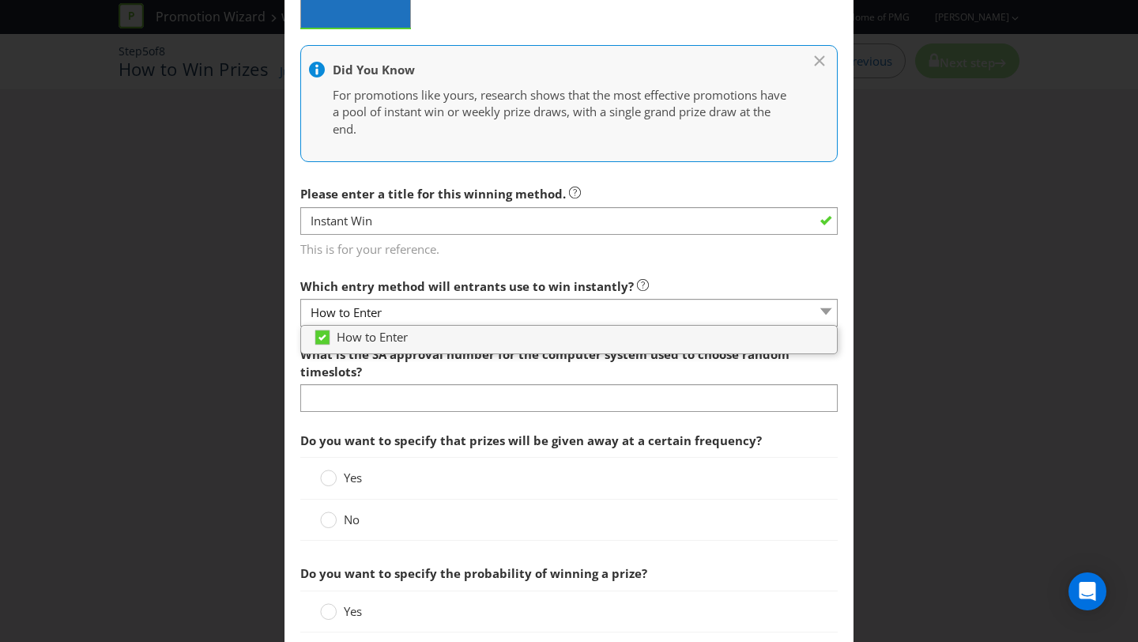
scroll to position [405, 0]
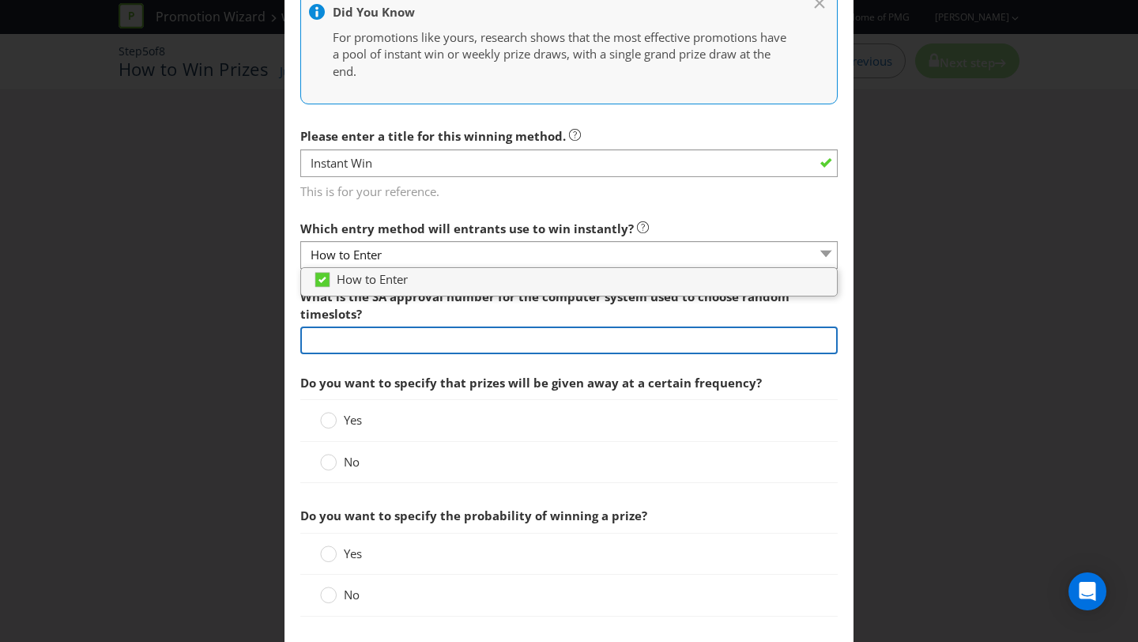
click at [470, 337] on input "text" at bounding box center [569, 341] width 538 height 28
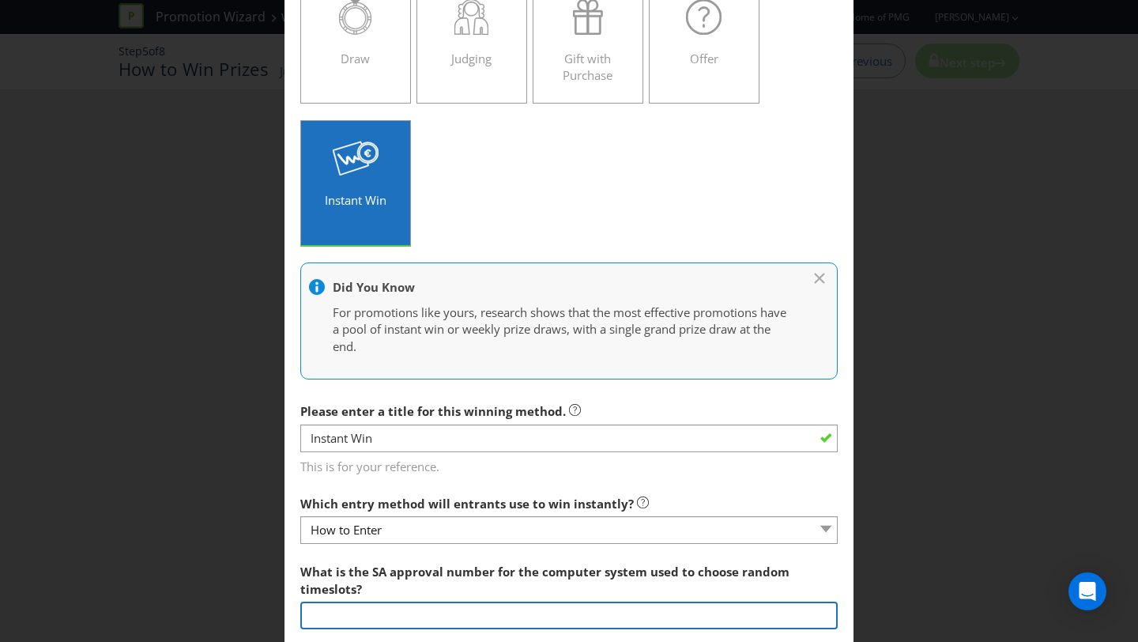
scroll to position [0, 0]
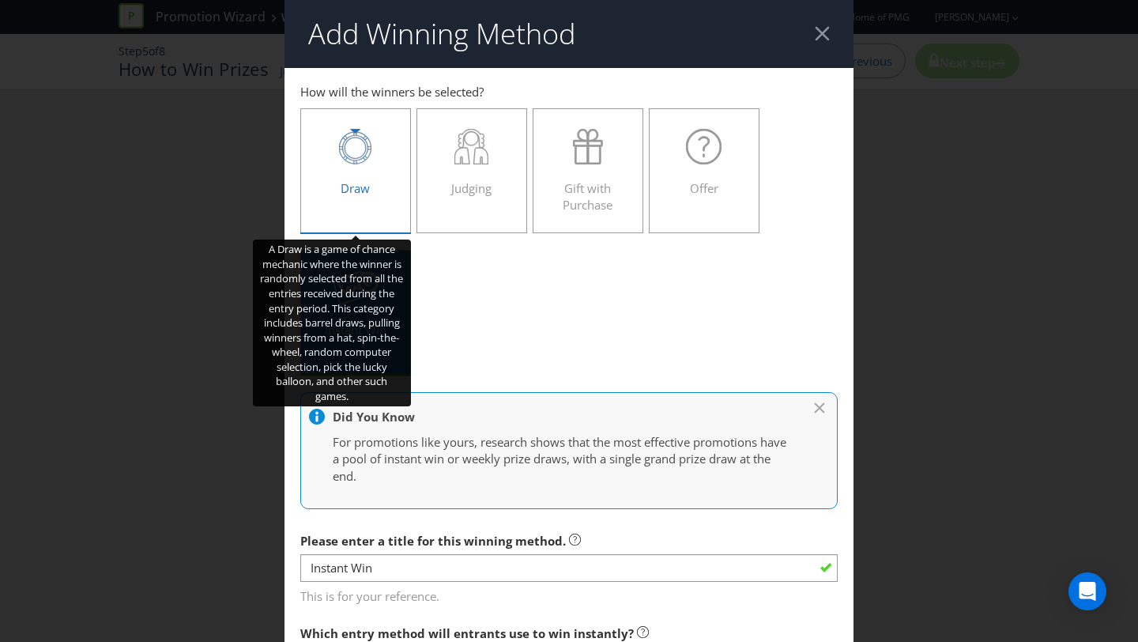
click at [381, 193] on div "Draw" at bounding box center [355, 164] width 77 height 71
click at [0, 0] on input "Draw" at bounding box center [0, 0] width 0 height 0
type input "Draw"
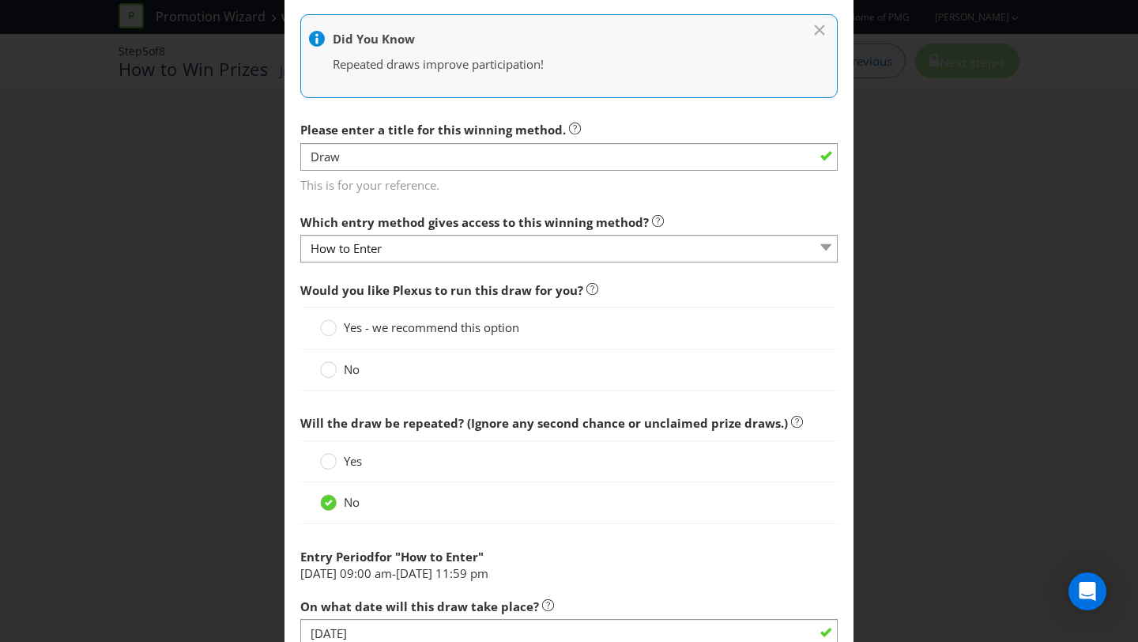
scroll to position [519, 0]
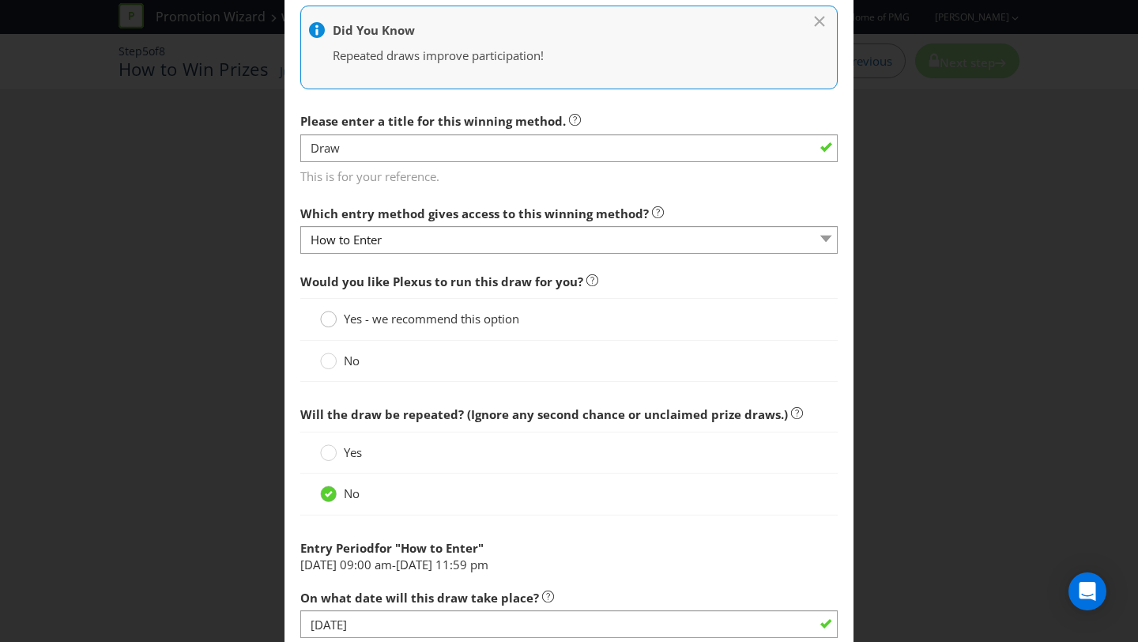
click at [328, 316] on div at bounding box center [329, 314] width 8 height 8
click at [0, 0] on input "Yes - we recommend this option" at bounding box center [0, 0] width 0 height 0
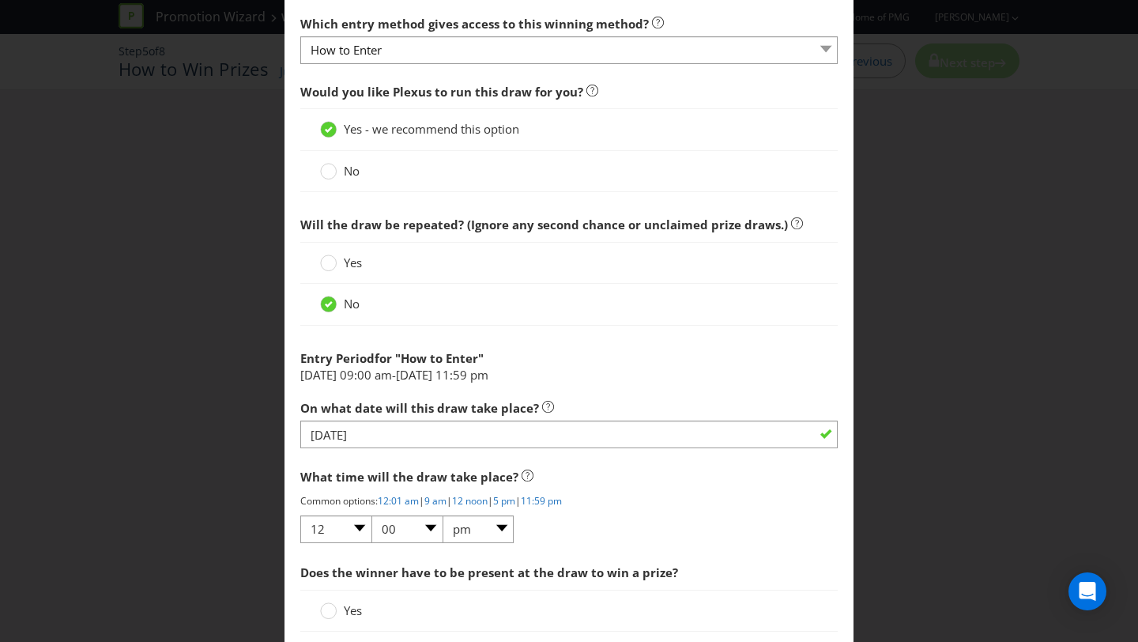
scroll to position [852, 0]
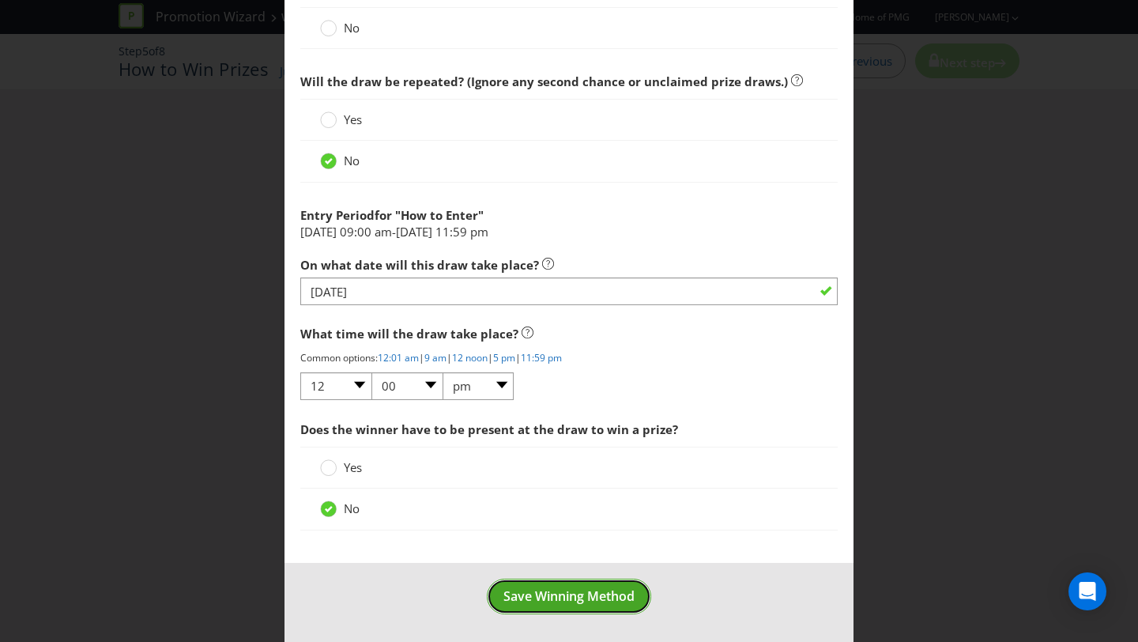
click at [552, 599] on span "Save Winning Method" at bounding box center [569, 595] width 131 height 17
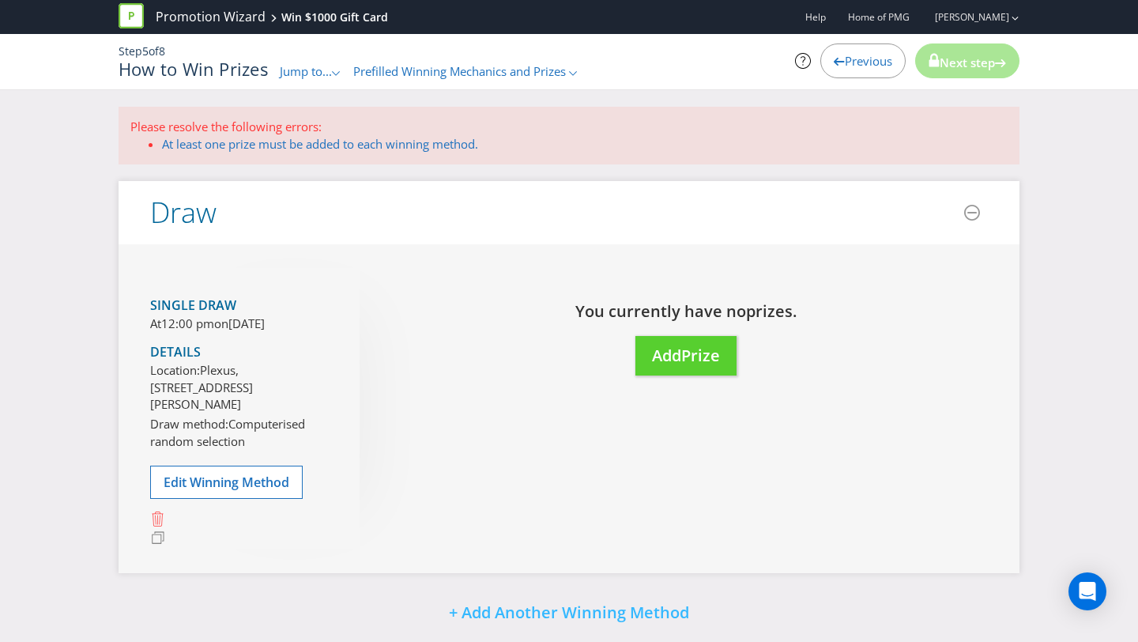
click at [158, 527] on icon at bounding box center [157, 519] width 15 height 15
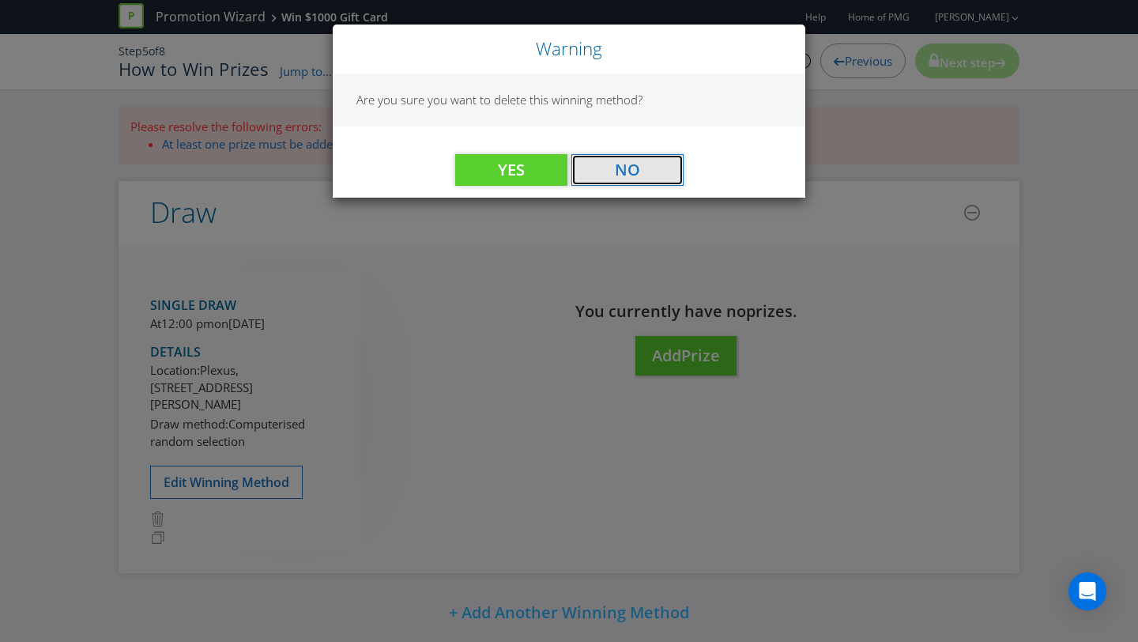
click at [605, 165] on button "No" at bounding box center [628, 170] width 112 height 32
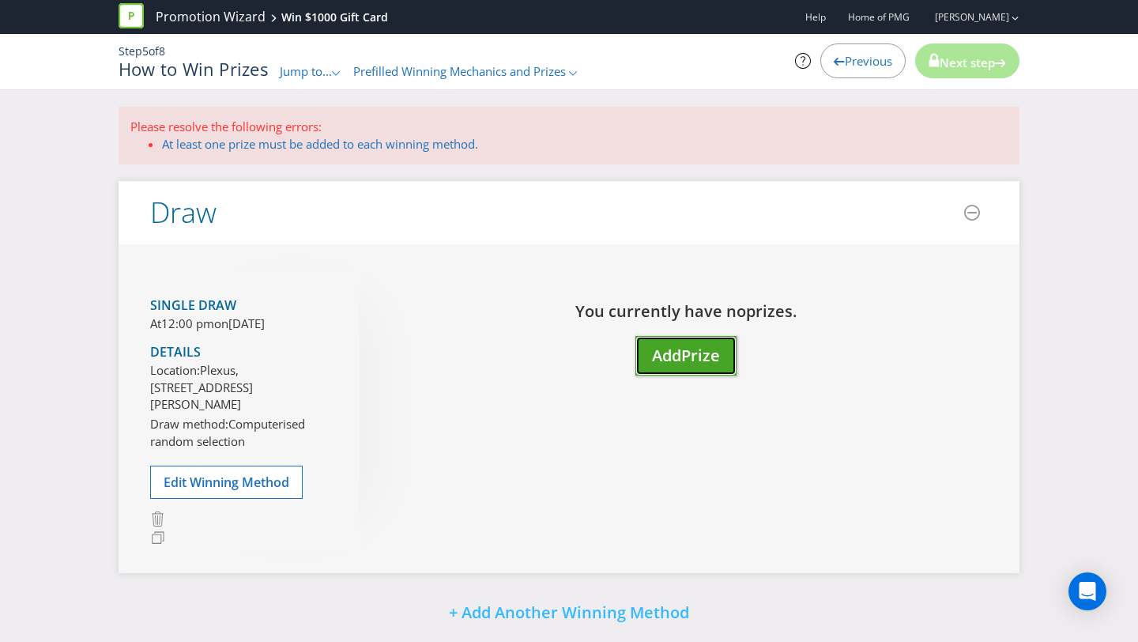
click at [674, 346] on span "Add" at bounding box center [666, 355] width 29 height 21
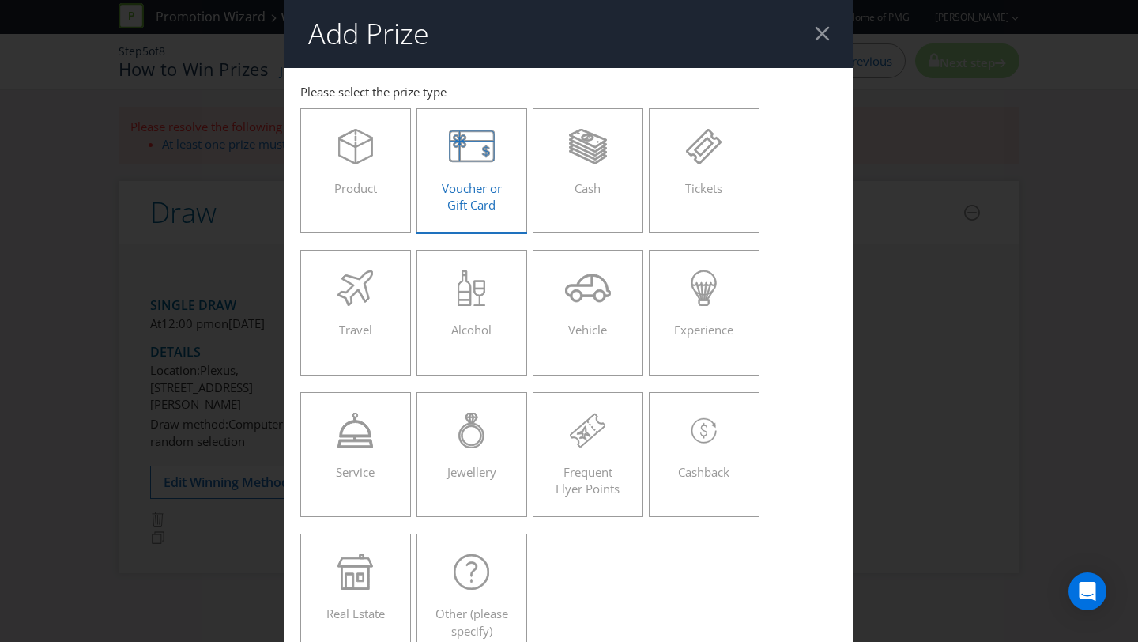
click at [495, 170] on div "Voucher or Gift Card" at bounding box center [471, 164] width 77 height 71
click at [0, 0] on input "Voucher or Gift Card" at bounding box center [0, 0] width 0 height 0
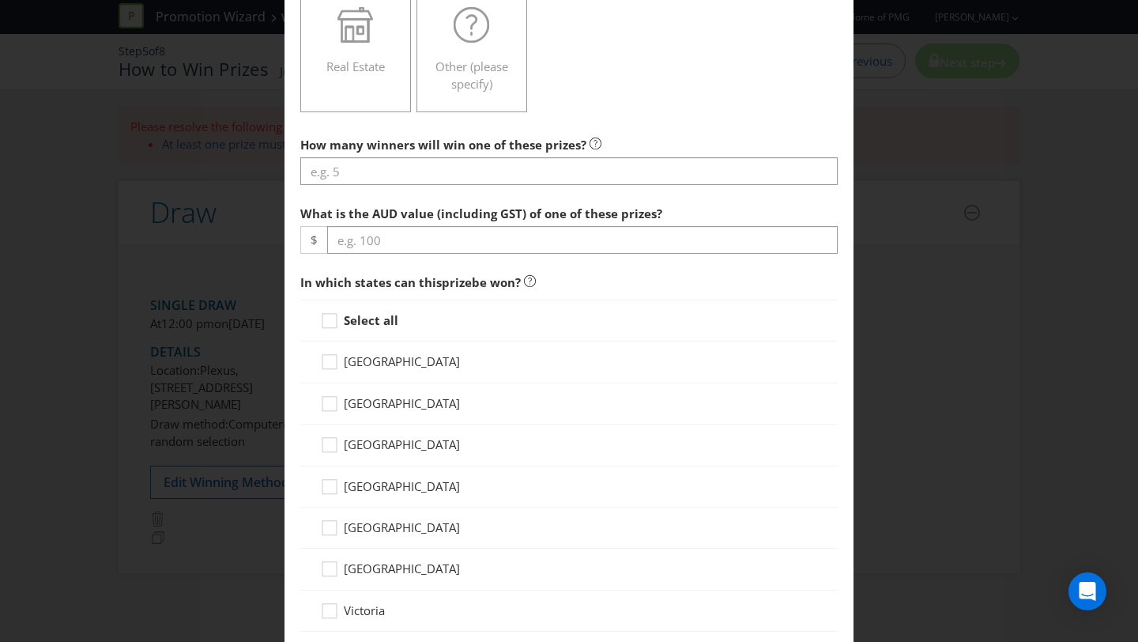
scroll to position [550, 0]
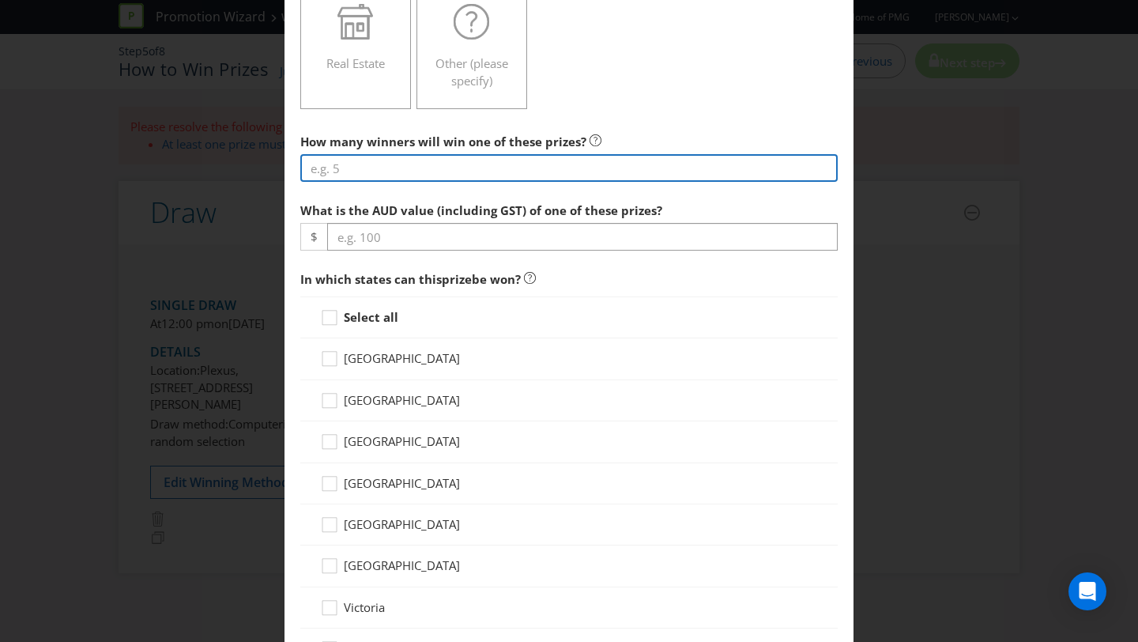
click at [572, 163] on input "number" at bounding box center [569, 168] width 538 height 28
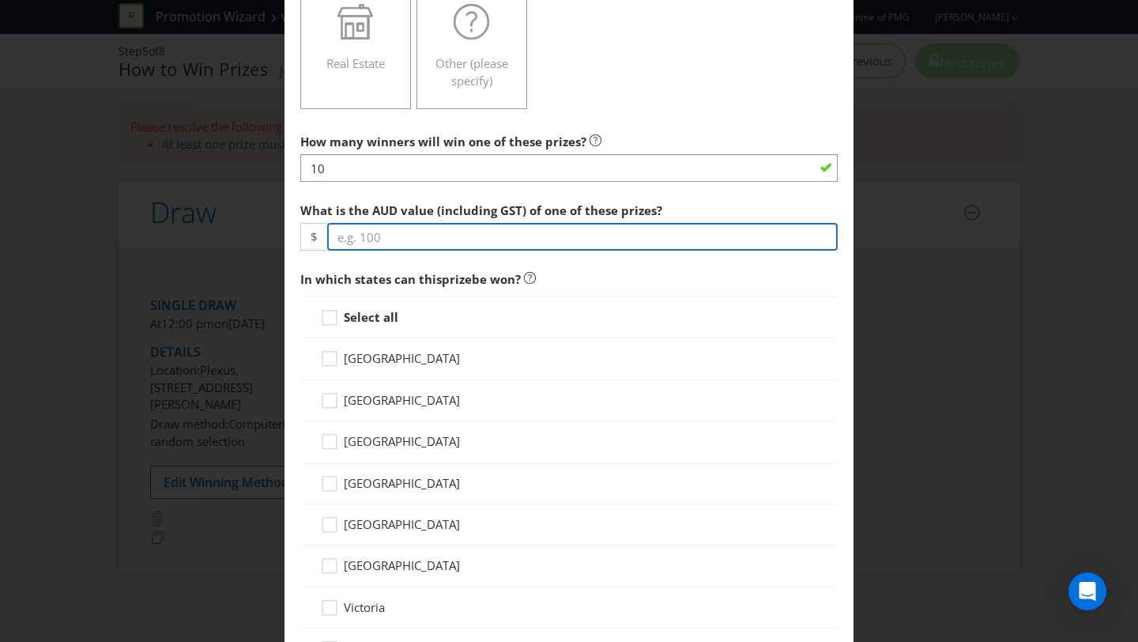
click at [562, 231] on input "number" at bounding box center [582, 237] width 511 height 28
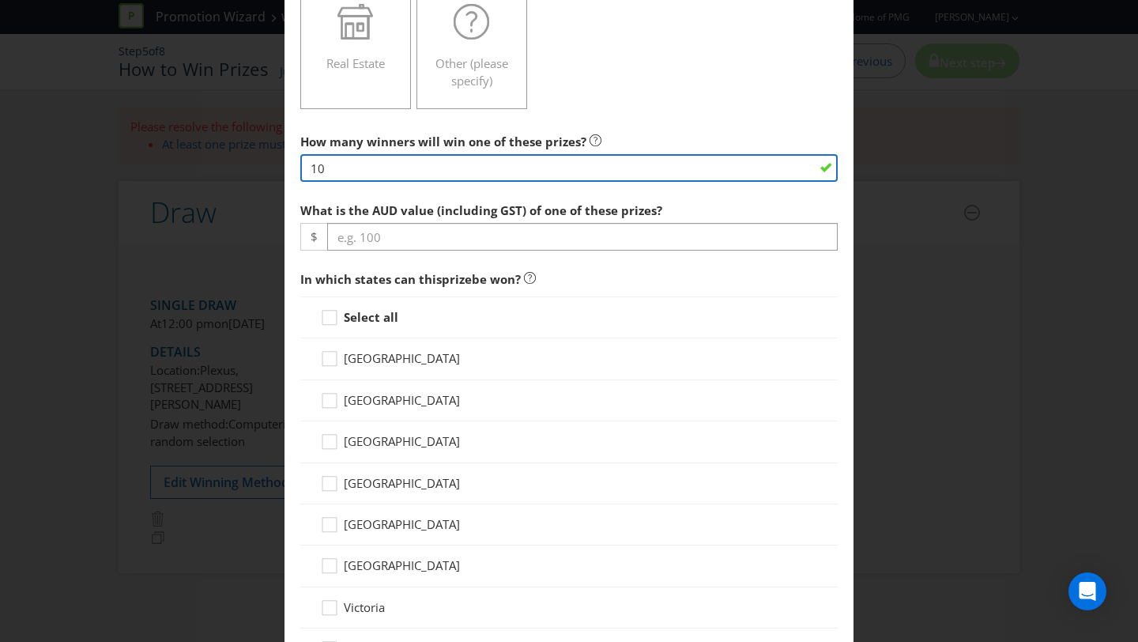
click at [545, 177] on input "10" at bounding box center [569, 168] width 538 height 28
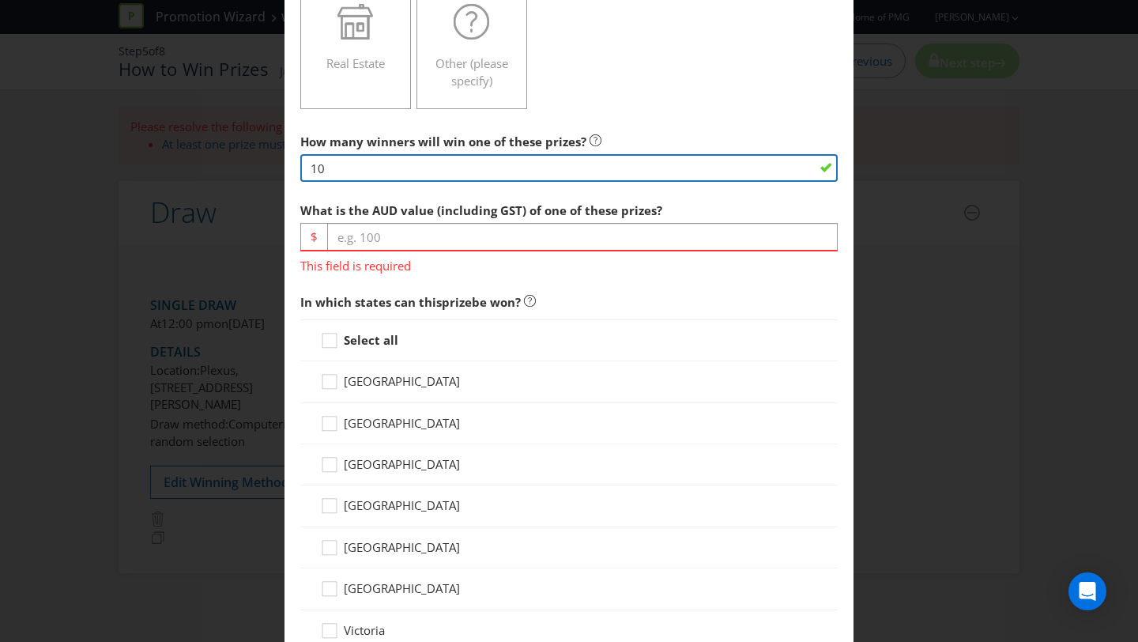
type input "1"
type input "8"
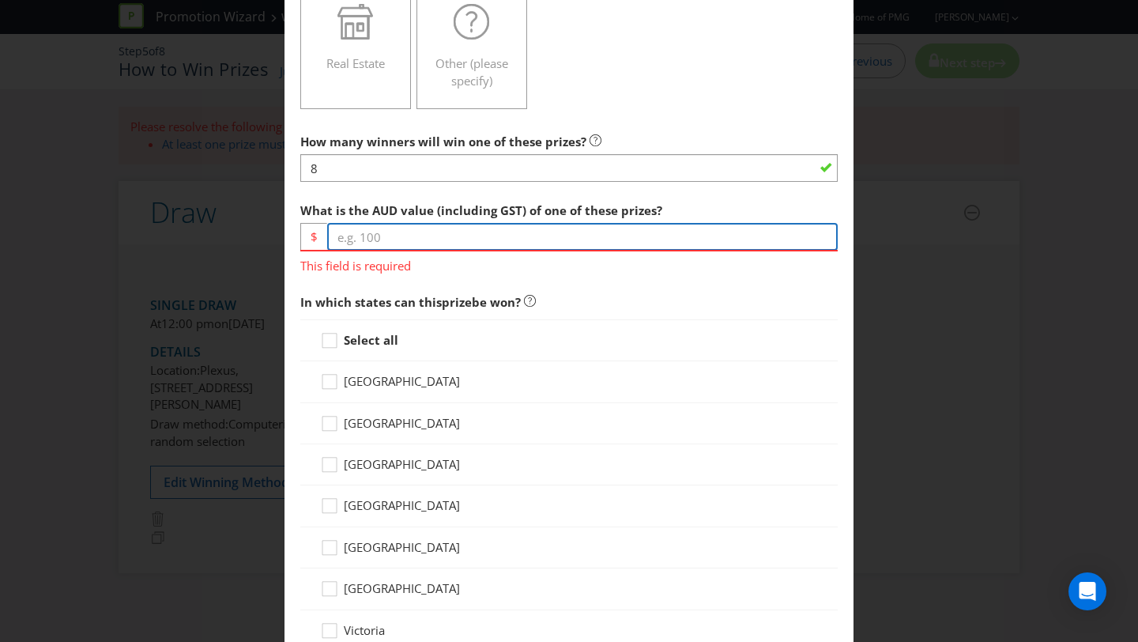
click at [534, 228] on input "number" at bounding box center [582, 237] width 511 height 28
type input "1000"
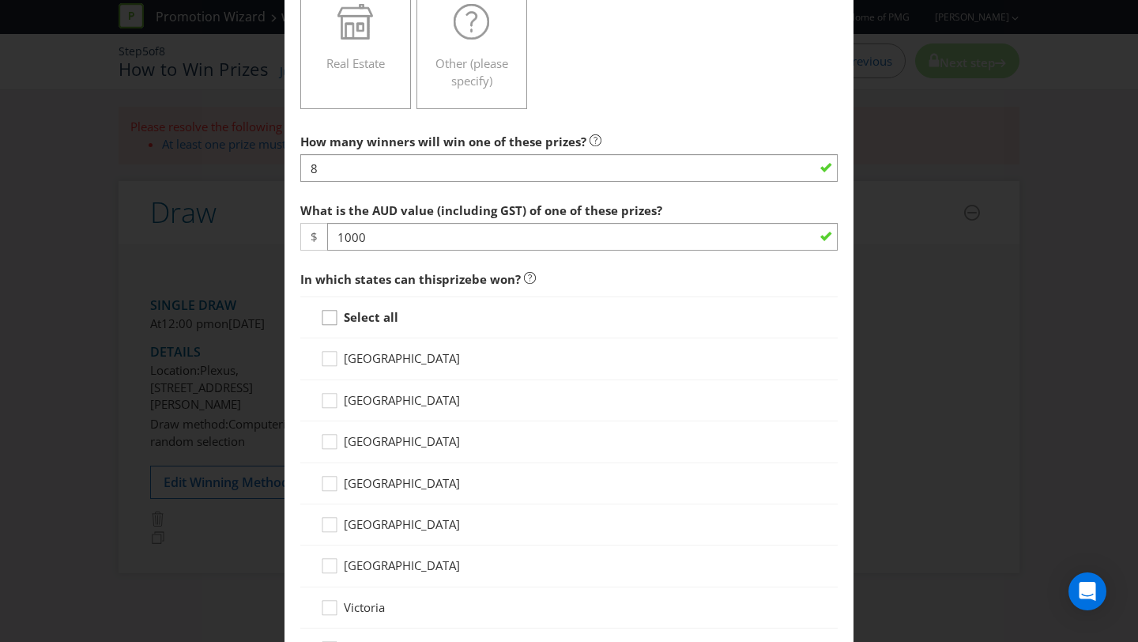
click at [329, 319] on icon at bounding box center [332, 321] width 24 height 24
click at [0, 0] on input "Select all" at bounding box center [0, 0] width 0 height 0
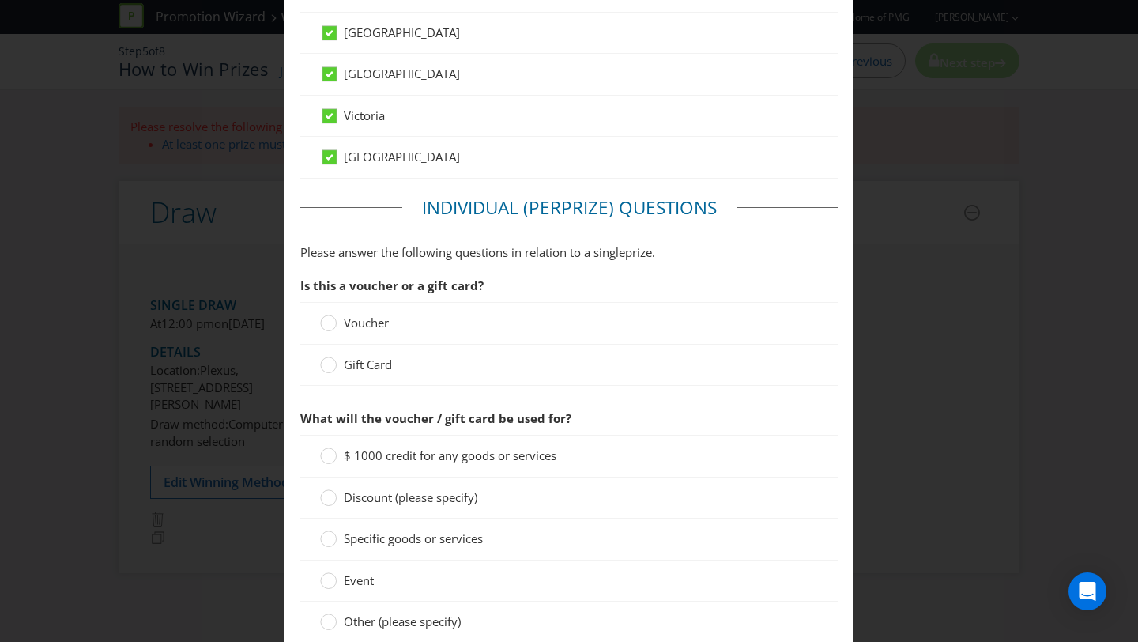
scroll to position [1049, 0]
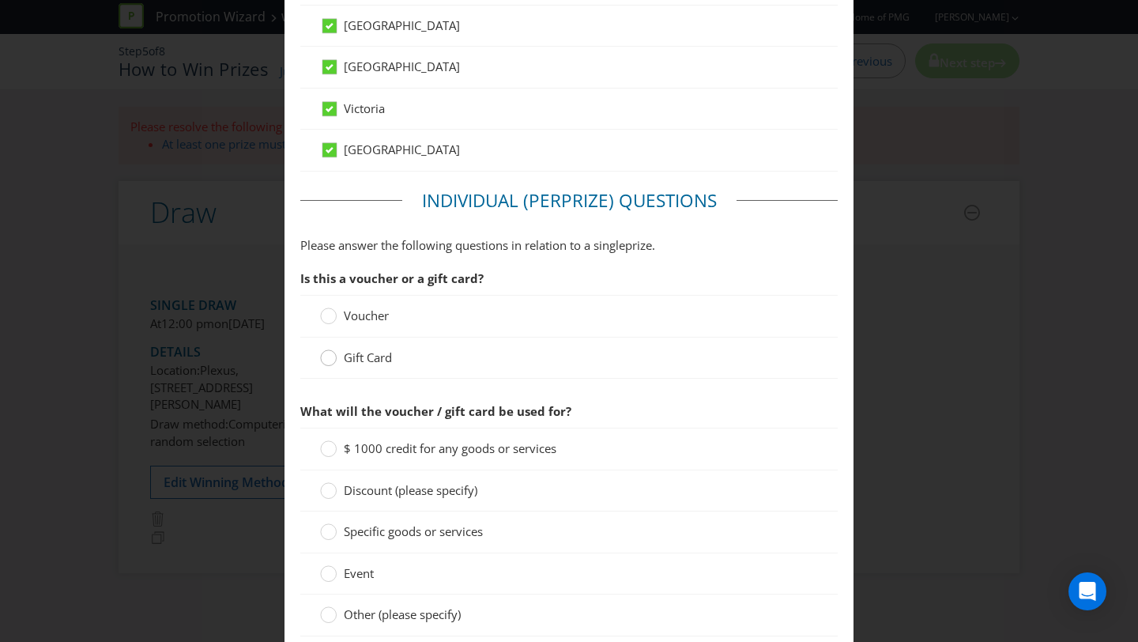
click at [323, 358] on circle at bounding box center [329, 358] width 16 height 16
click at [0, 0] on input "Gift Card" at bounding box center [0, 0] width 0 height 0
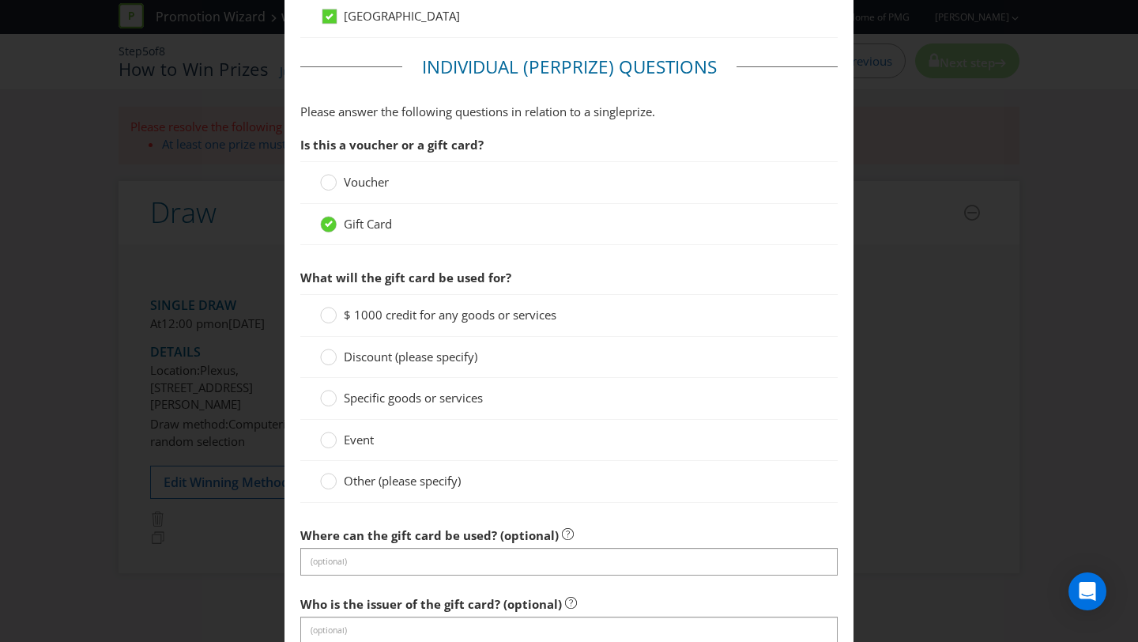
scroll to position [1185, 0]
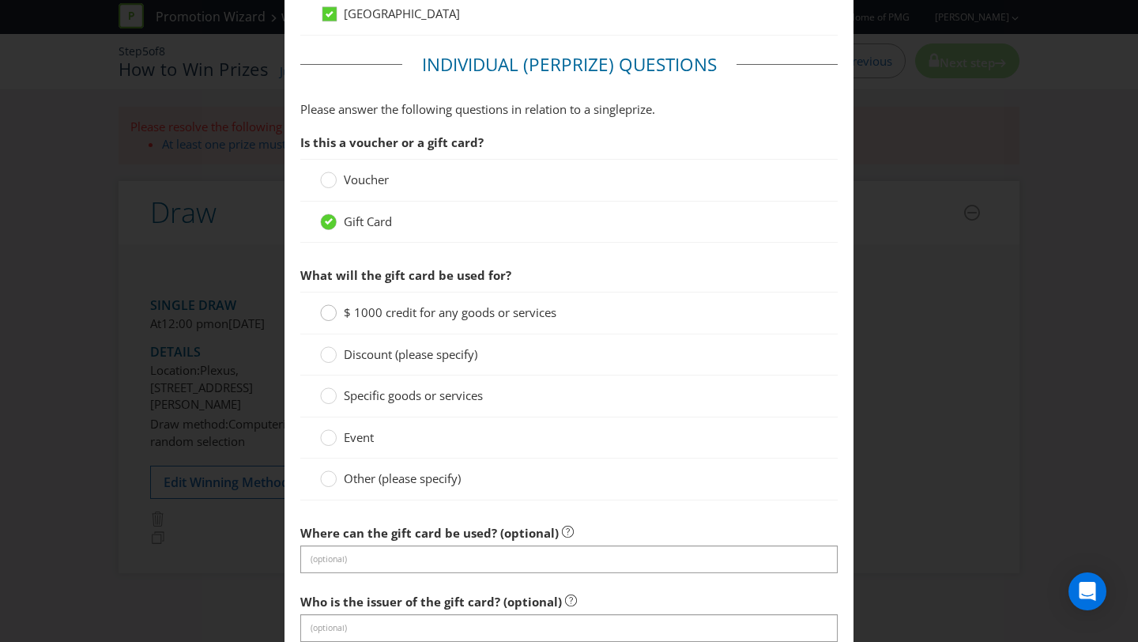
click at [332, 308] on div at bounding box center [329, 308] width 8 height 8
click at [0, 0] on input "$ 1000 credit for any goods or services" at bounding box center [0, 0] width 0 height 0
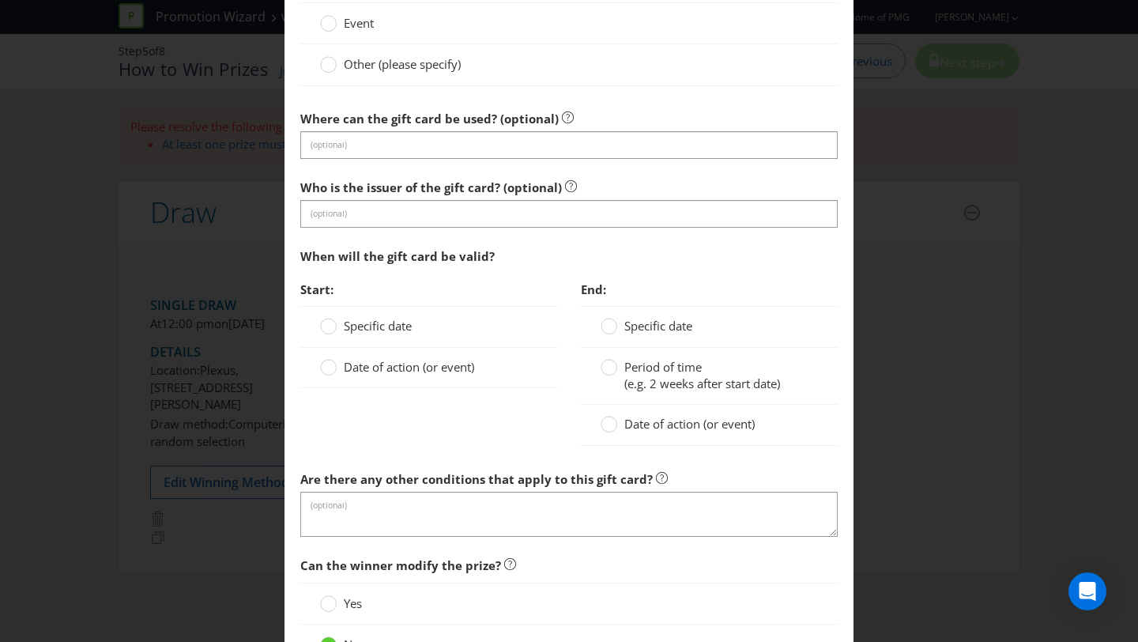
scroll to position [1603, 0]
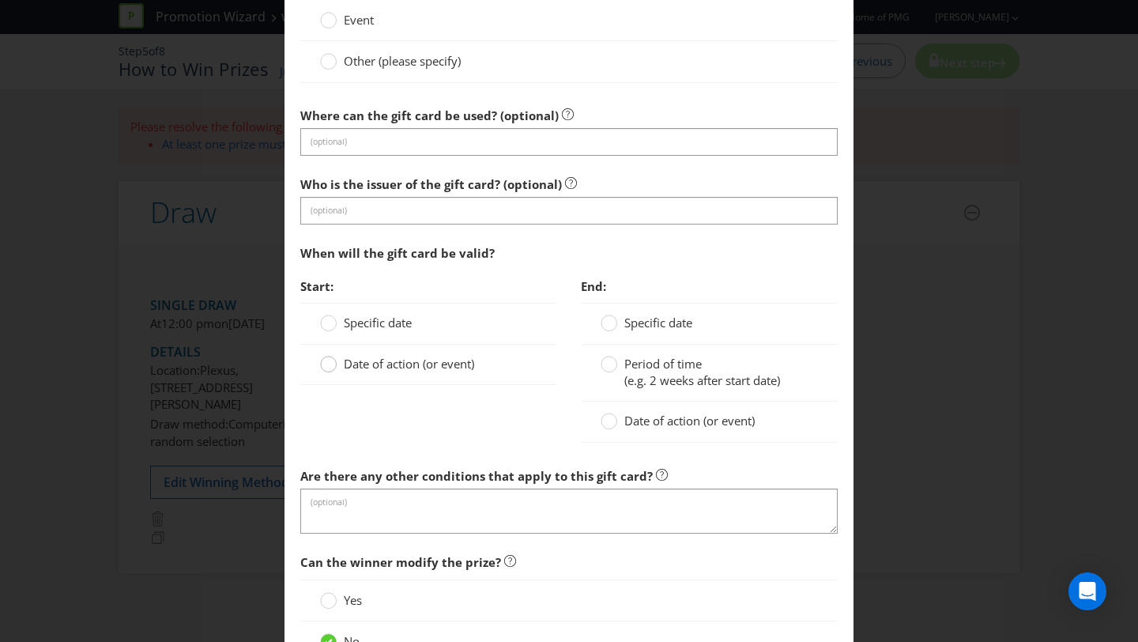
click at [329, 358] on div at bounding box center [329, 359] width 8 height 8
click at [0, 0] on input "Date of action (or event)" at bounding box center [0, 0] width 0 height 0
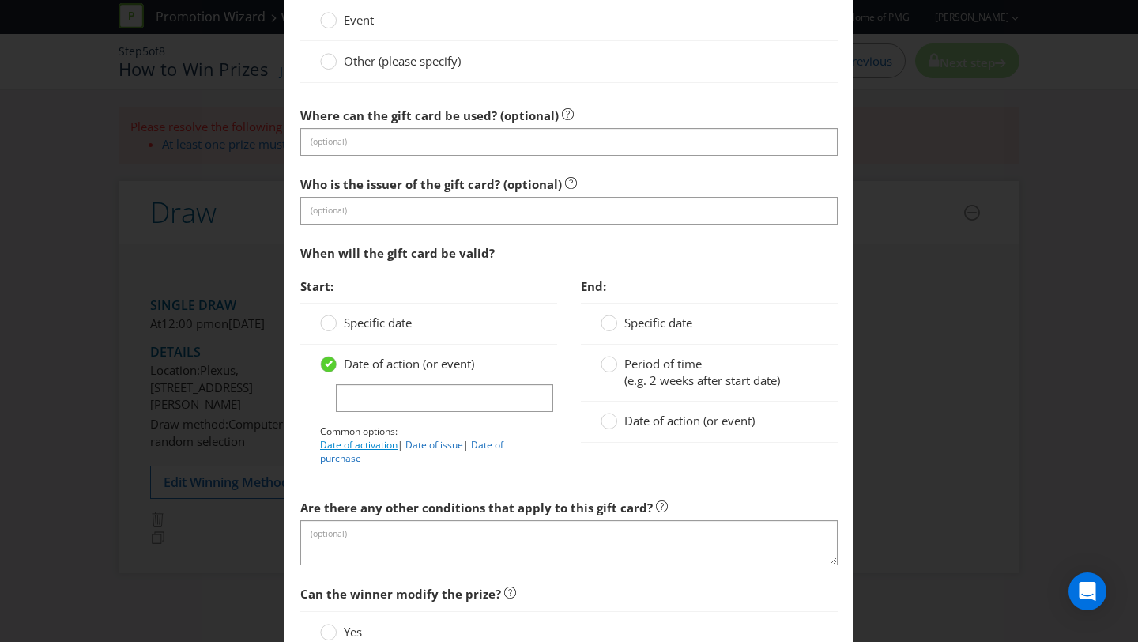
click at [375, 444] on link "Date of activation" at bounding box center [358, 444] width 77 height 13
type input "Date of activation"
click at [606, 426] on circle at bounding box center [610, 421] width 16 height 16
click at [0, 0] on input "Date of action (or event)" at bounding box center [0, 0] width 0 height 0
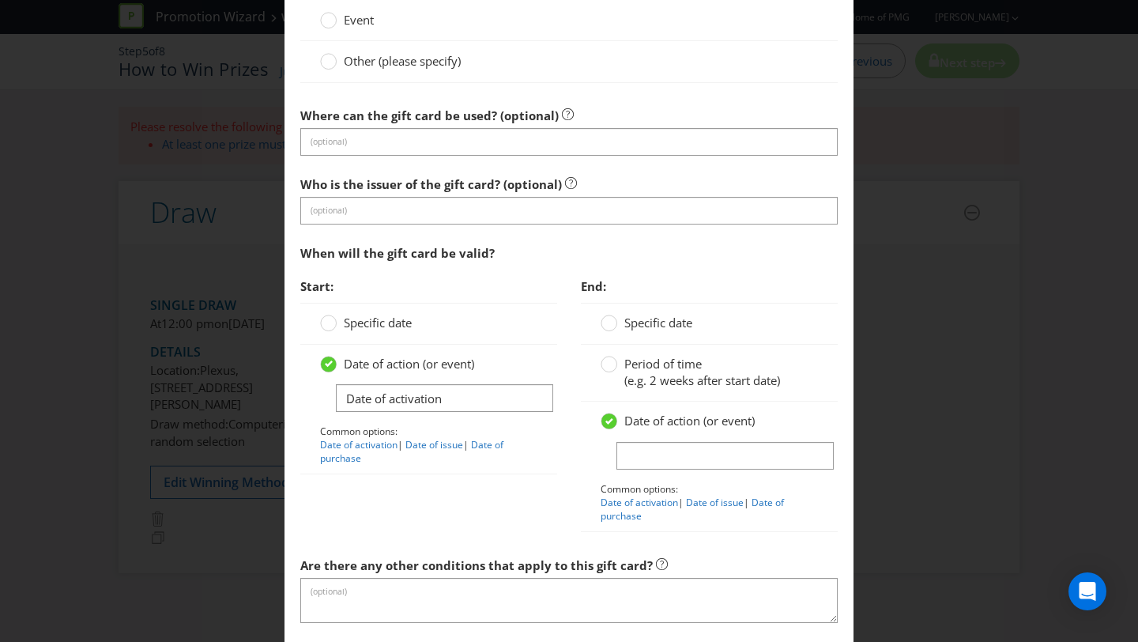
click at [651, 508] on p "Common options: Date of activation | Date of issue | Date of purchase" at bounding box center [709, 502] width 217 height 40
click at [656, 502] on link "Date of activation" at bounding box center [639, 502] width 77 height 13
type input "Date of activation"
click at [539, 508] on div "Start: Specific date Date of action (or event) Date of activation Common option…" at bounding box center [569, 409] width 561 height 278
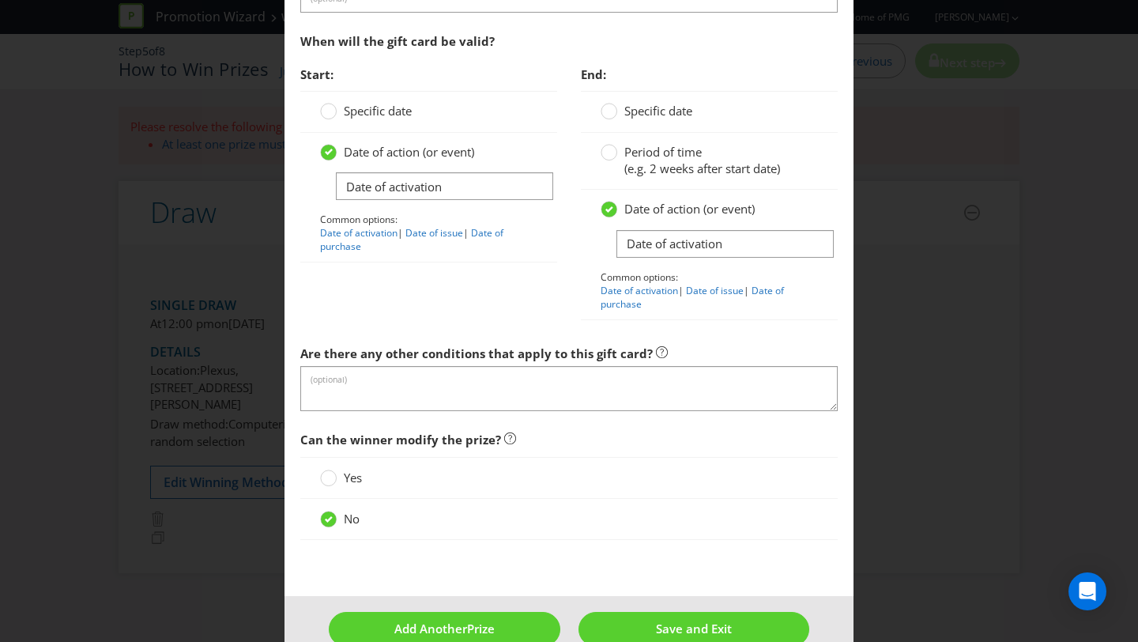
scroll to position [1836, 0]
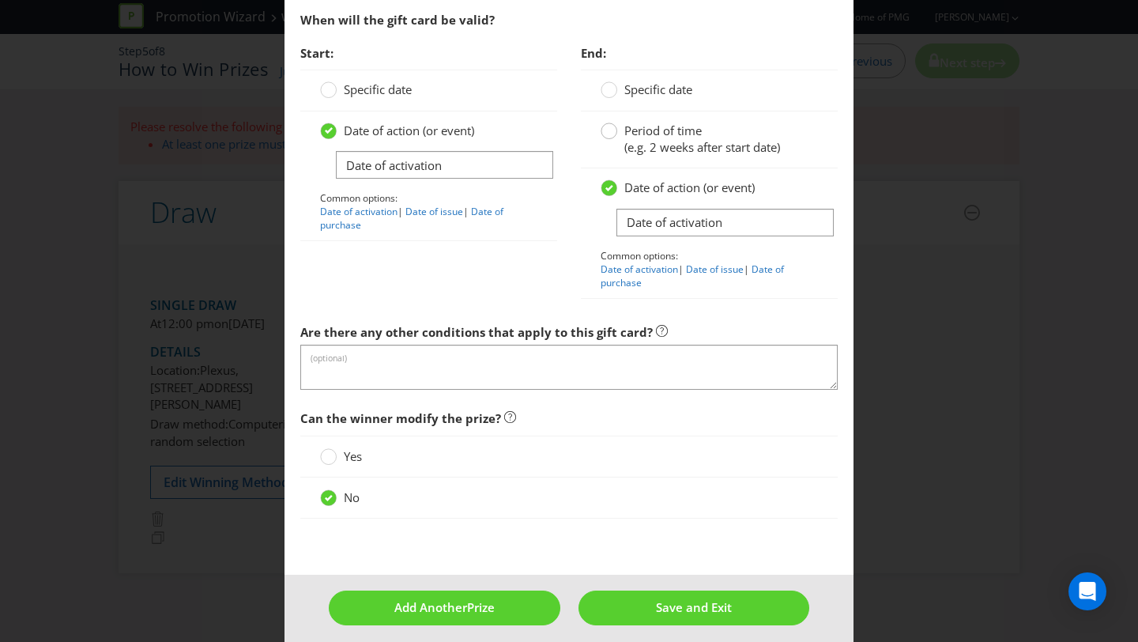
click at [613, 125] on circle at bounding box center [610, 131] width 16 height 16
click at [0, 0] on input "Period of time (e.g. 2 weeks after start date)" at bounding box center [0, 0] width 0 height 0
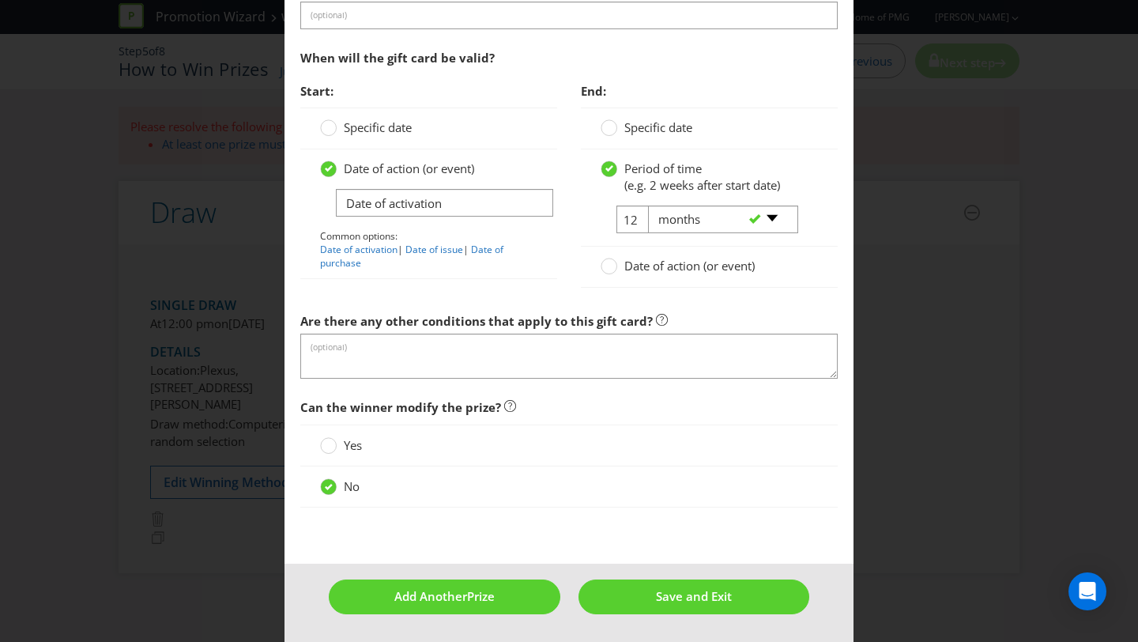
click at [636, 218] on div "-- Please select -- days weeks months years" at bounding box center [716, 220] width 160 height 28
click at [632, 217] on input "12" at bounding box center [635, 220] width 36 height 28
type input "1"
type input "36"
click at [572, 288] on div "End: Specific date Period of time (e.g. 2 weeks after start date) 36 -- Please …" at bounding box center [709, 189] width 281 height 229
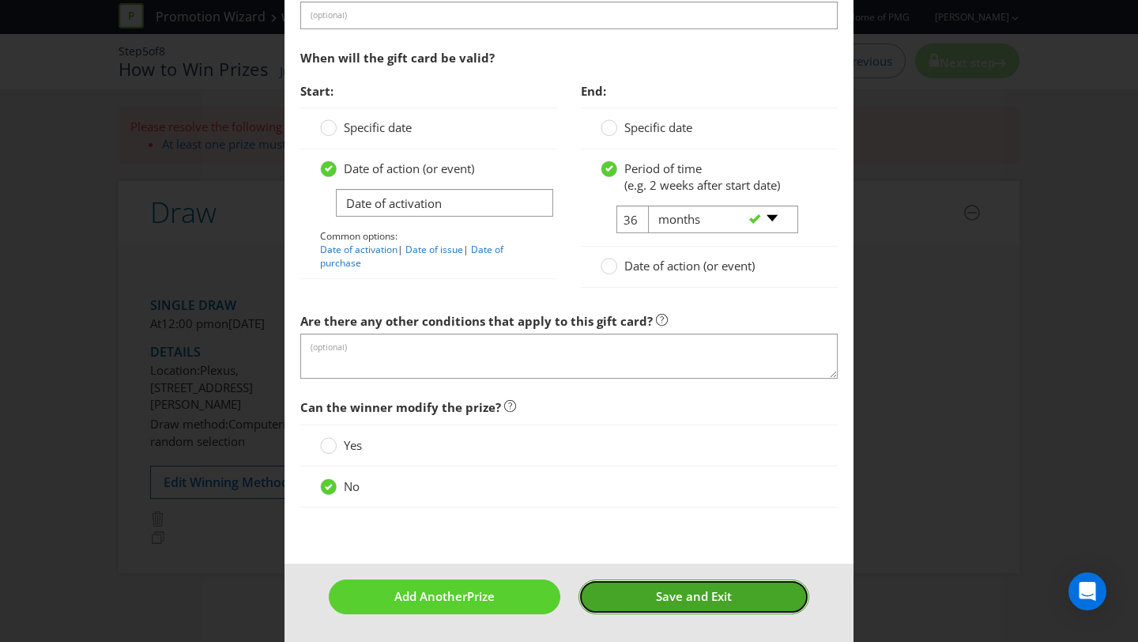
click at [637, 598] on button "Save and Exit" at bounding box center [695, 596] width 232 height 34
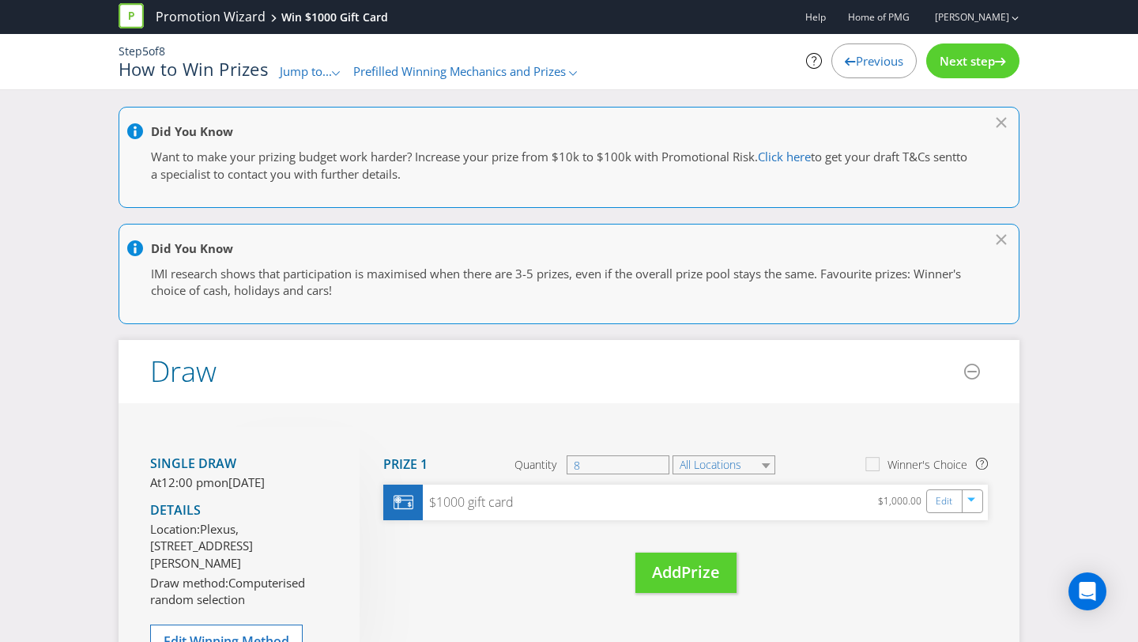
click at [1002, 120] on icon at bounding box center [1003, 120] width 16 height 8
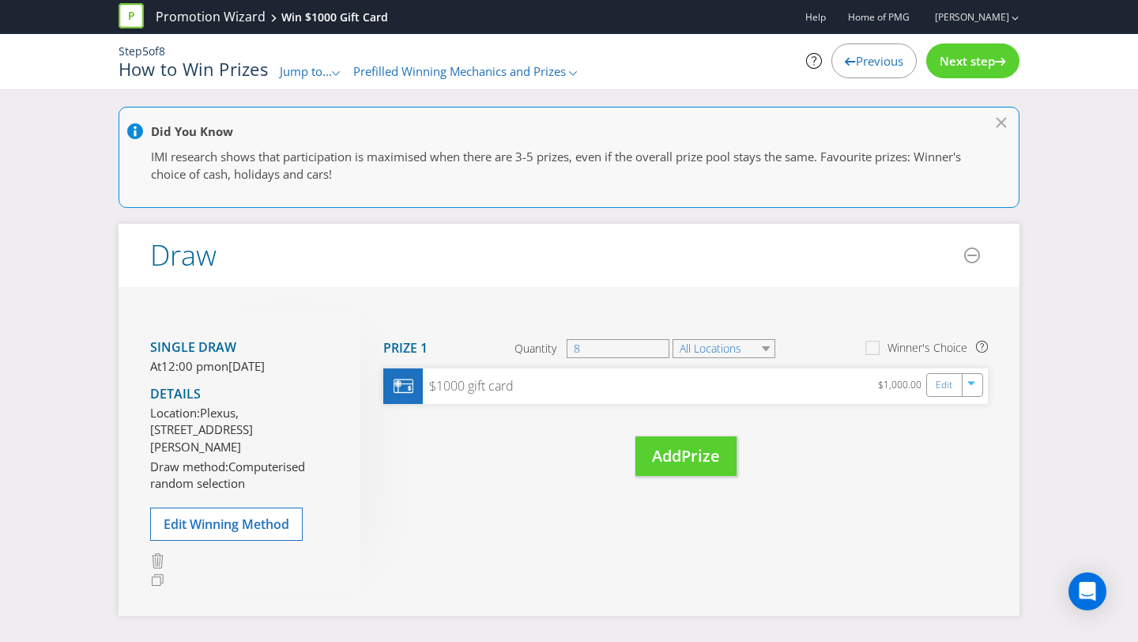
click at [1002, 120] on icon at bounding box center [1003, 120] width 16 height 8
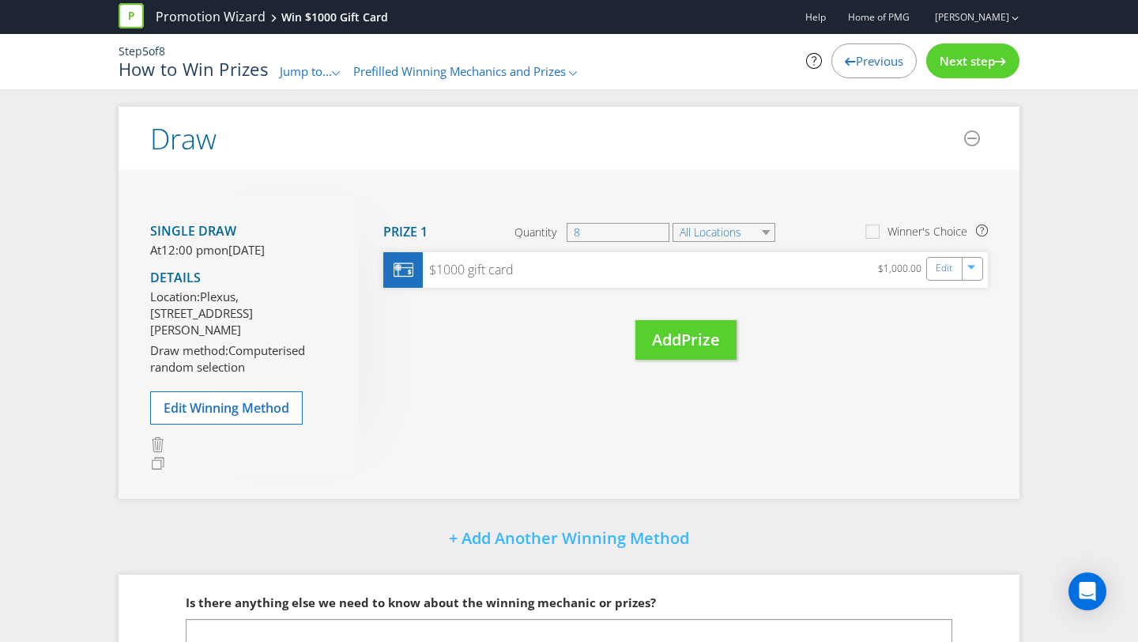
click at [979, 74] on div "Next step" at bounding box center [973, 60] width 93 height 35
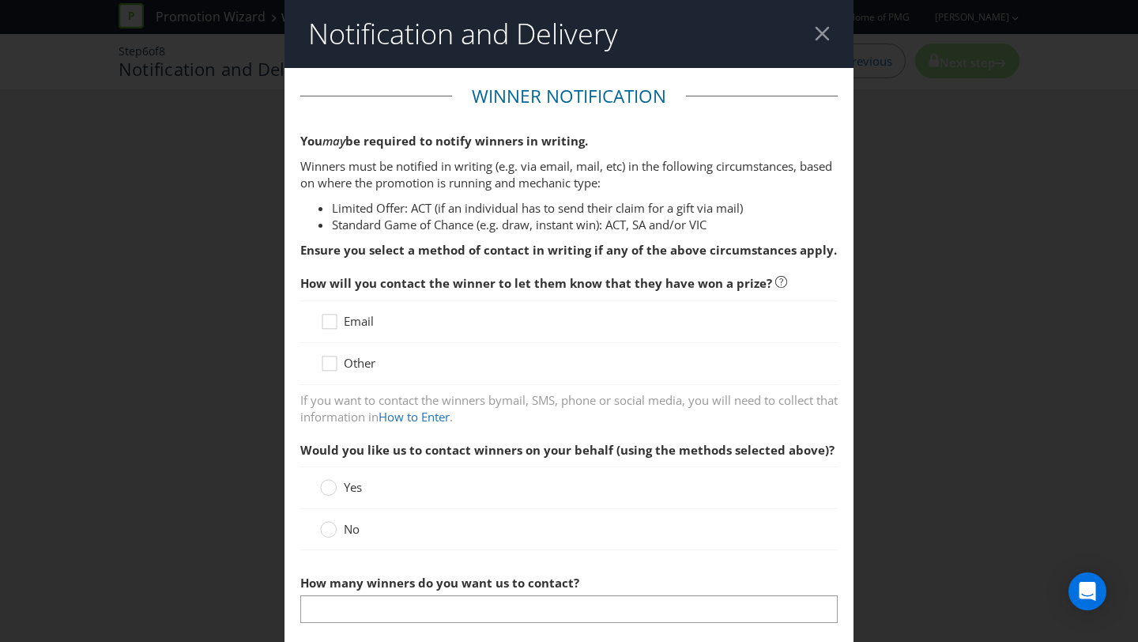
click at [820, 34] on div at bounding box center [822, 33] width 15 height 15
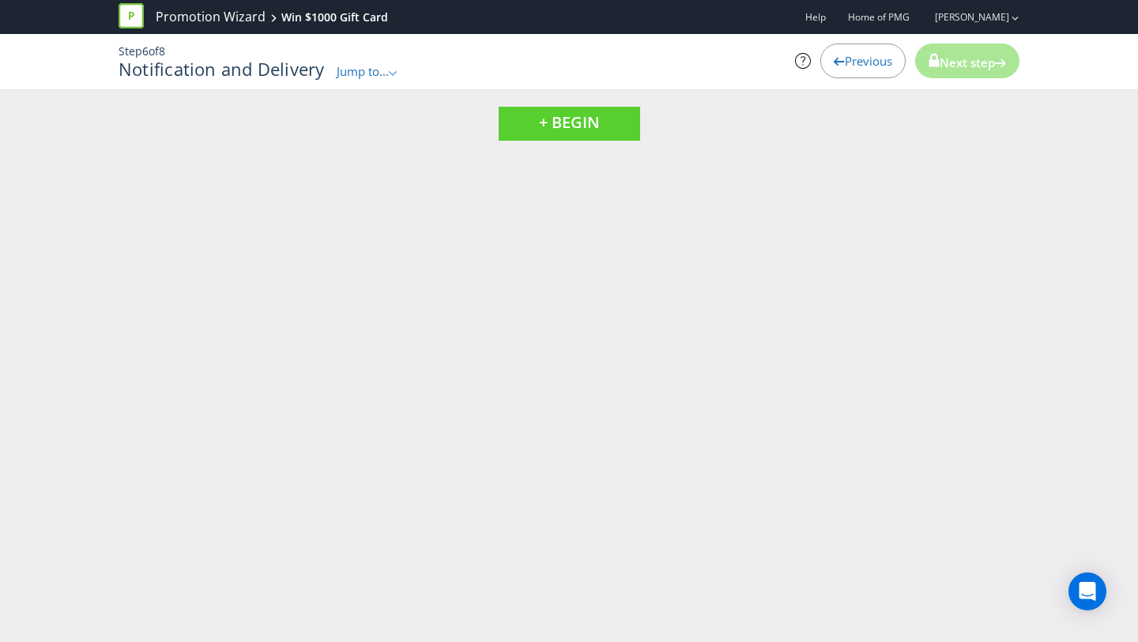
click at [851, 62] on span "Previous" at bounding box center [868, 61] width 47 height 16
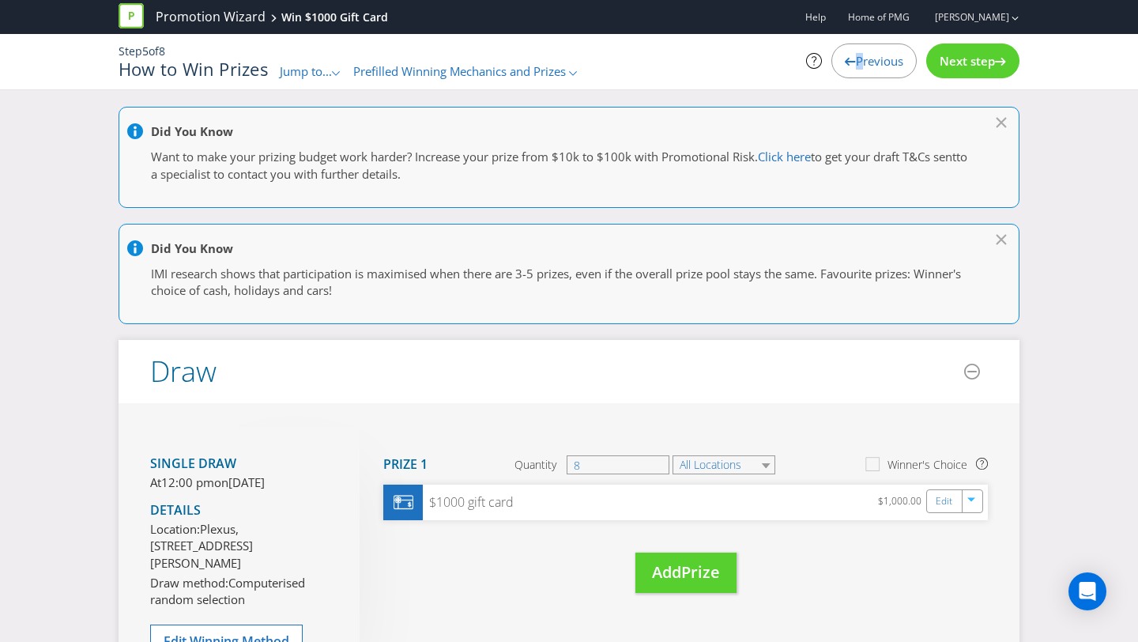
click at [856, 62] on span "Previous" at bounding box center [879, 61] width 47 height 16
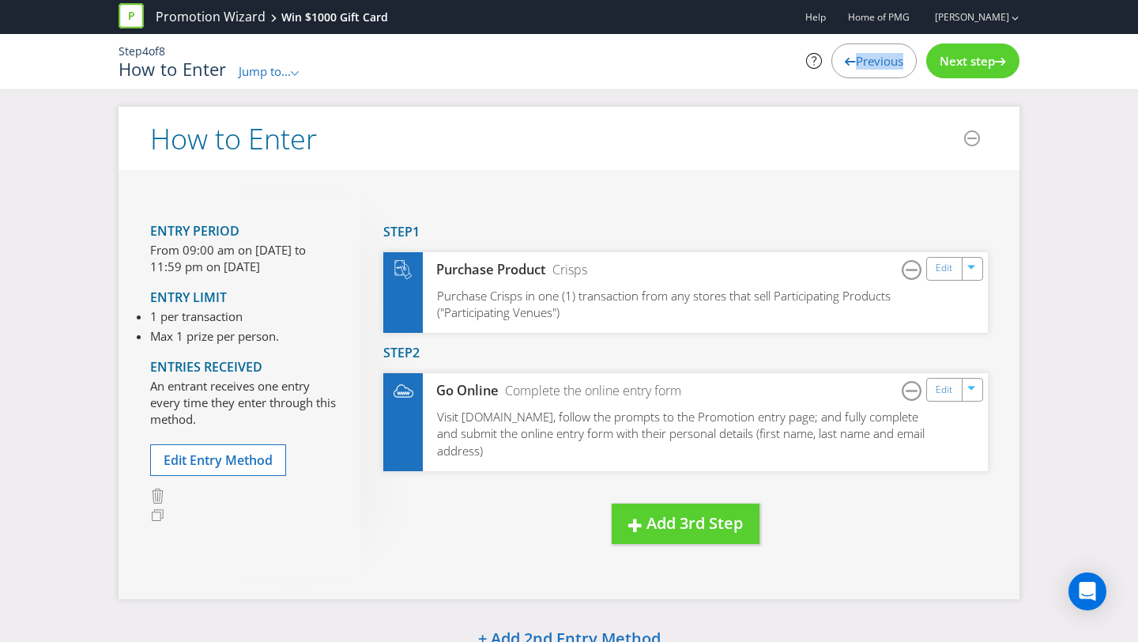
click at [856, 62] on span "Previous" at bounding box center [879, 61] width 47 height 16
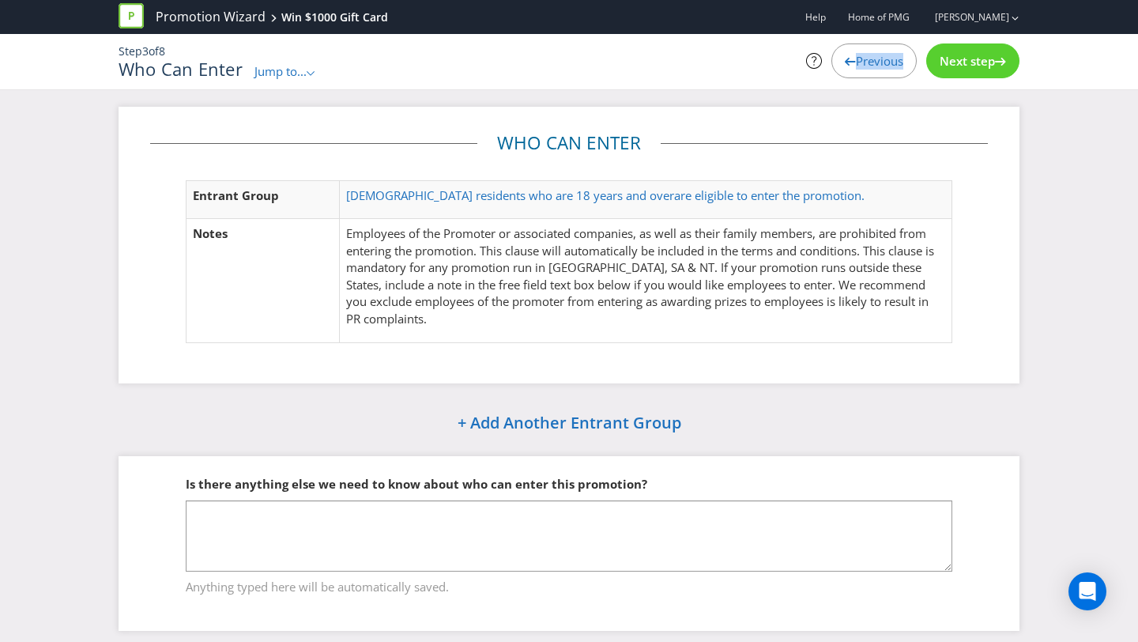
click at [856, 62] on span "Previous" at bounding box center [879, 61] width 47 height 16
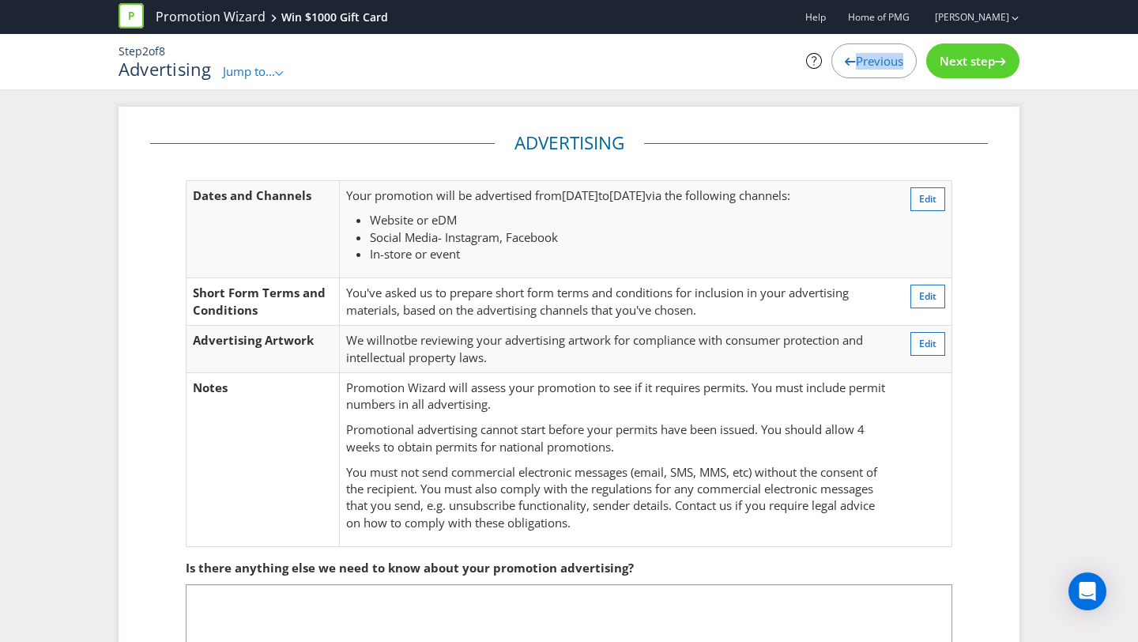
click at [856, 62] on span "Previous" at bounding box center [879, 61] width 47 height 16
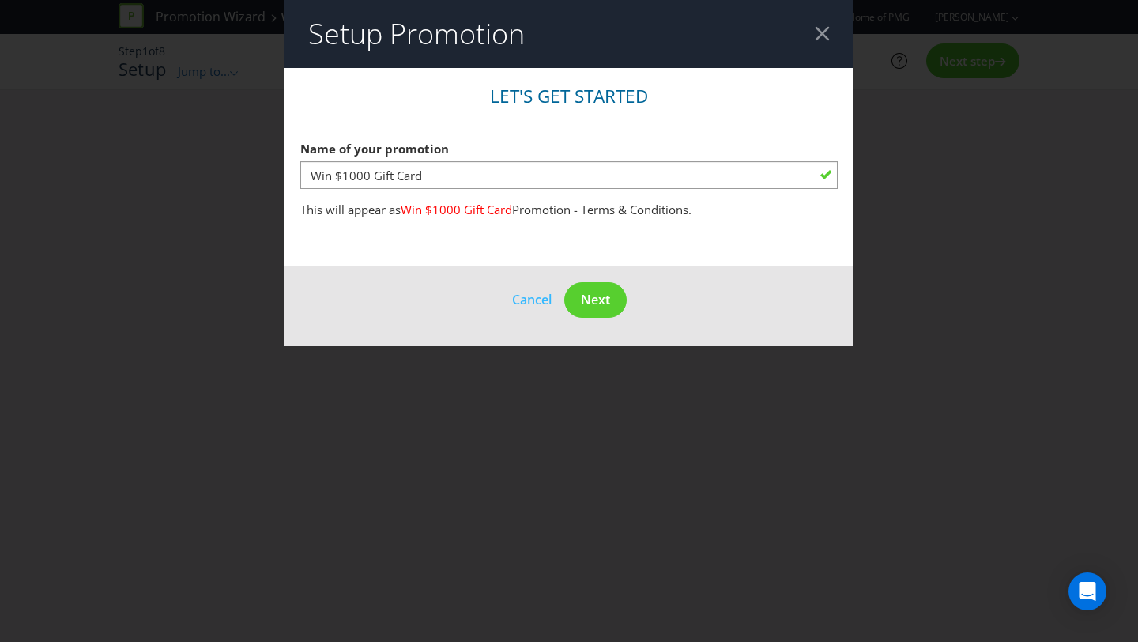
click at [851, 62] on header "Setup Promotion" at bounding box center [569, 34] width 569 height 68
click at [811, 25] on header "Setup Promotion" at bounding box center [569, 34] width 569 height 68
click at [820, 36] on div at bounding box center [822, 33] width 15 height 15
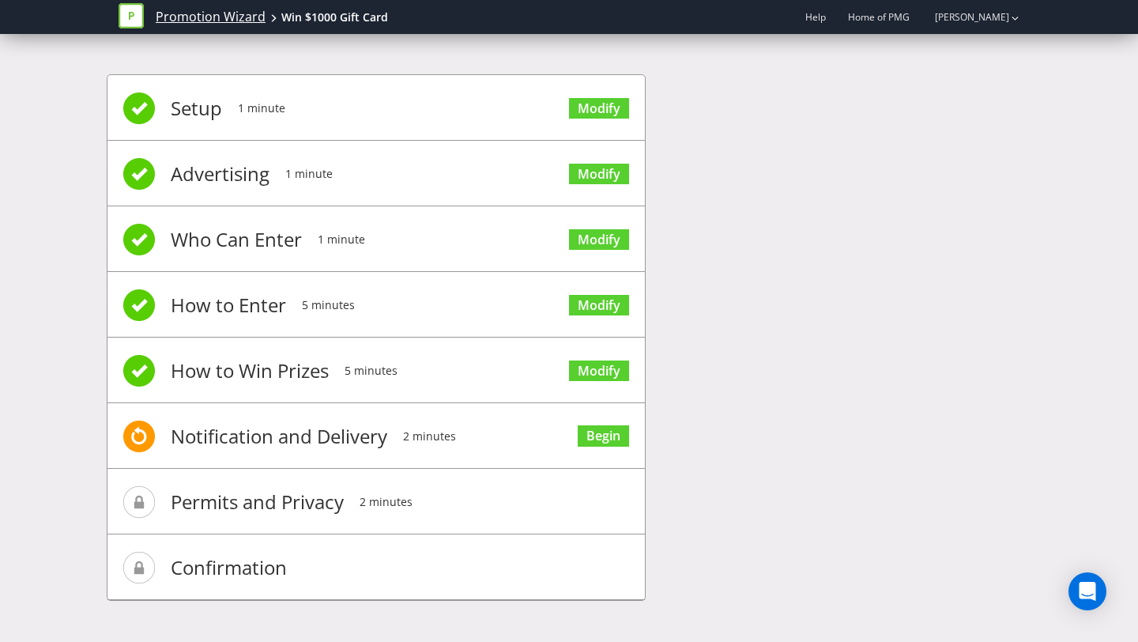
click at [217, 15] on link "Promotion Wizard" at bounding box center [211, 17] width 110 height 18
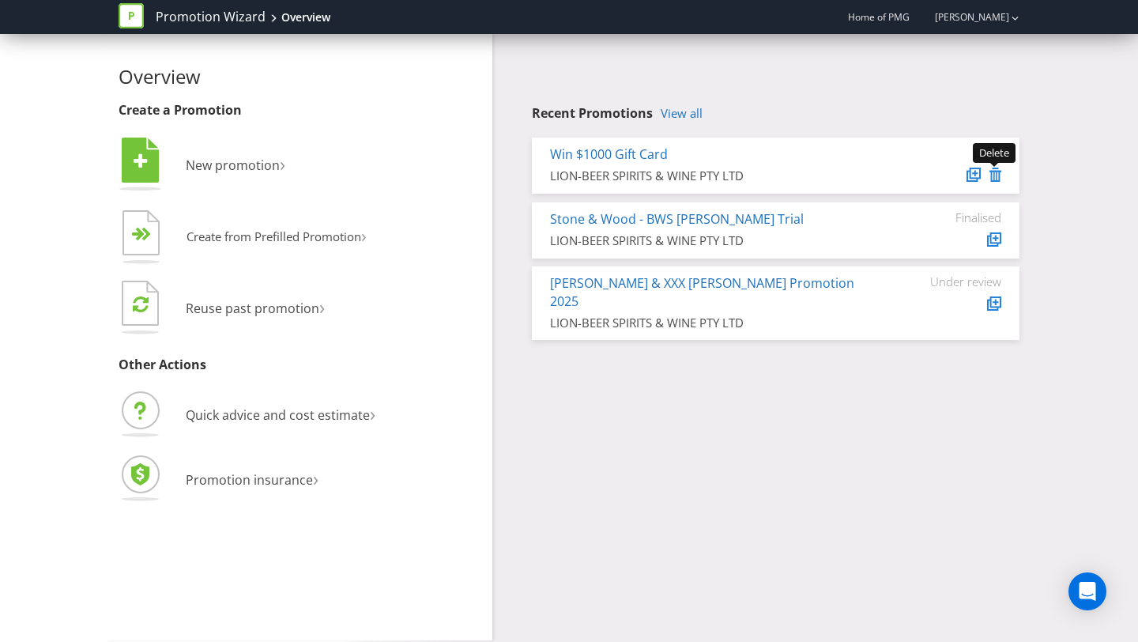
click at [995, 175] on icon at bounding box center [996, 175] width 12 height 14
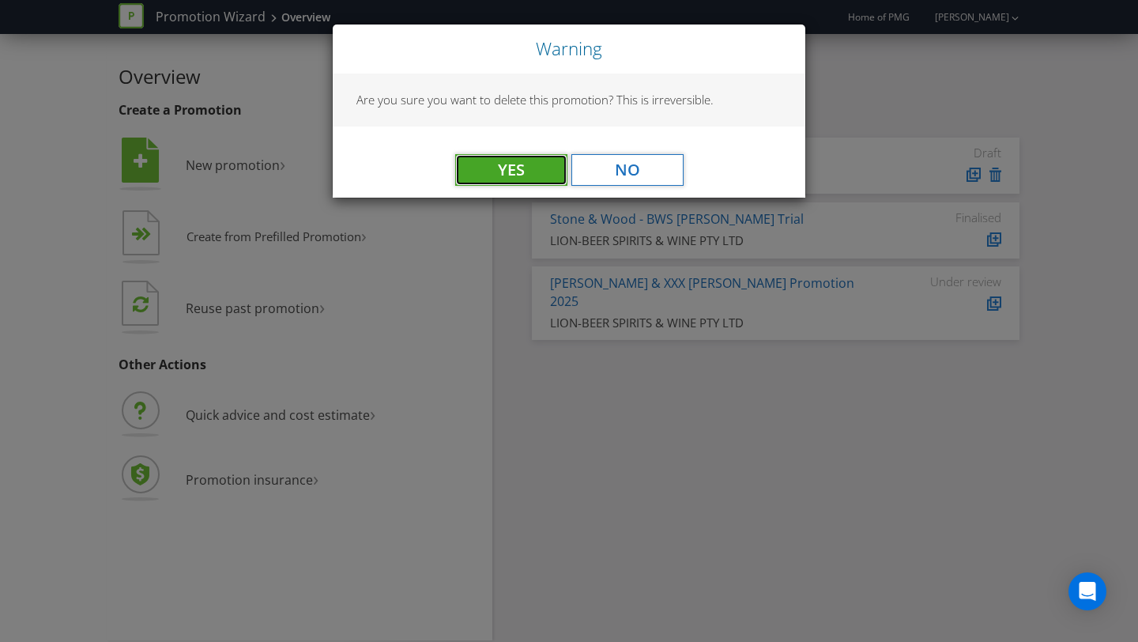
click at [504, 172] on button "Yes" at bounding box center [511, 170] width 112 height 32
